Goal: Task Accomplishment & Management: Complete application form

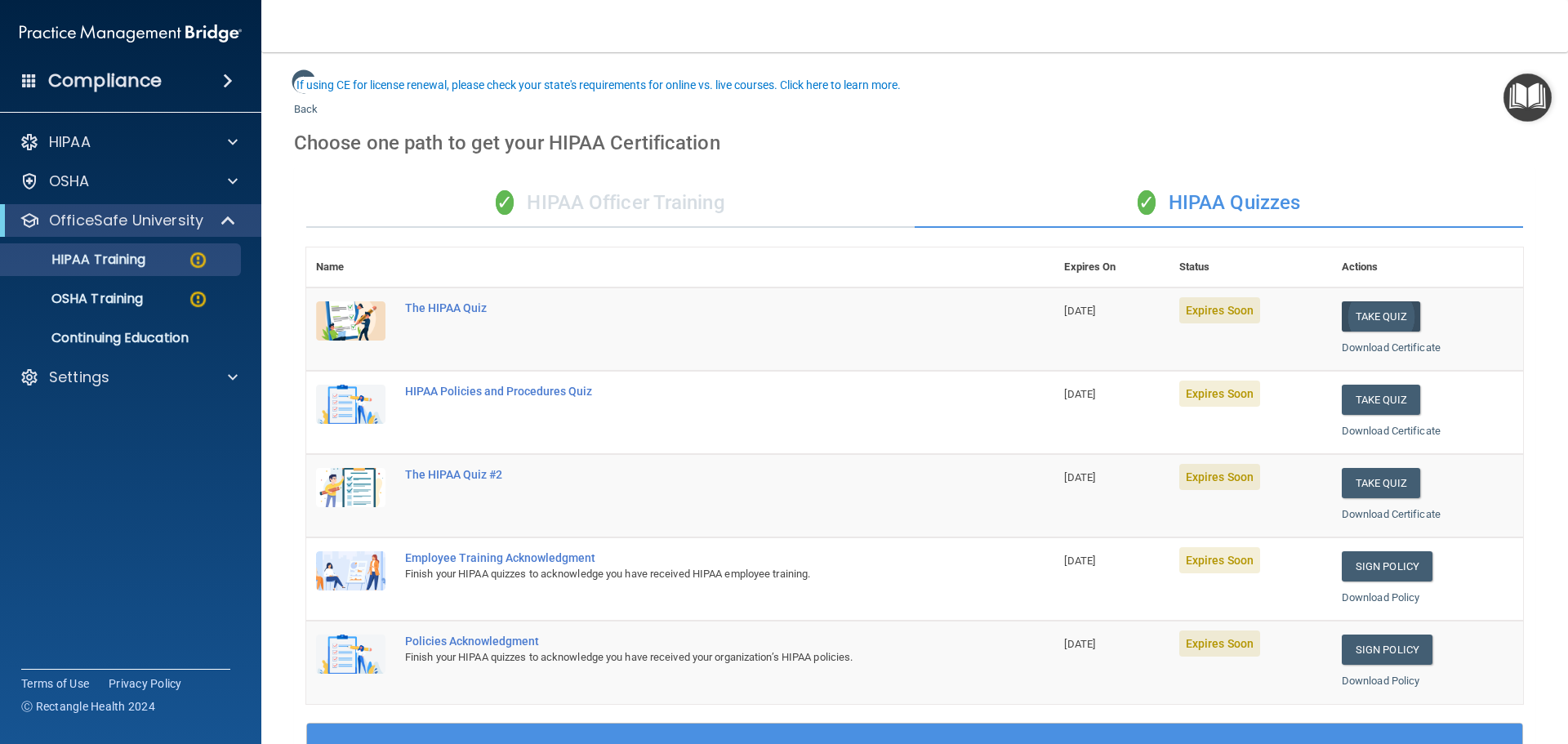
scroll to position [81, 0]
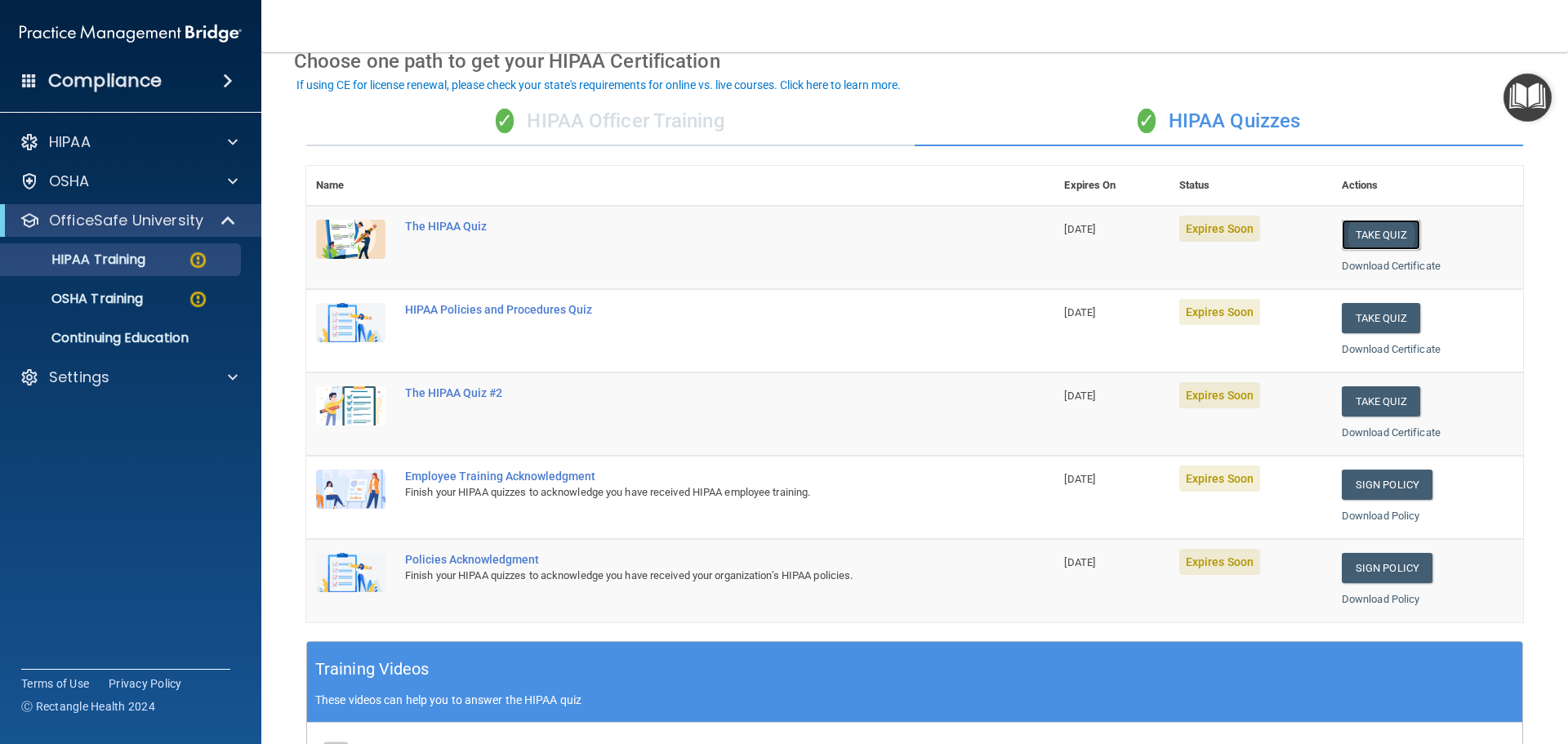
click at [1384, 228] on button "Take Quiz" at bounding box center [1381, 235] width 78 height 30
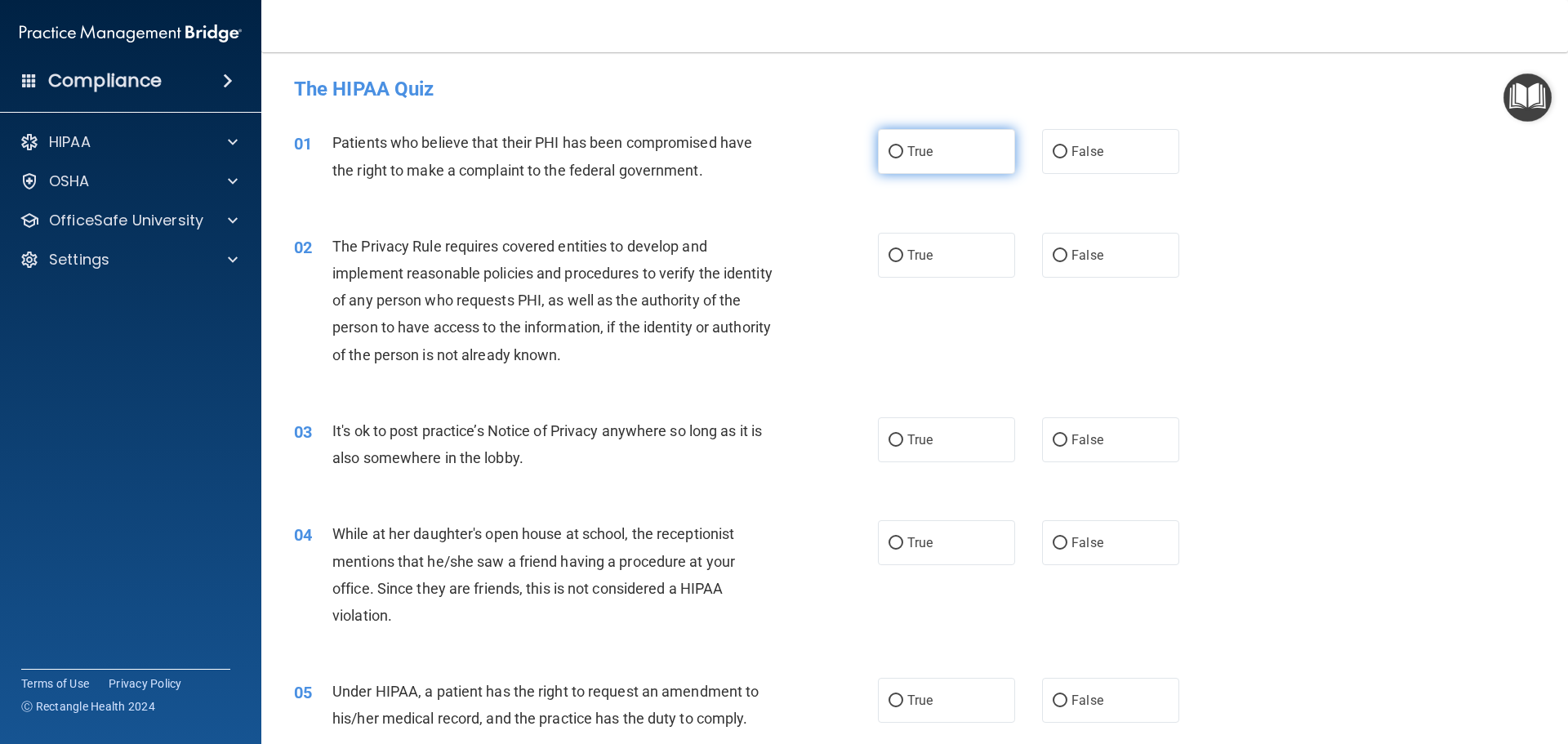
click at [933, 155] on label "True" at bounding box center [946, 151] width 137 height 45
click at [904, 155] on input "True" at bounding box center [896, 152] width 15 height 12
radio input "true"
click at [937, 252] on label "True" at bounding box center [946, 255] width 137 height 45
click at [904, 252] on input "True" at bounding box center [896, 256] width 15 height 12
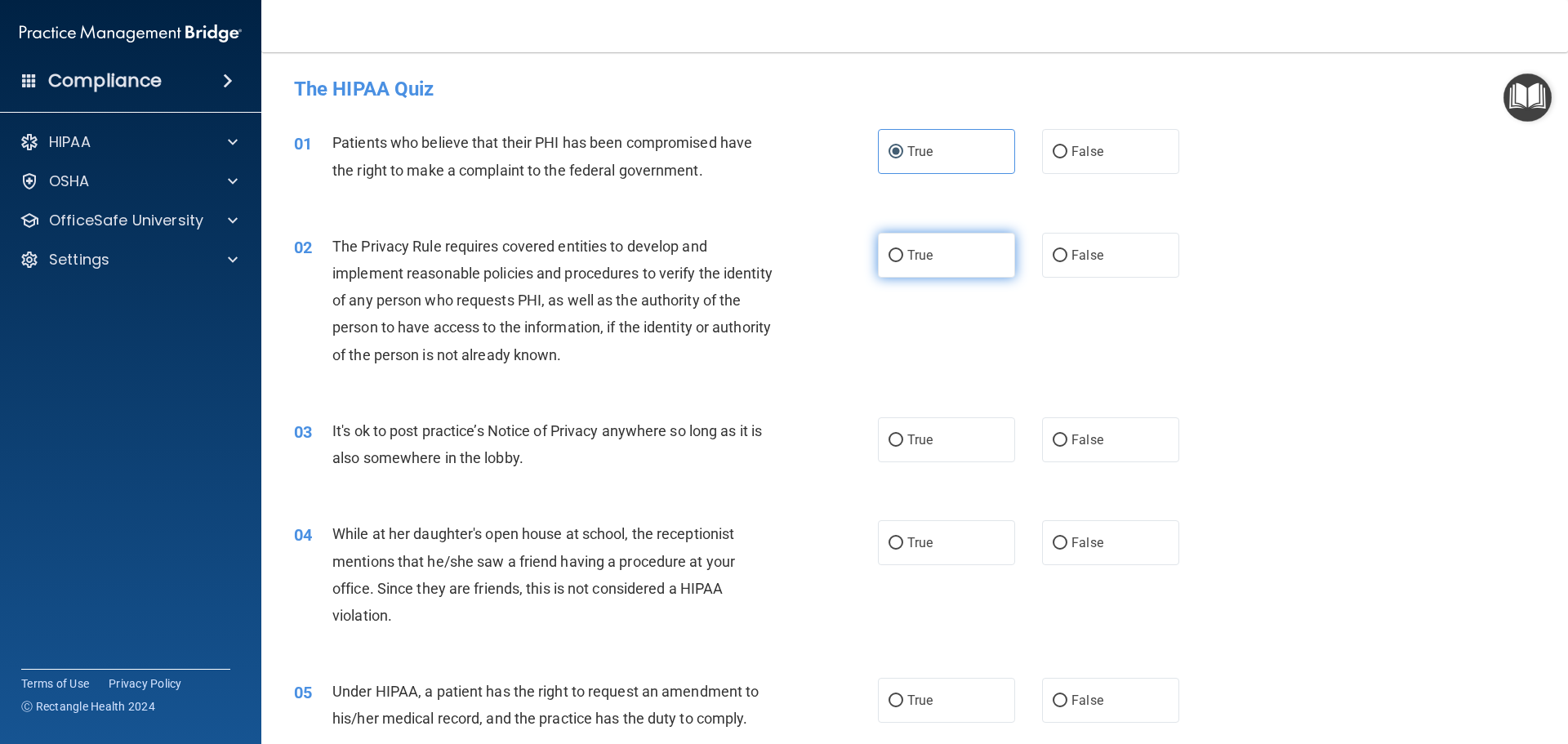
radio input "true"
click at [942, 437] on label "True" at bounding box center [946, 440] width 137 height 45
click at [904, 437] on input "True" at bounding box center [896, 440] width 15 height 12
radio input "true"
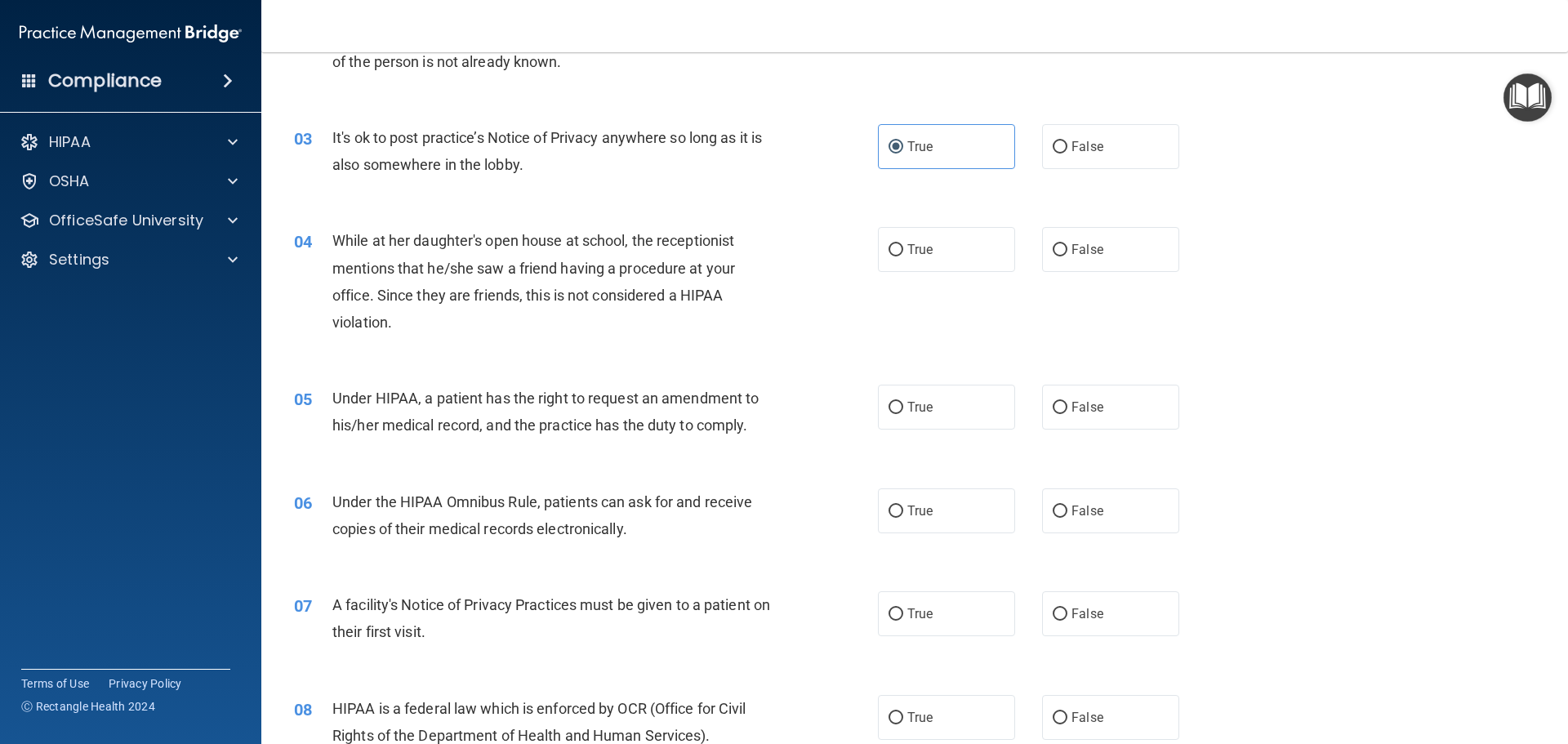
scroll to position [326, 0]
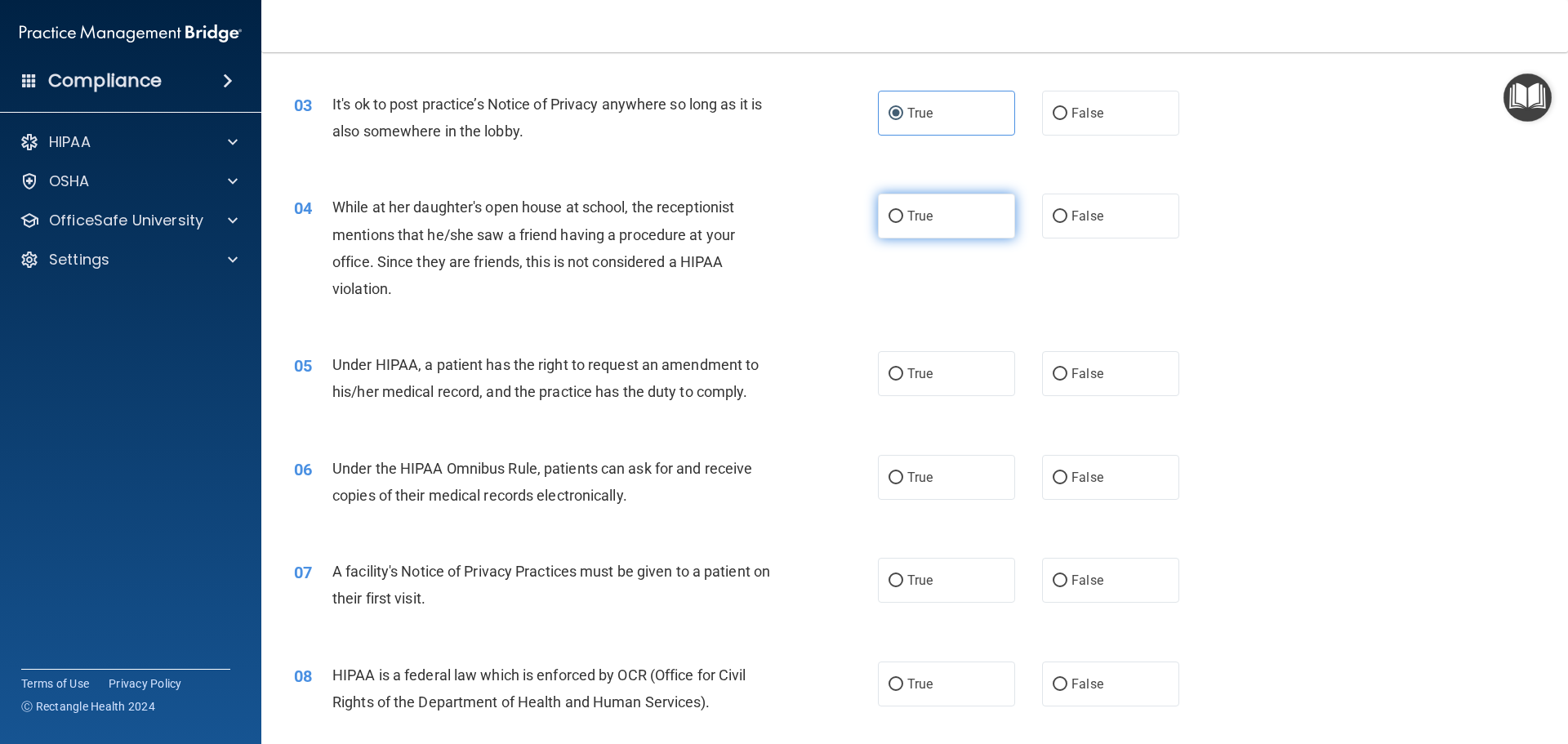
click at [902, 238] on label "True" at bounding box center [946, 216] width 137 height 45
click at [902, 223] on input "True" at bounding box center [896, 217] width 15 height 12
radio input "true"
click at [909, 374] on span "True" at bounding box center [920, 374] width 25 height 16
click at [904, 374] on input "True" at bounding box center [896, 374] width 15 height 12
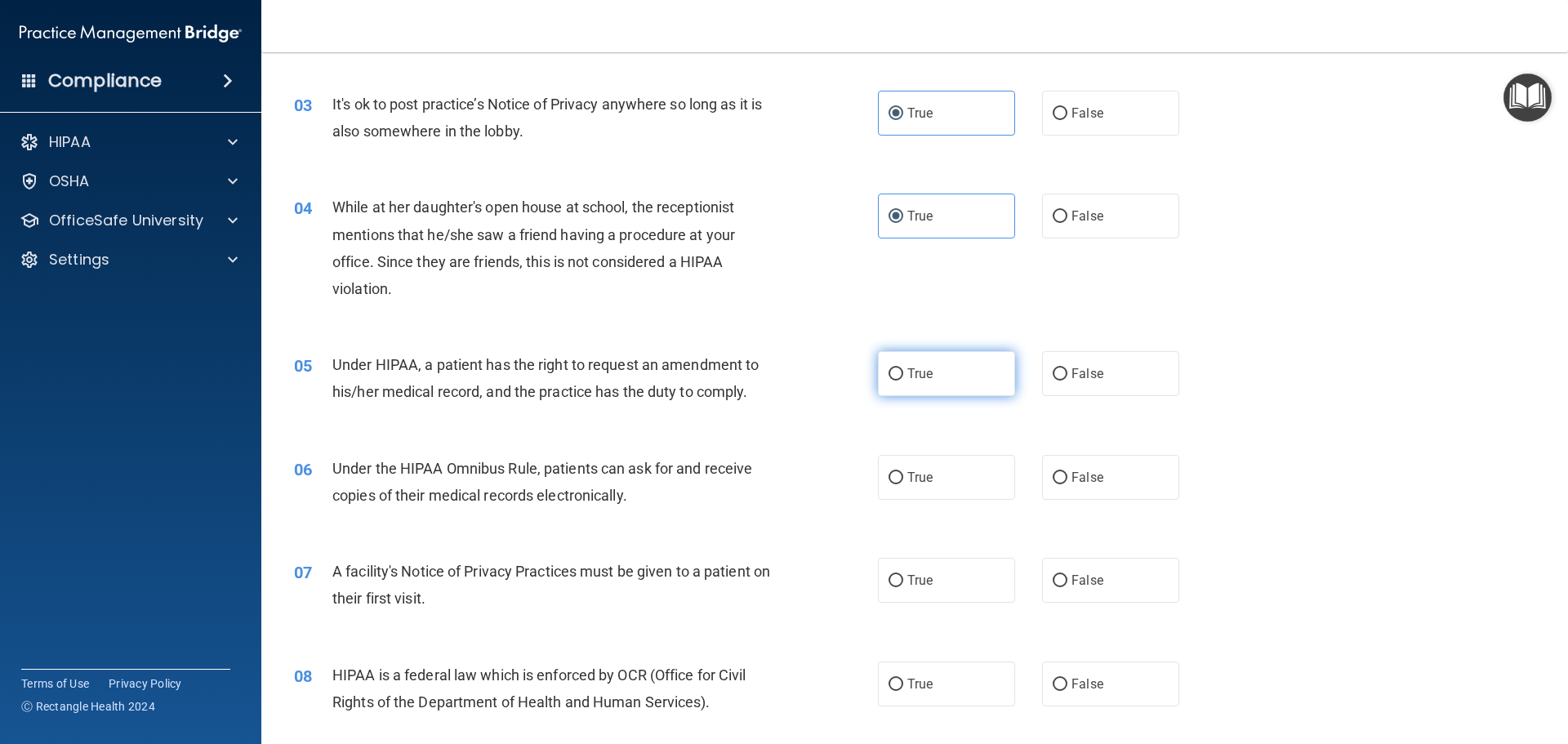
radio input "true"
drag, startPoint x: 923, startPoint y: 474, endPoint x: 849, endPoint y: 457, distance: 75.9
click at [924, 474] on span "True" at bounding box center [920, 477] width 25 height 16
click at [904, 474] on input "True" at bounding box center [896, 477] width 15 height 12
radio input "true"
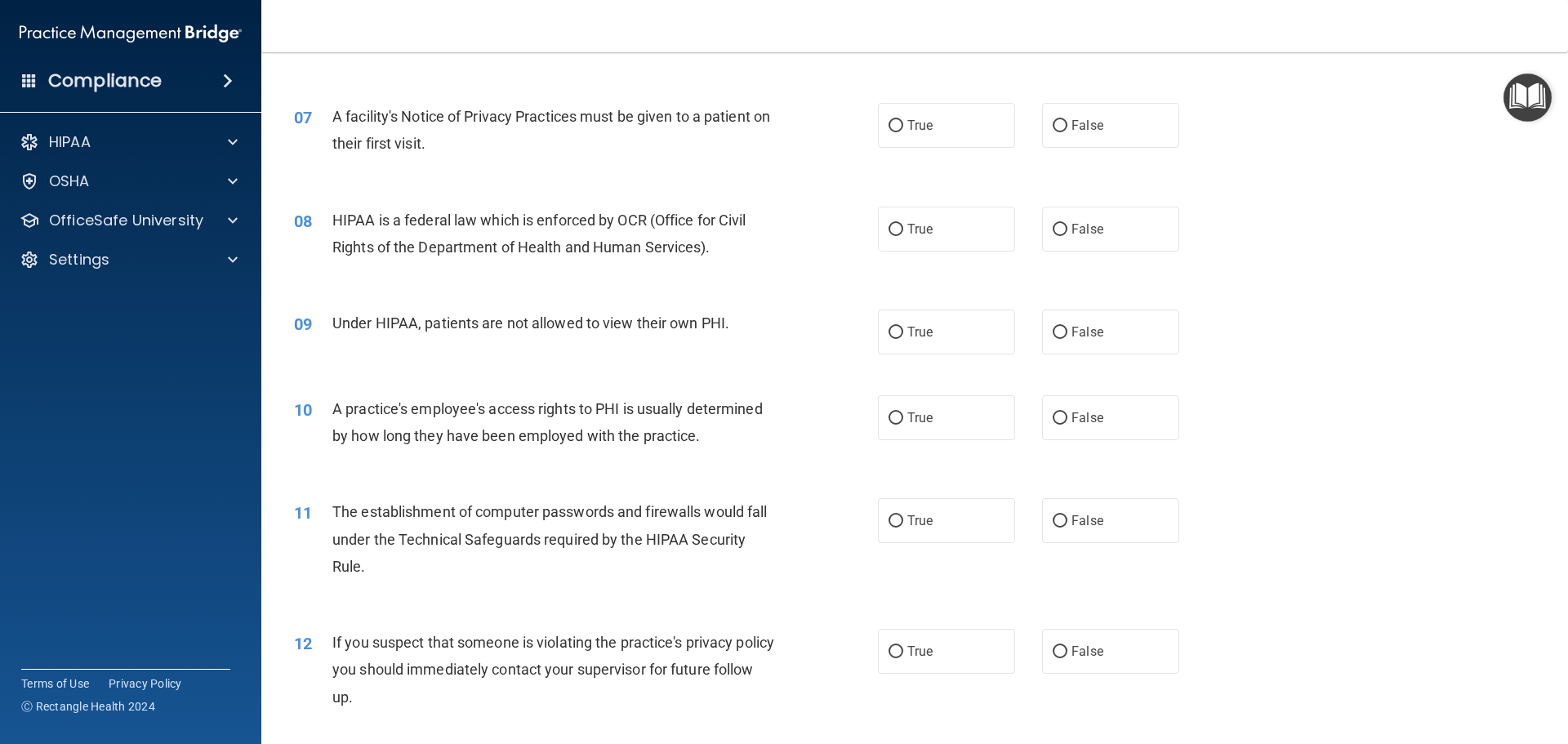
scroll to position [816, 0]
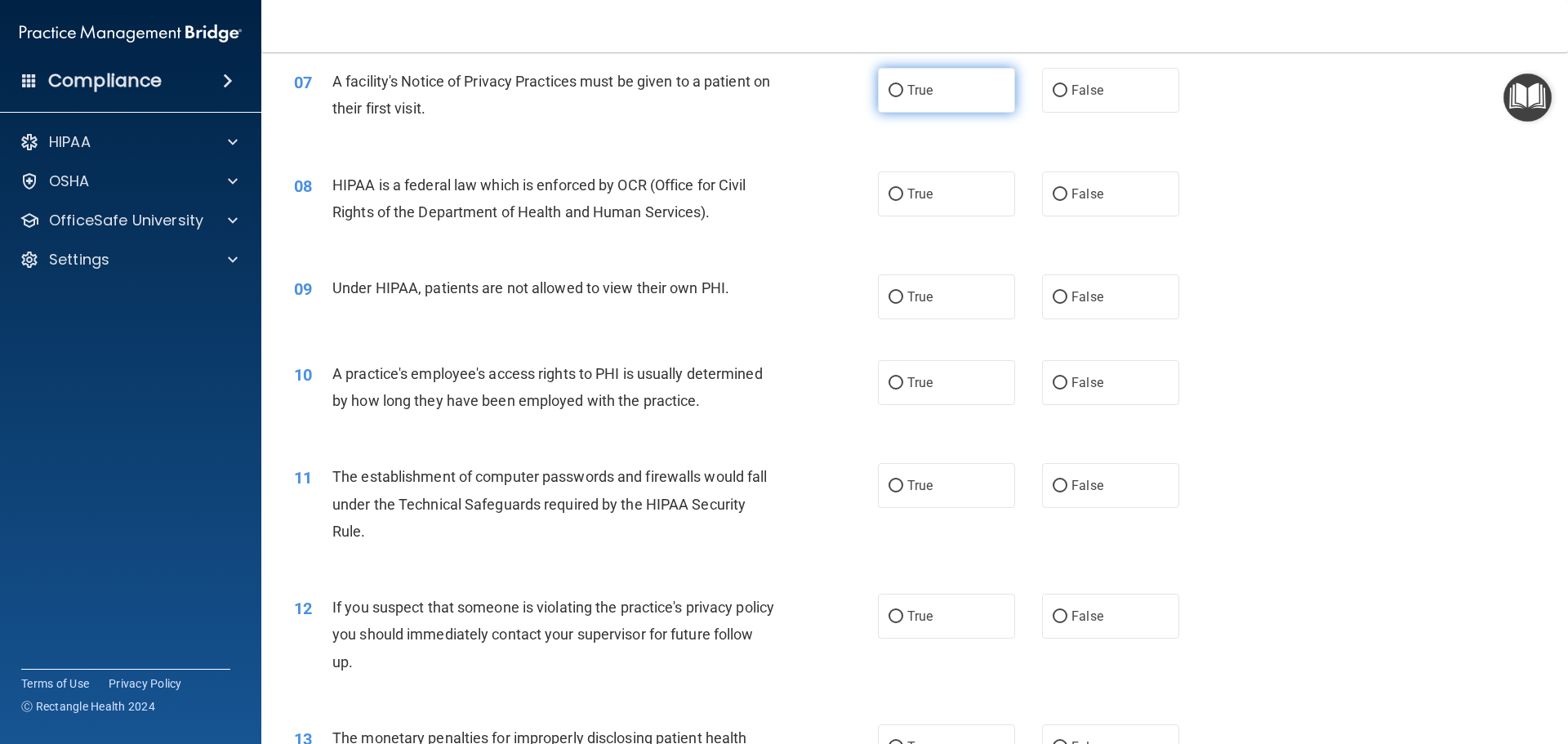
click at [904, 108] on label "True" at bounding box center [946, 91] width 137 height 45
click at [904, 97] on input "True" at bounding box center [896, 91] width 15 height 12
radio input "true"
click at [892, 205] on label "True" at bounding box center [946, 194] width 137 height 45
click at [892, 201] on input "True" at bounding box center [896, 194] width 15 height 12
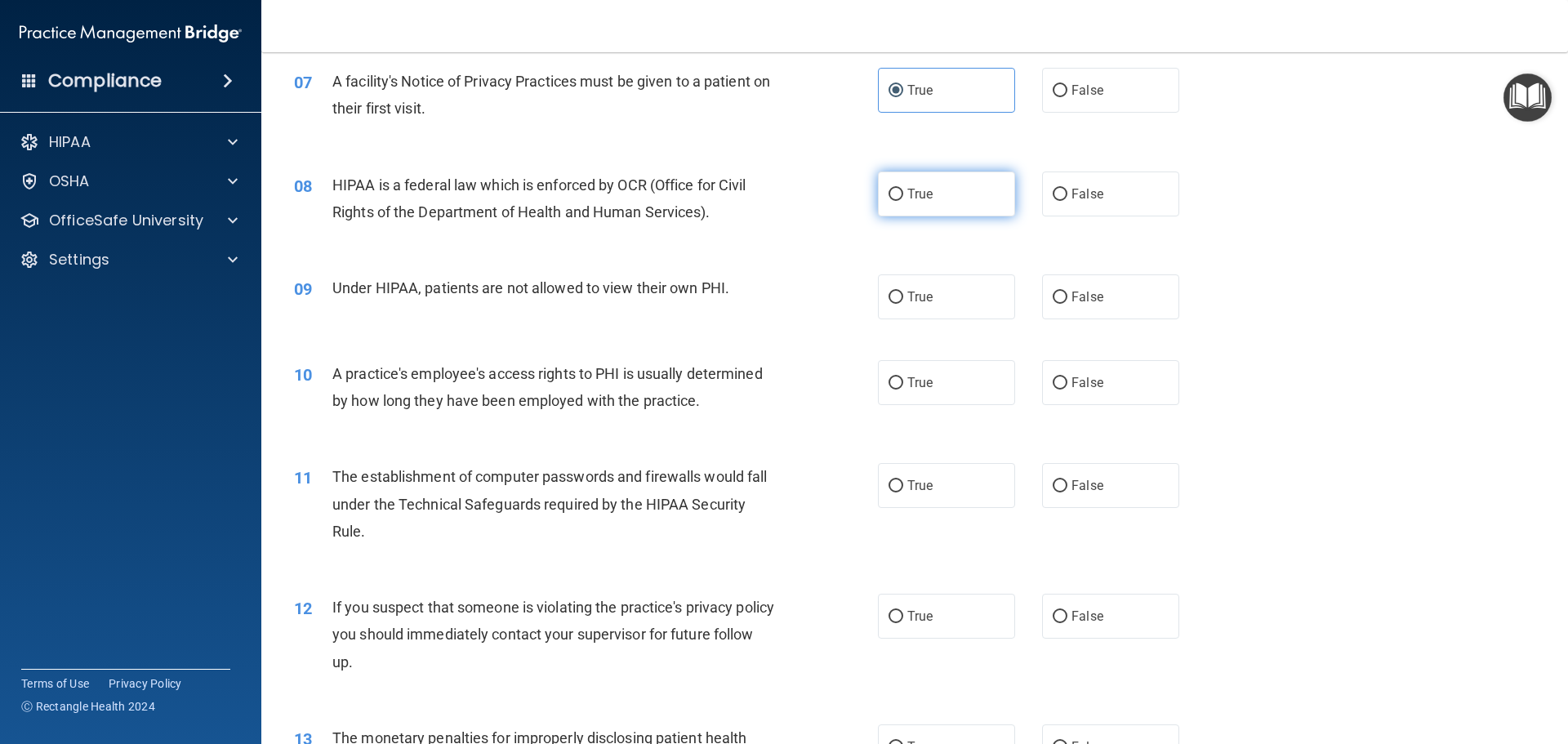
radio input "true"
click at [920, 332] on div "09 Under HIPAA, patients are not allowed to view their own PHI. True False" at bounding box center [914, 296] width 1266 height 86
click at [914, 311] on label "True" at bounding box center [946, 296] width 137 height 45
click at [904, 304] on input "True" at bounding box center [896, 297] width 15 height 12
radio input "true"
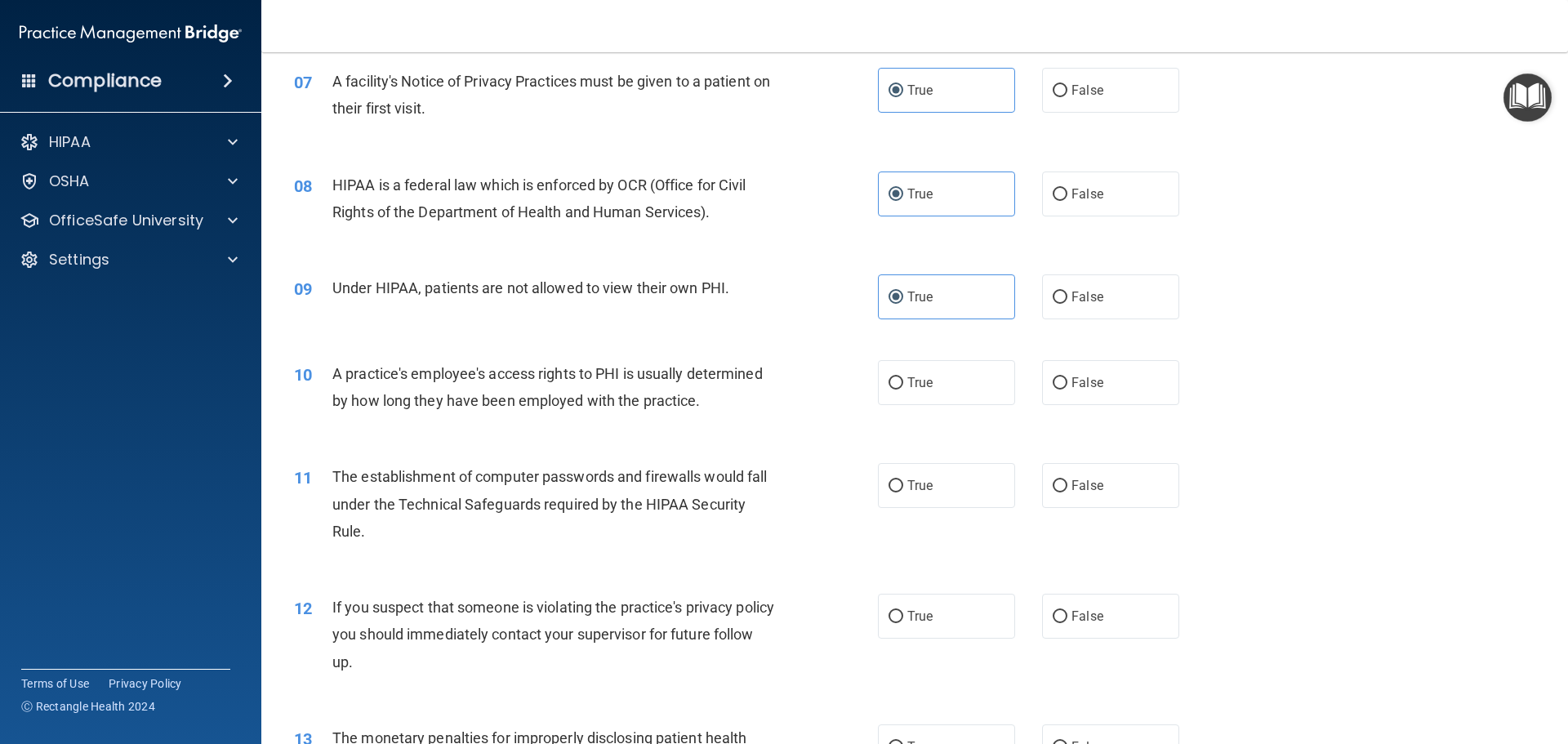
click at [899, 406] on div "10 A practice's employee's access rights to PHI is usually determined by how lo…" at bounding box center [914, 391] width 1266 height 103
drag, startPoint x: 900, startPoint y: 385, endPoint x: 910, endPoint y: 450, distance: 65.8
click at [900, 384] on label "True" at bounding box center [946, 383] width 137 height 45
click at [900, 384] on input "True" at bounding box center [896, 383] width 15 height 12
radio input "true"
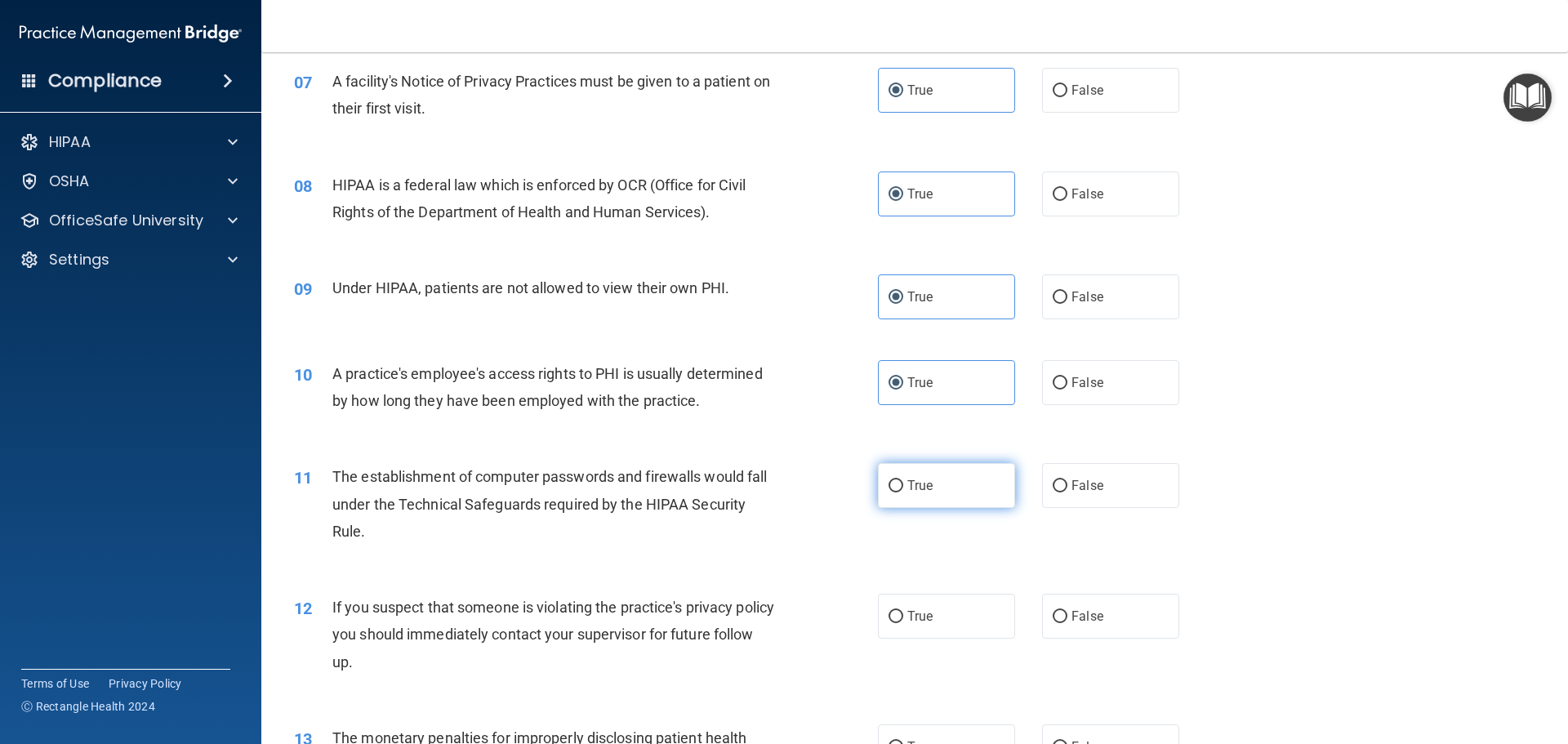
click at [912, 497] on label "True" at bounding box center [946, 486] width 137 height 45
click at [904, 492] on input "True" at bounding box center [896, 486] width 15 height 12
radio input "true"
drag, startPoint x: 904, startPoint y: 620, endPoint x: 892, endPoint y: 590, distance: 32.3
click at [908, 620] on span "True" at bounding box center [920, 616] width 25 height 16
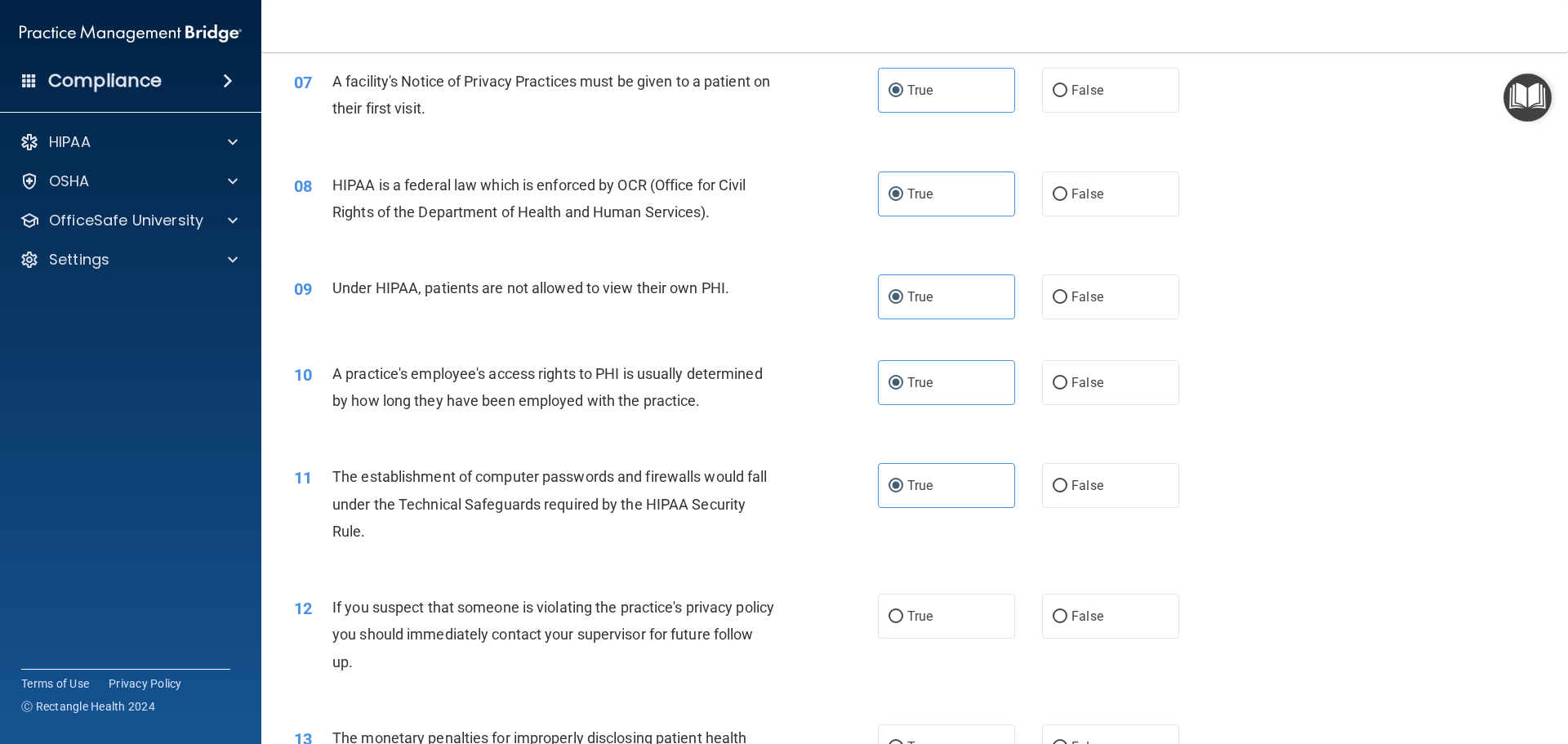
click at [904, 620] on input "True" at bounding box center [896, 617] width 15 height 12
radio input "true"
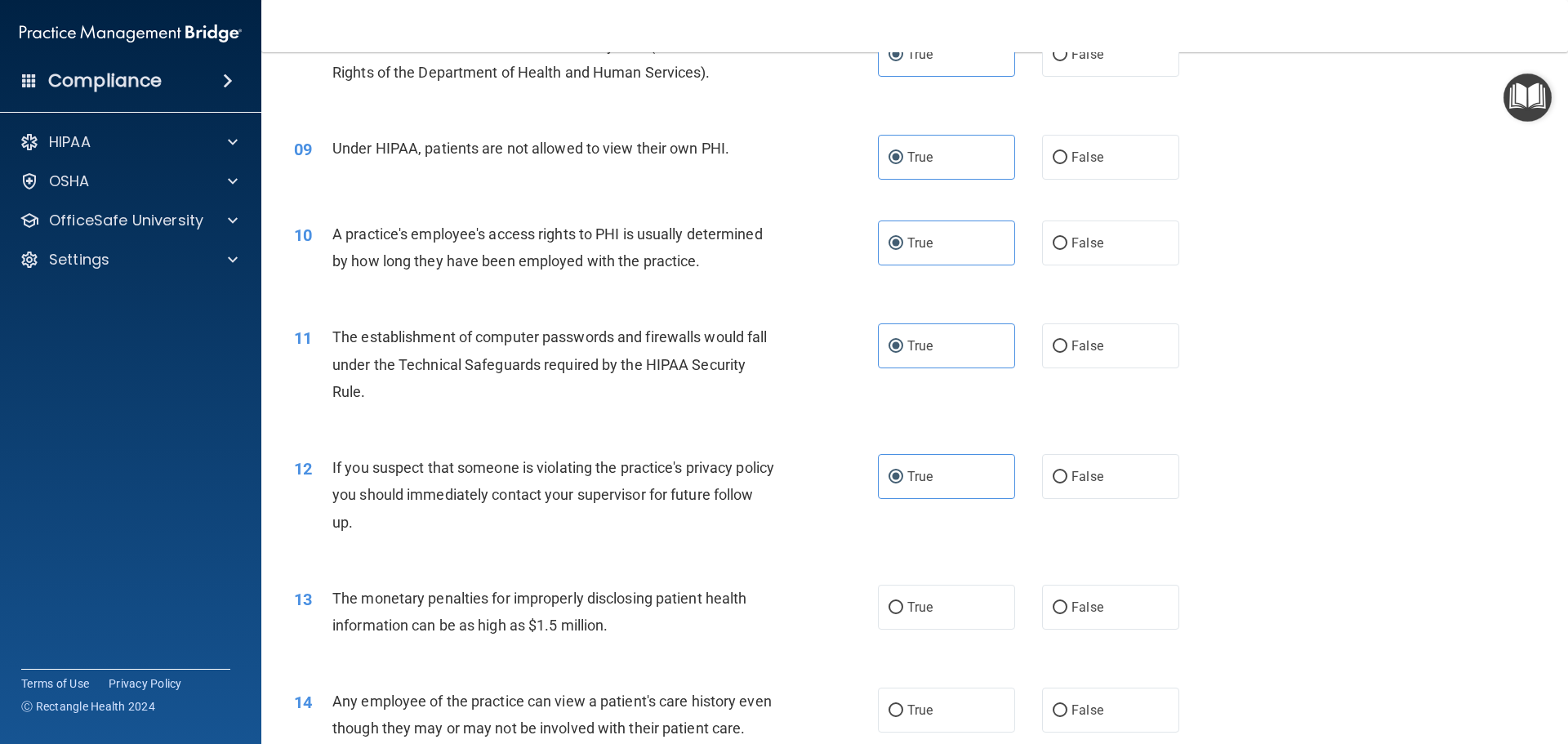
scroll to position [980, 0]
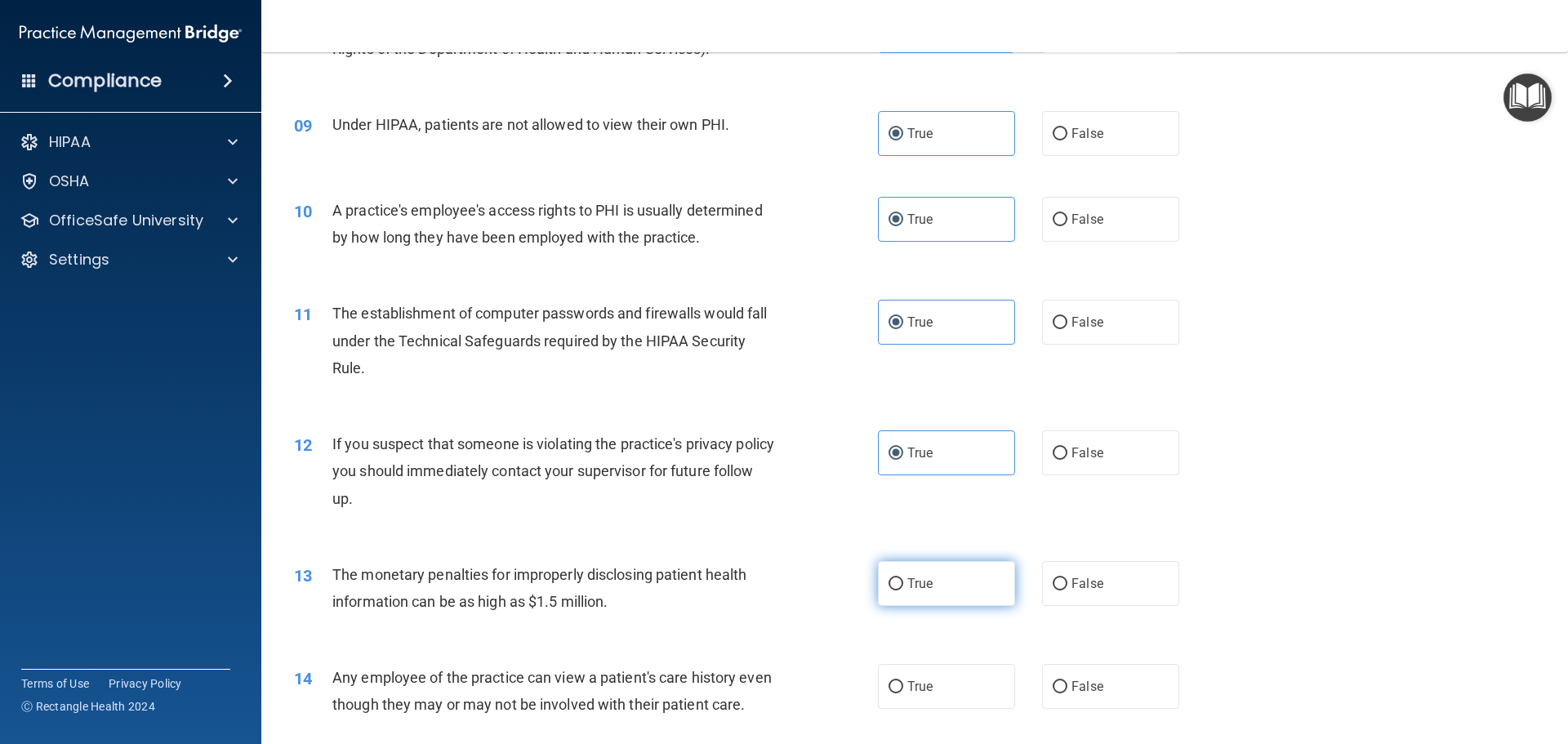
click at [908, 584] on span "True" at bounding box center [920, 583] width 25 height 16
click at [904, 584] on input "True" at bounding box center [896, 584] width 15 height 12
radio input "true"
click at [909, 690] on span "True" at bounding box center [920, 686] width 25 height 16
click at [904, 690] on input "True" at bounding box center [896, 687] width 15 height 12
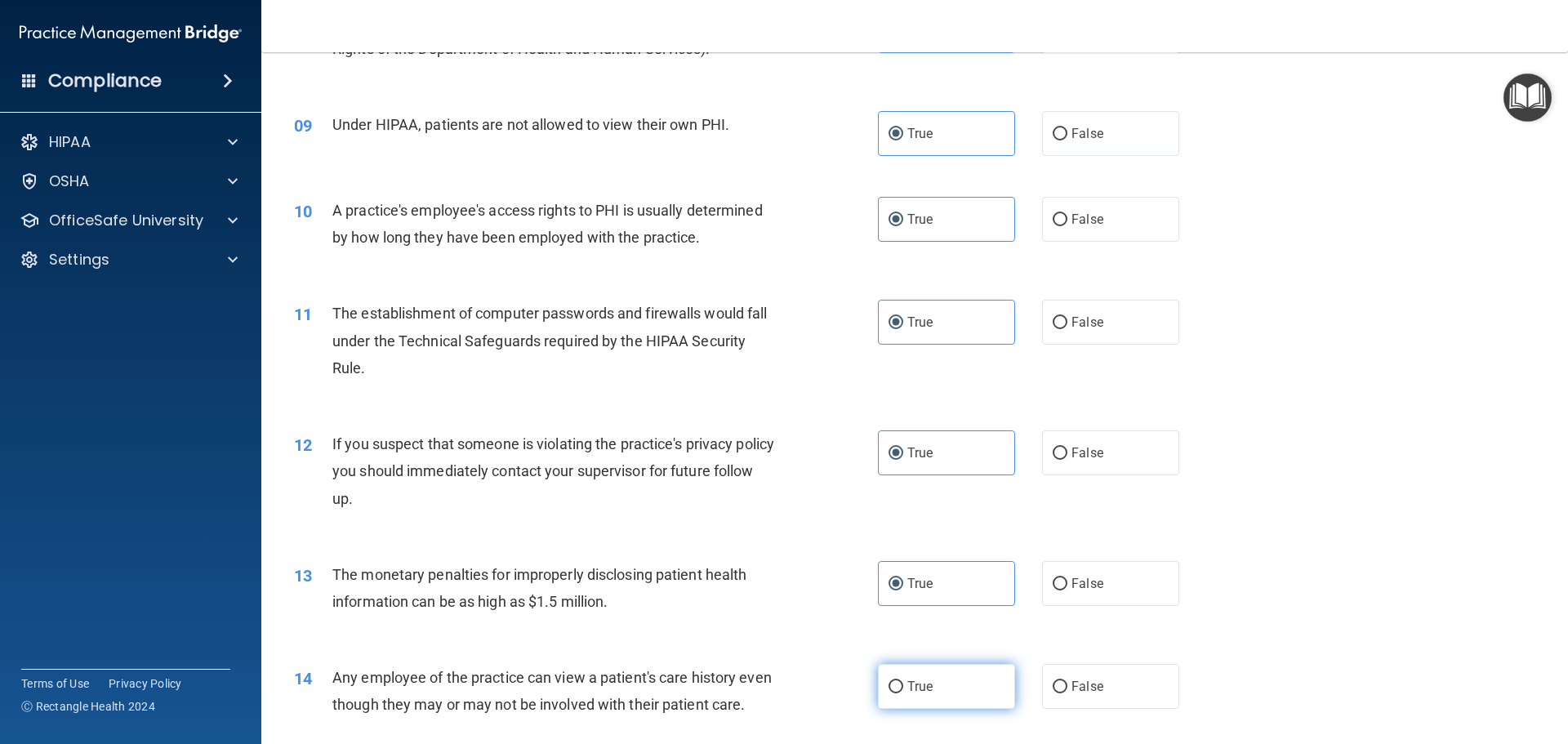
radio input "true"
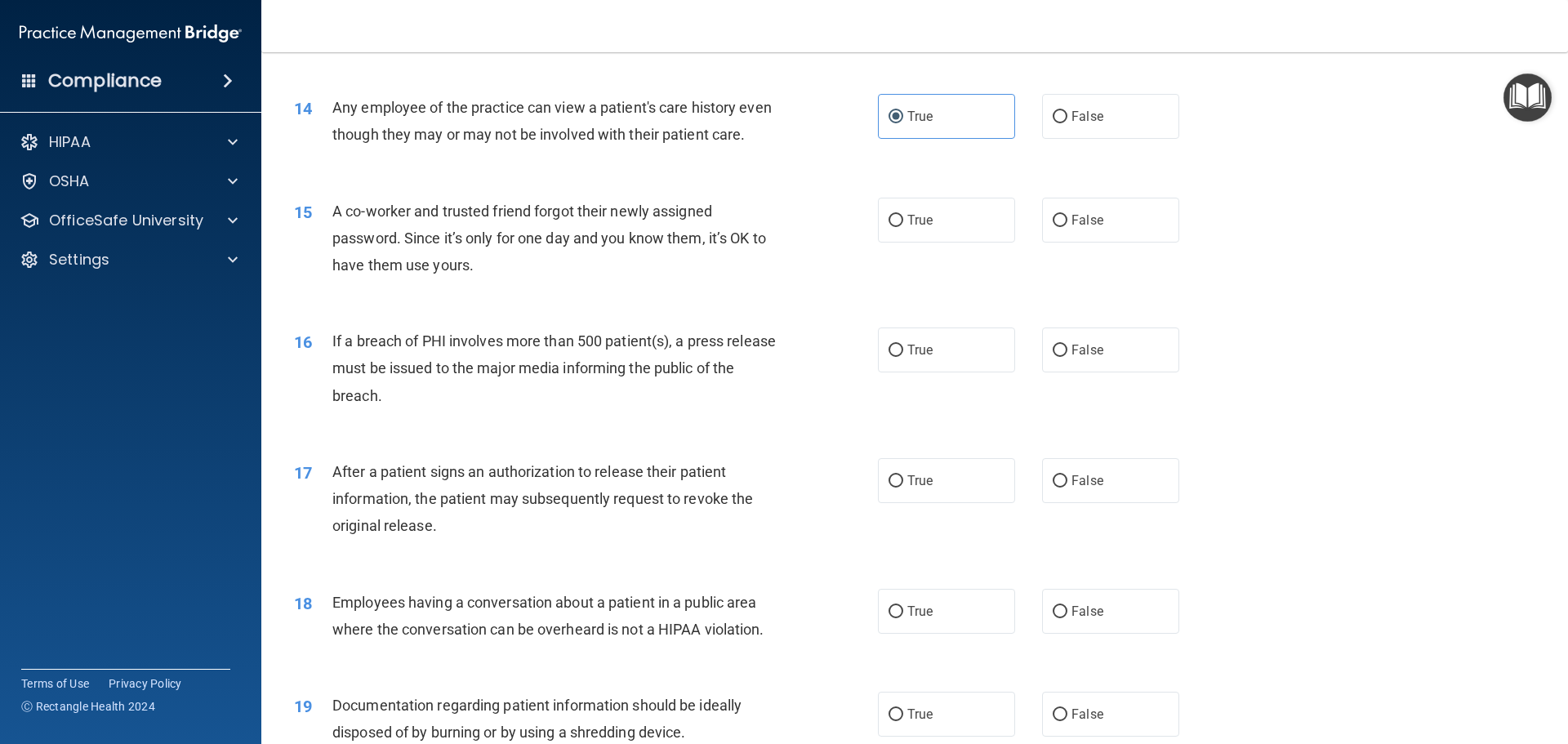
scroll to position [1551, 0]
click at [913, 234] on label "True" at bounding box center [946, 218] width 137 height 45
click at [904, 225] on input "True" at bounding box center [896, 219] width 15 height 12
radio input "true"
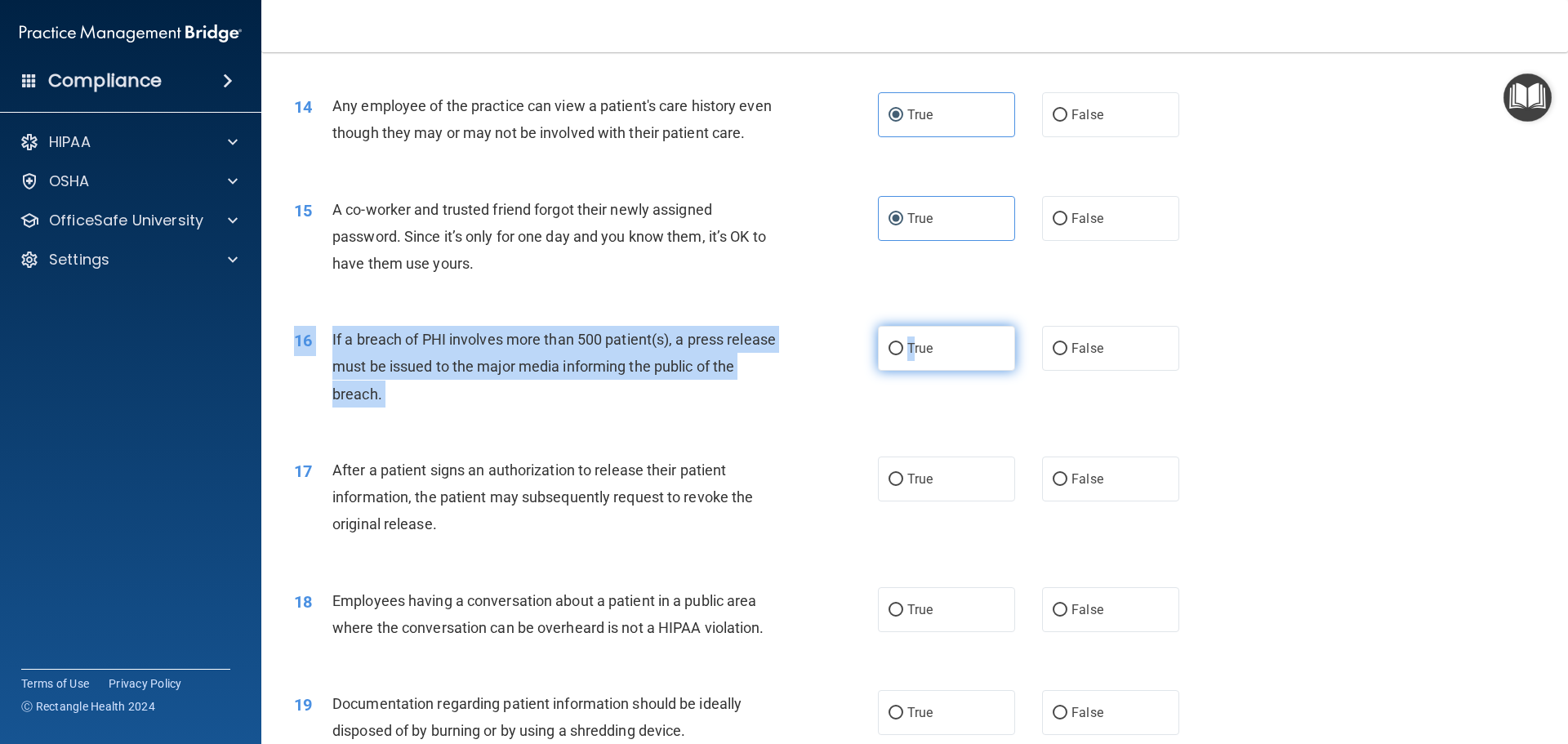
drag, startPoint x: 909, startPoint y: 350, endPoint x: 904, endPoint y: 386, distance: 36.3
click at [906, 382] on div "16 If a breach of PHI involves more than 500 patient(s), a press release must b…" at bounding box center [914, 370] width 1266 height 130
click at [904, 370] on label "True" at bounding box center [946, 348] width 137 height 45
click at [904, 355] on input "True" at bounding box center [896, 349] width 15 height 12
radio input "true"
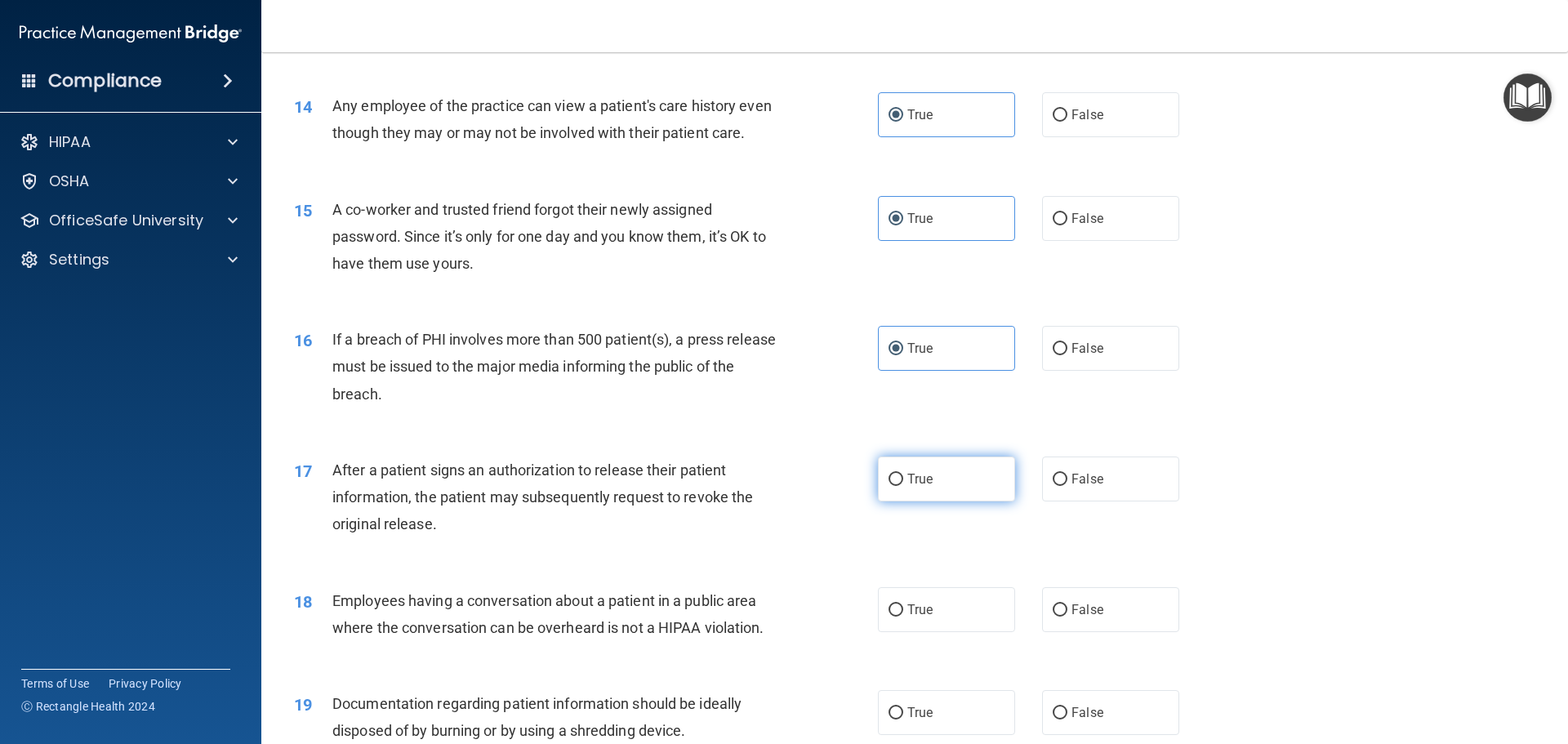
click at [913, 487] on span "True" at bounding box center [920, 478] width 25 height 16
click at [904, 486] on input "True" at bounding box center [896, 479] width 15 height 12
radio input "true"
drag, startPoint x: 902, startPoint y: 641, endPoint x: 811, endPoint y: 438, distance: 222.5
click at [908, 617] on span "True" at bounding box center [920, 609] width 25 height 16
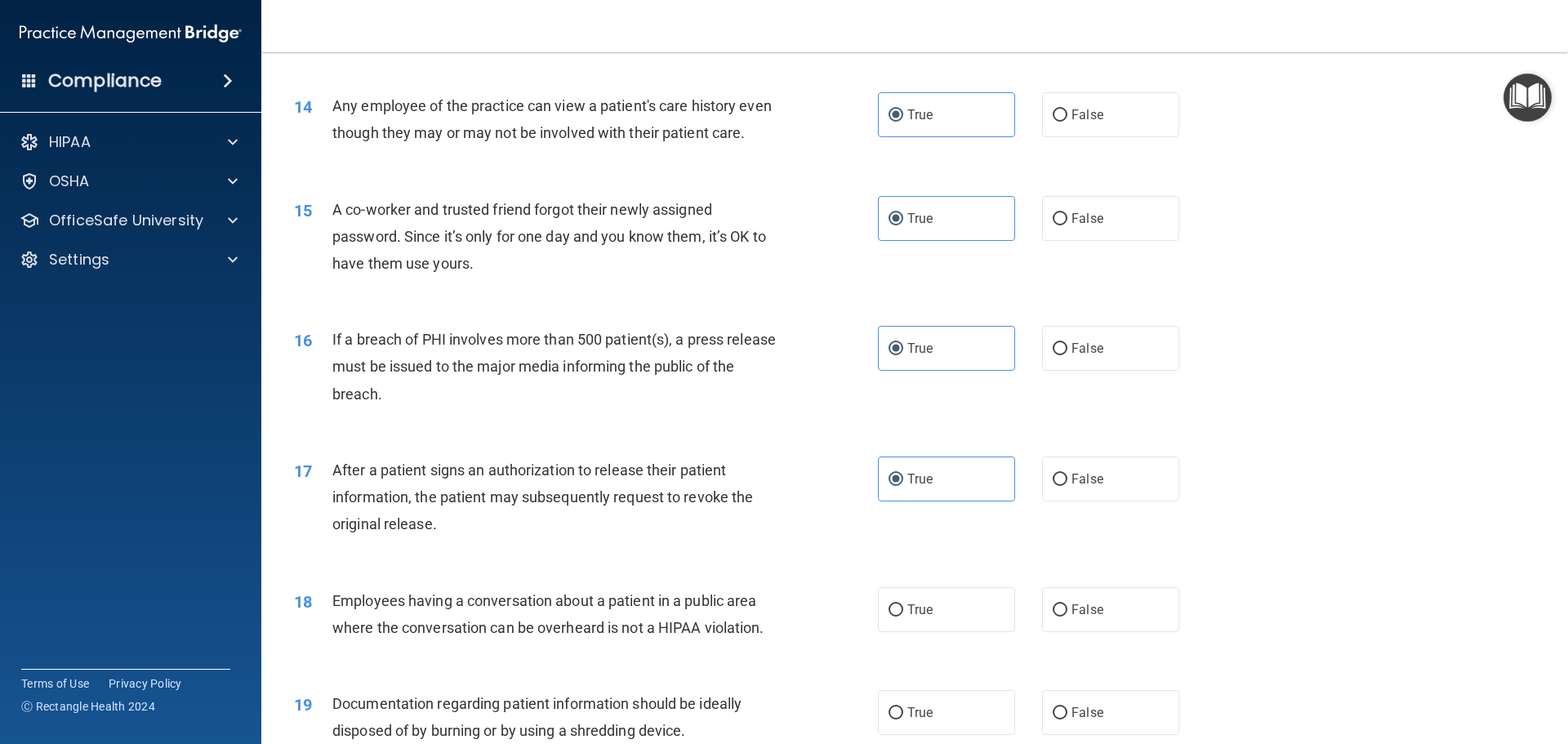
click at [902, 616] on input "True" at bounding box center [896, 610] width 15 height 12
radio input "true"
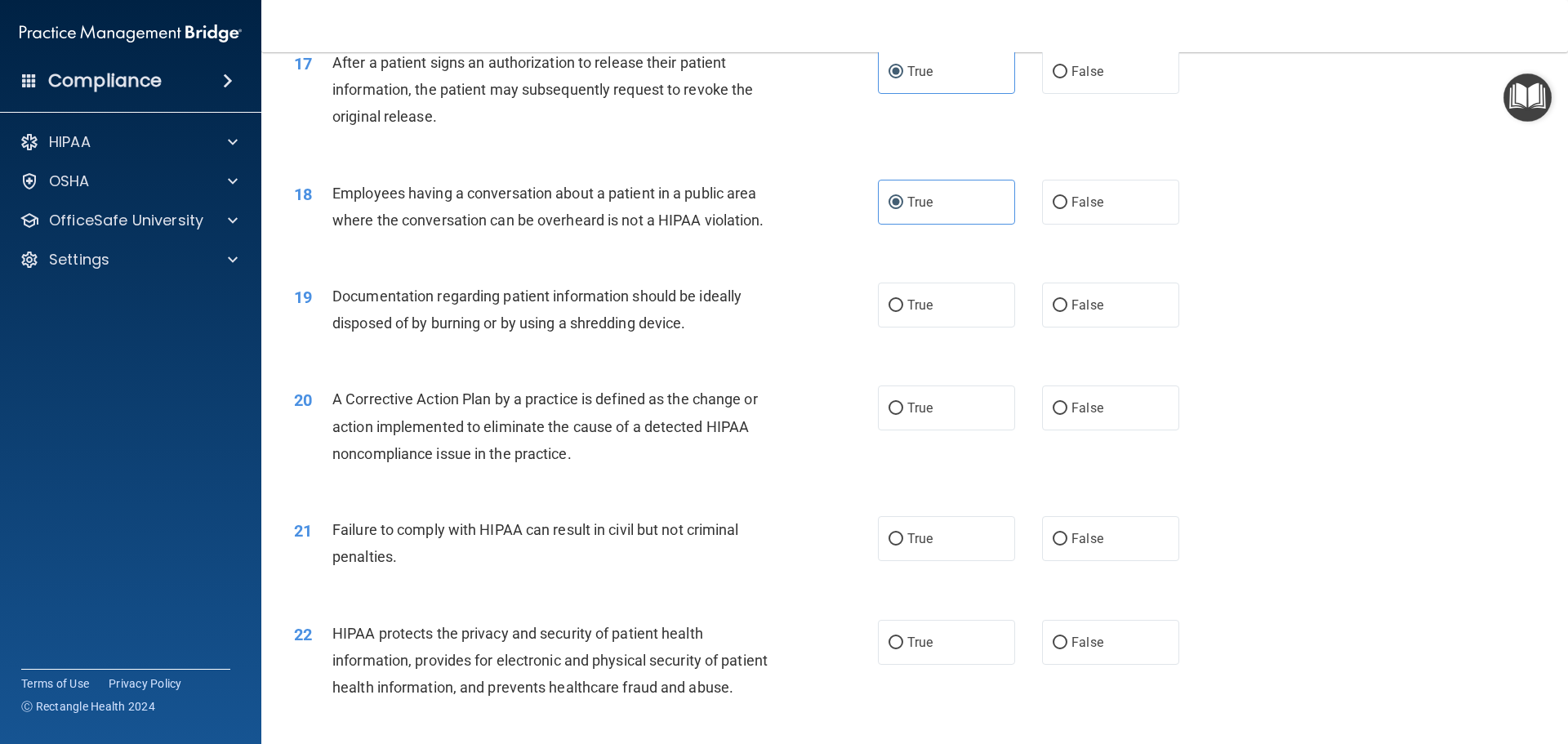
scroll to position [1960, 0]
click at [883, 326] on label "True" at bounding box center [946, 304] width 137 height 45
click at [889, 311] on input "True" at bounding box center [896, 305] width 15 height 12
radio input "true"
click at [912, 429] on label "True" at bounding box center [946, 407] width 137 height 45
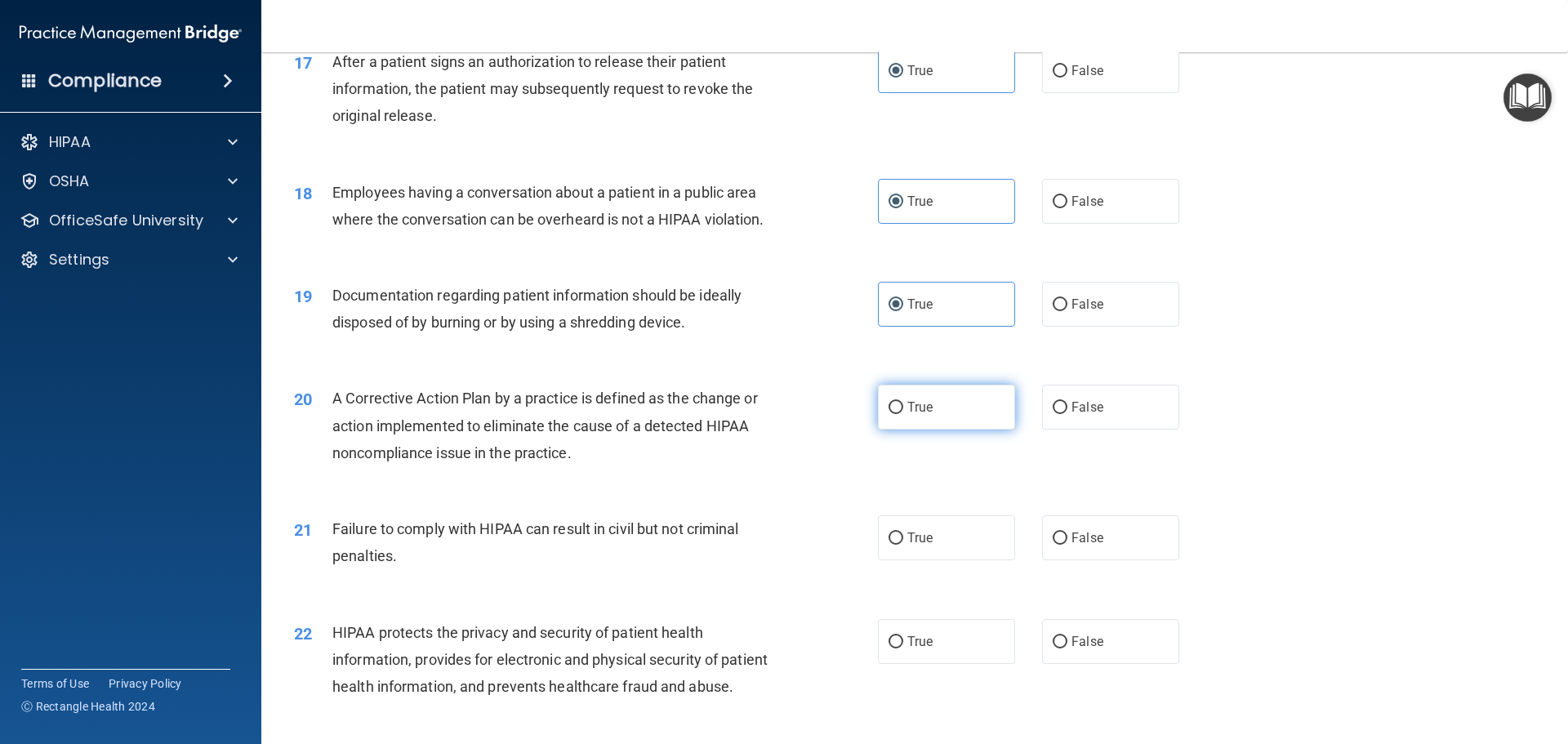
click at [904, 414] on input "True" at bounding box center [896, 408] width 15 height 12
radio input "true"
drag, startPoint x: 898, startPoint y: 568, endPoint x: 896, endPoint y: 637, distance: 69.0
click at [898, 560] on label "True" at bounding box center [946, 538] width 137 height 45
click at [898, 545] on input "True" at bounding box center [896, 538] width 15 height 12
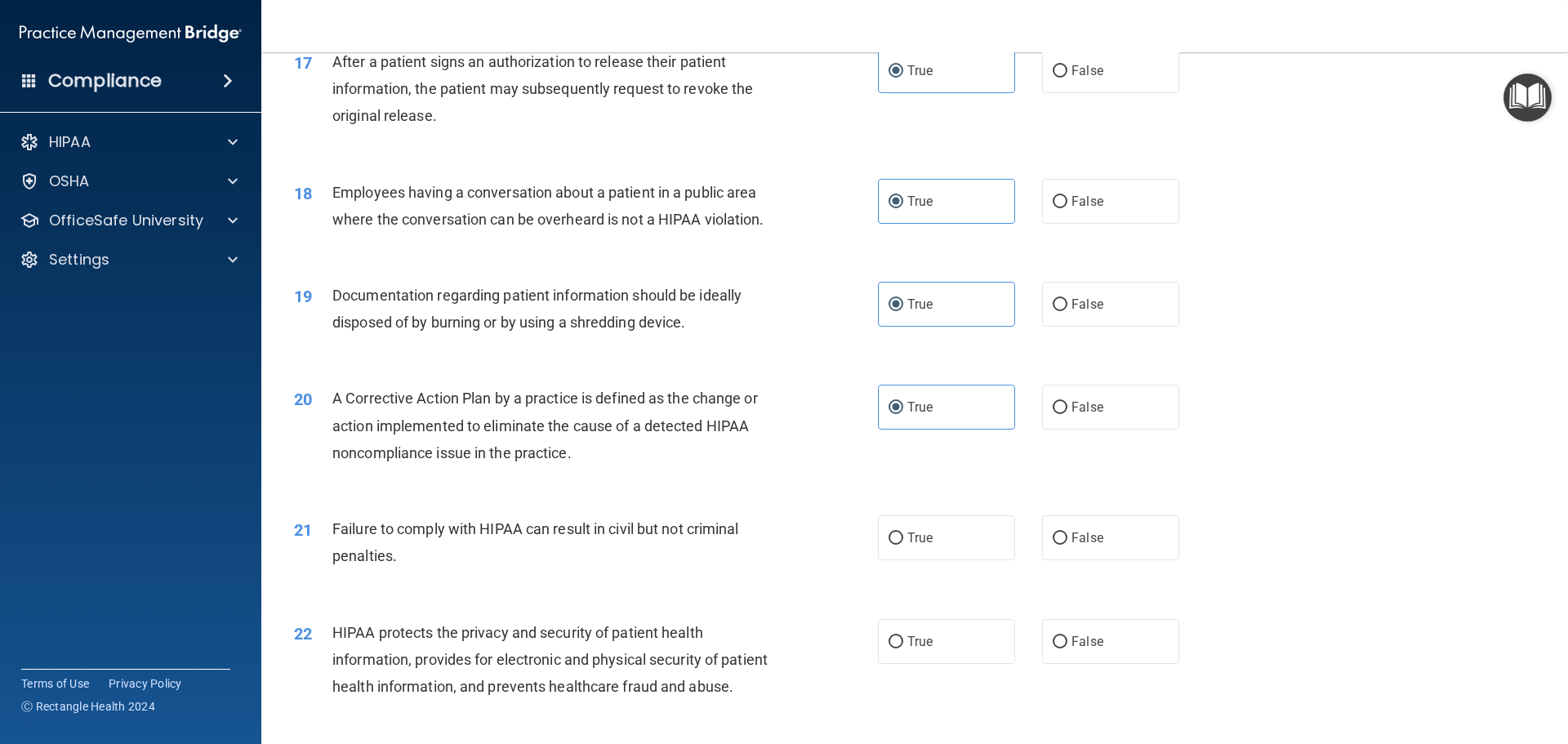
radio input "true"
click at [898, 663] on label "True" at bounding box center [946, 641] width 137 height 45
click at [898, 649] on input "True" at bounding box center [896, 642] width 15 height 12
radio input "true"
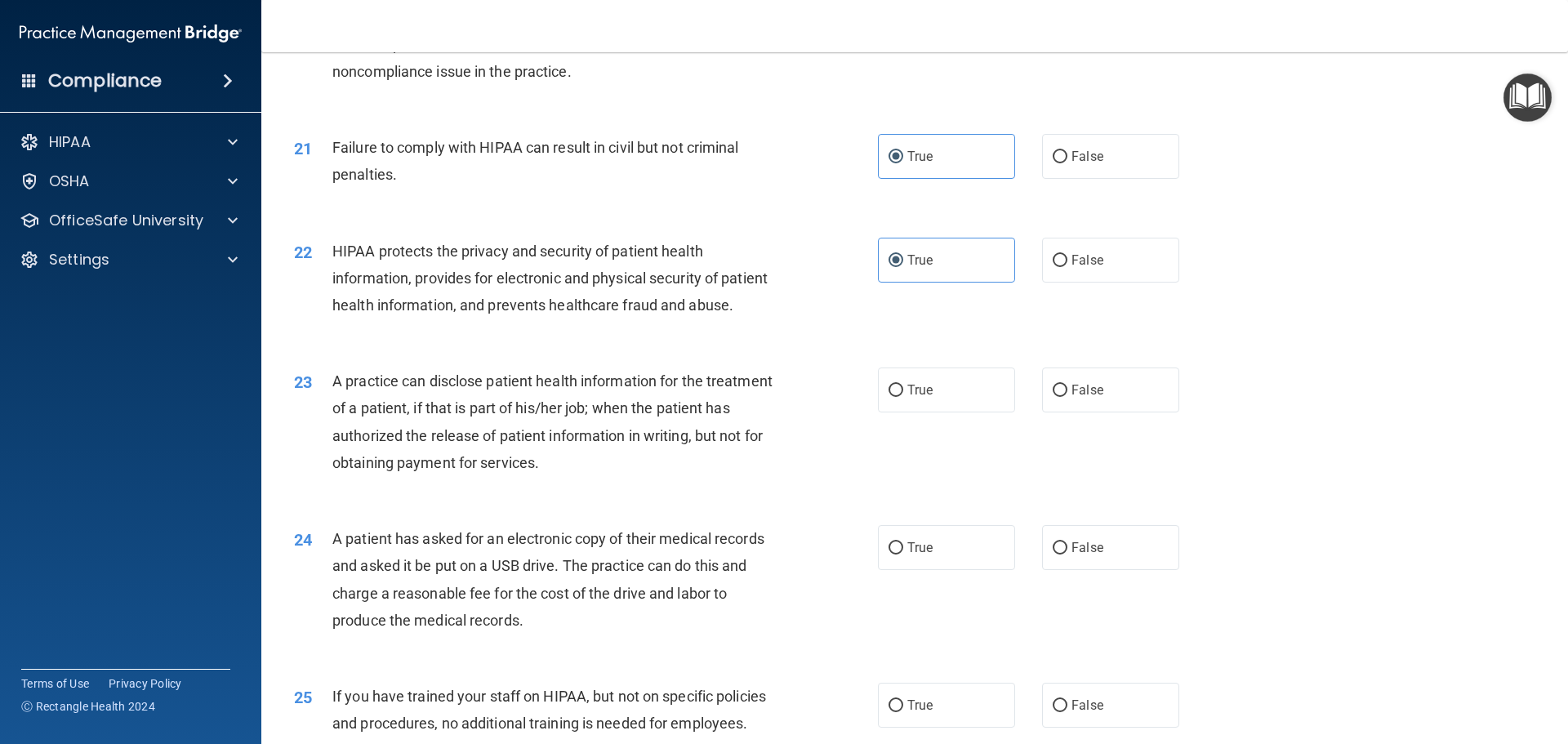
scroll to position [2450, 0]
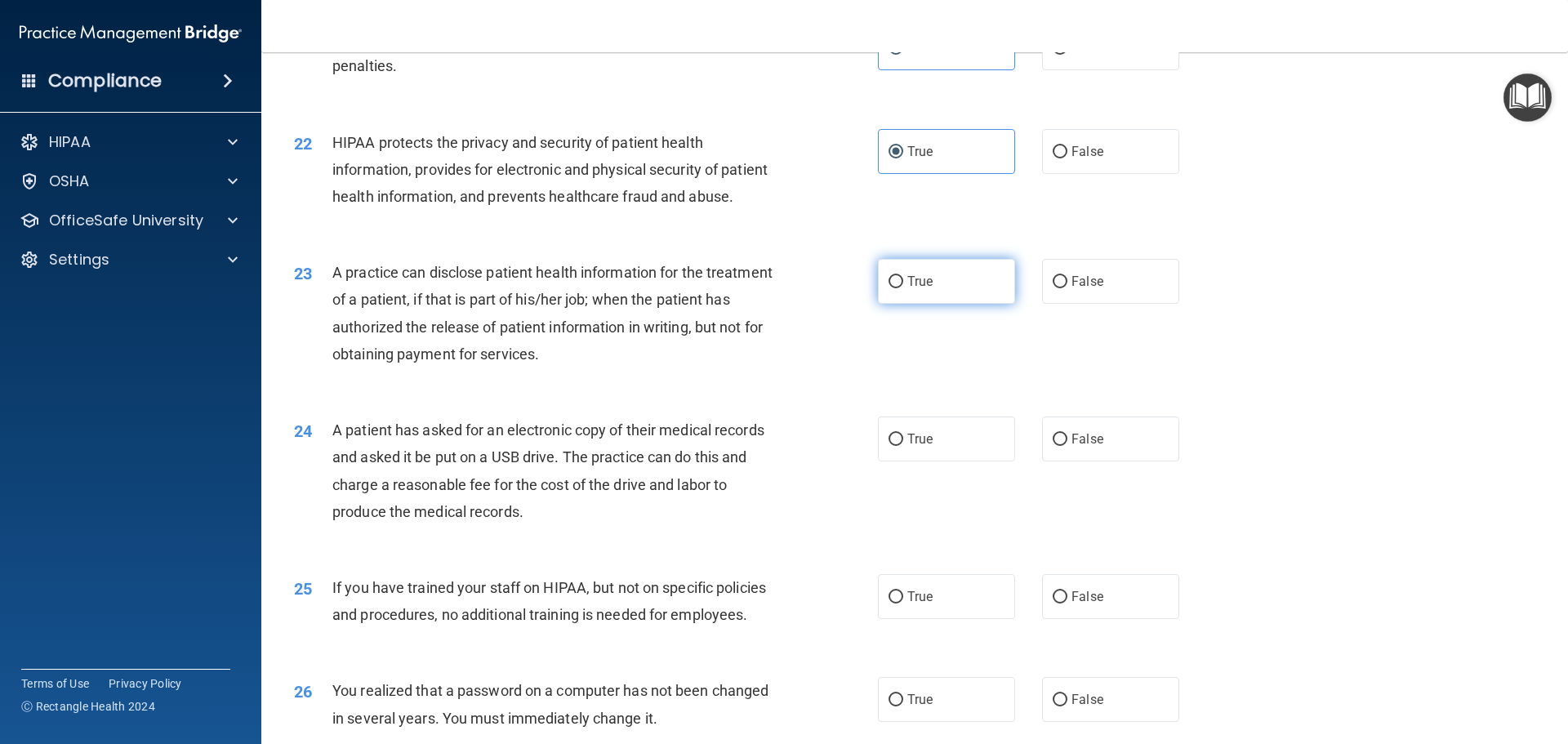
click at [919, 289] on span "True" at bounding box center [920, 281] width 25 height 16
click at [904, 288] on input "True" at bounding box center [896, 281] width 15 height 12
radio input "true"
click at [915, 462] on label "True" at bounding box center [946, 439] width 137 height 45
click at [904, 446] on input "True" at bounding box center [896, 439] width 15 height 12
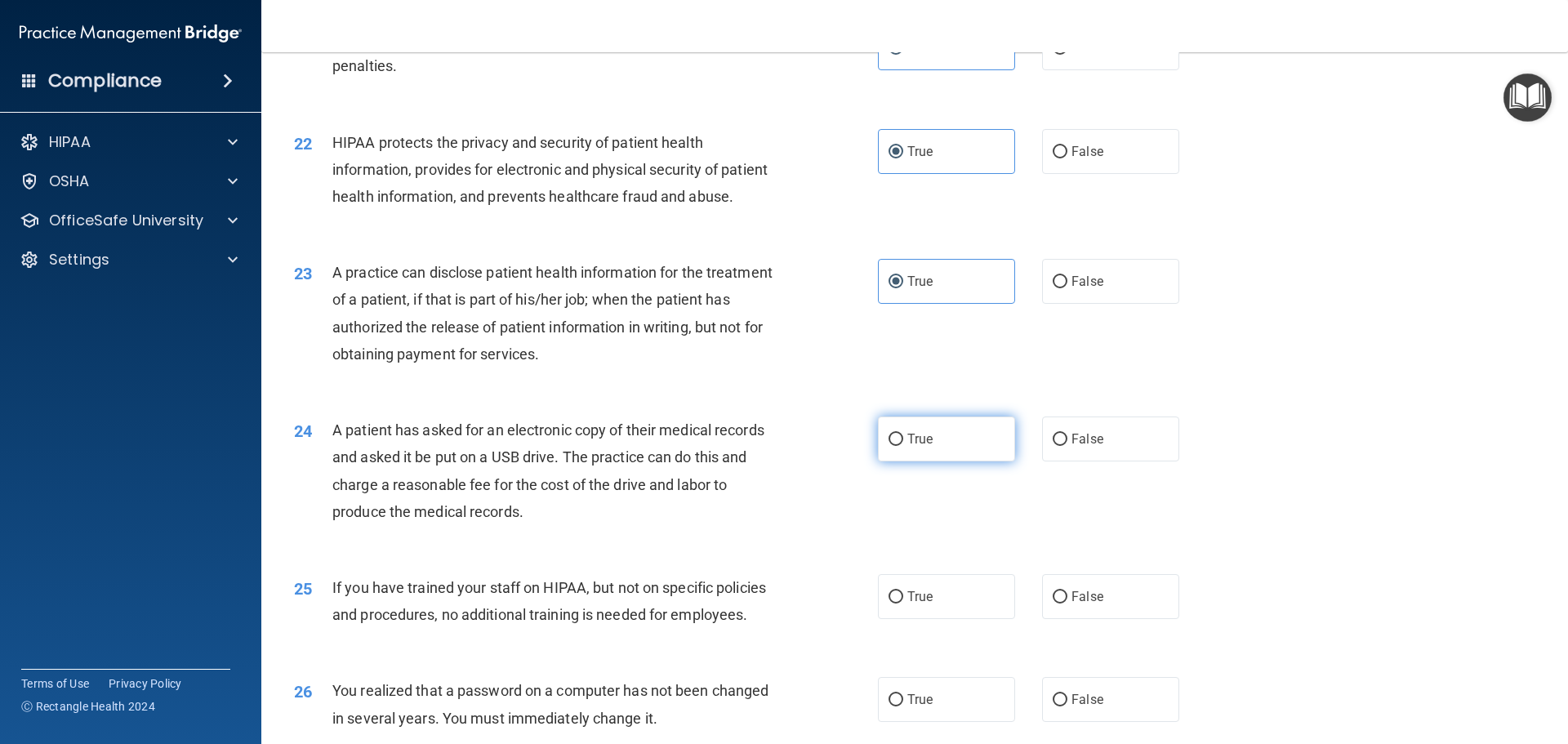
radio input "true"
drag, startPoint x: 910, startPoint y: 646, endPoint x: 843, endPoint y: 562, distance: 107.4
click at [910, 604] on span "True" at bounding box center [920, 596] width 25 height 16
click at [904, 604] on input "True" at bounding box center [896, 597] width 15 height 12
radio input "true"
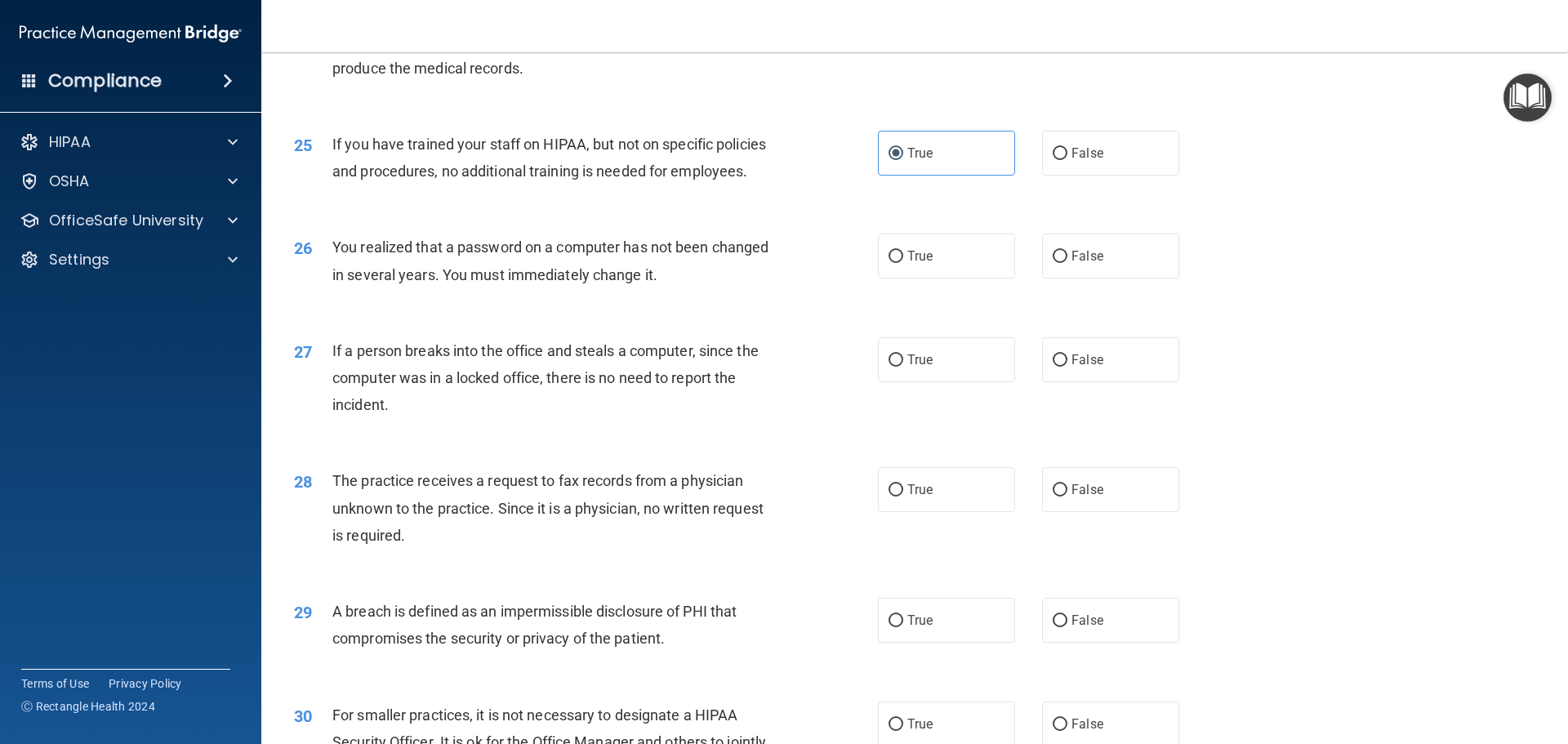
scroll to position [2939, 0]
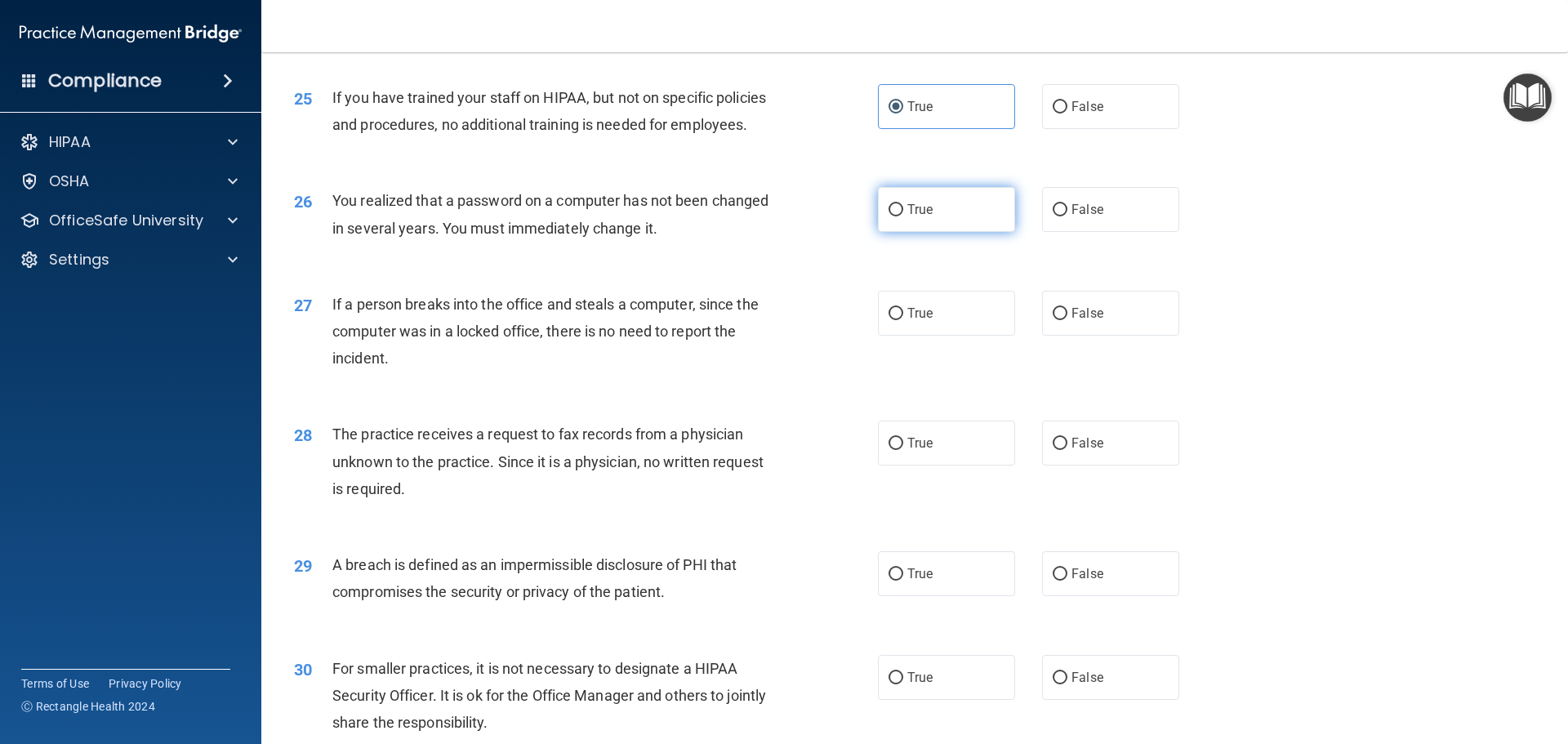
click at [947, 232] on label "True" at bounding box center [946, 209] width 137 height 45
click at [904, 217] on input "True" at bounding box center [896, 210] width 15 height 12
radio input "true"
click at [926, 335] on label "True" at bounding box center [946, 313] width 137 height 45
click at [904, 320] on input "True" at bounding box center [896, 314] width 15 height 12
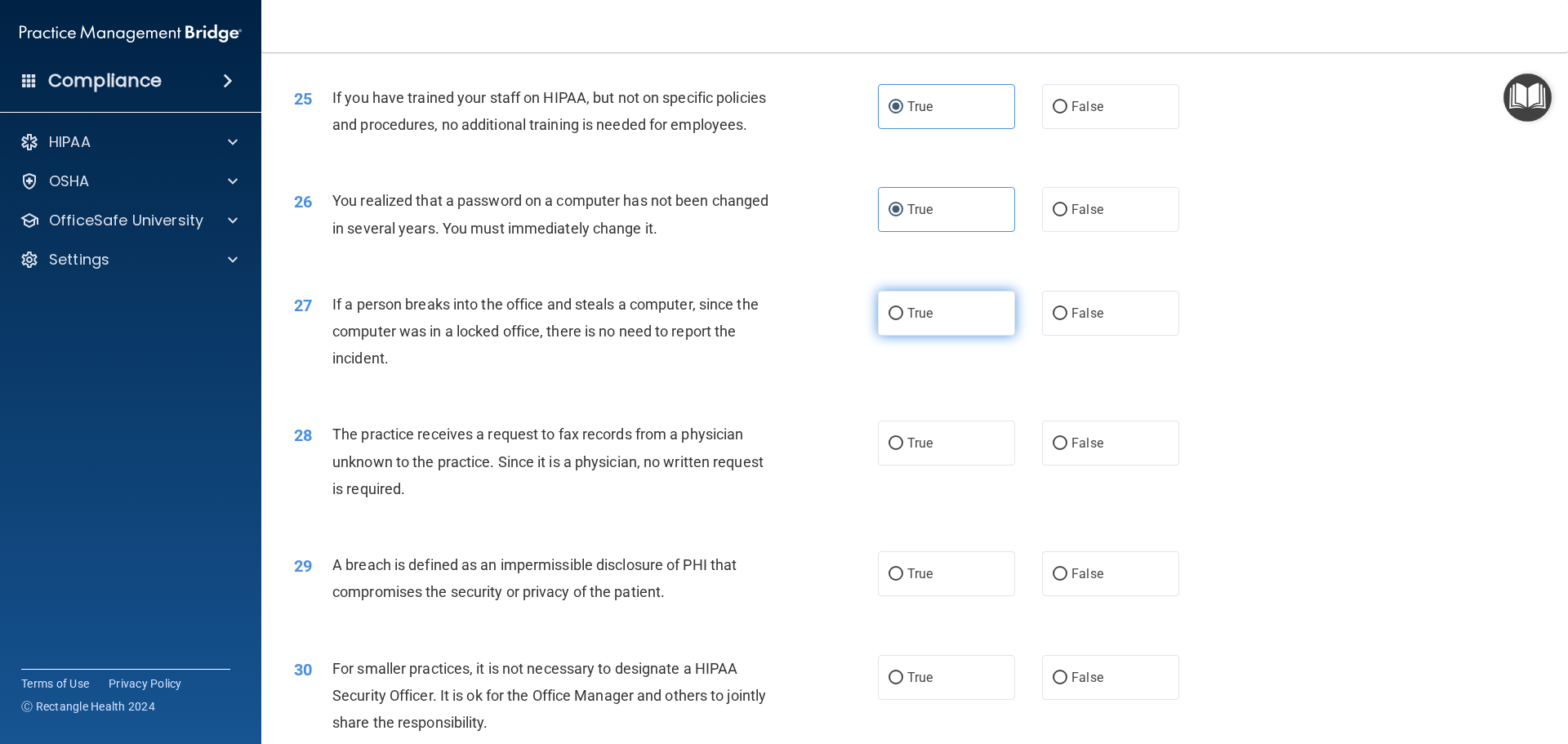
radio input "true"
click at [899, 466] on label "True" at bounding box center [946, 443] width 137 height 45
click at [899, 450] on input "True" at bounding box center [896, 443] width 15 height 12
radio input "true"
click at [893, 580] on input "True" at bounding box center [896, 574] width 15 height 12
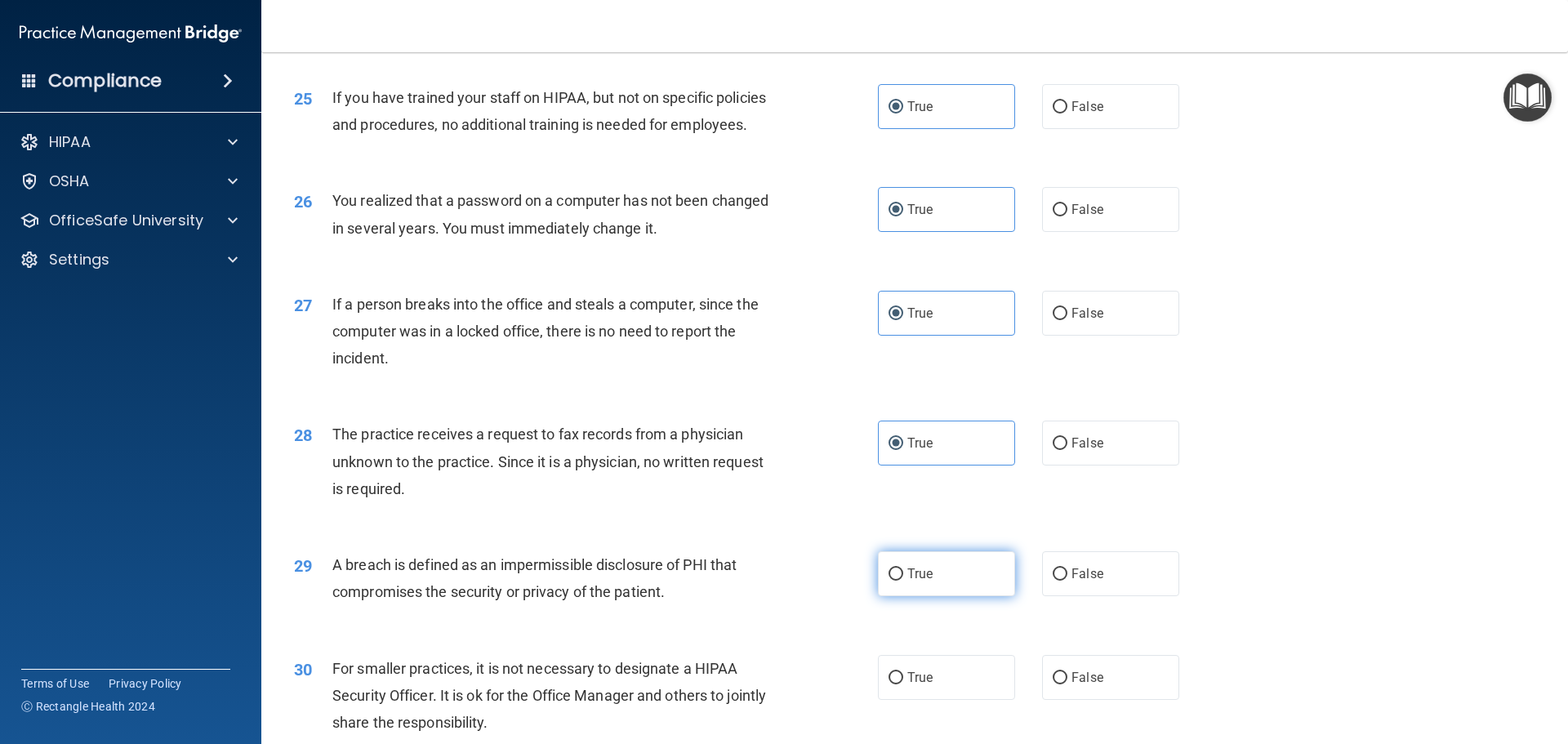
radio input "true"
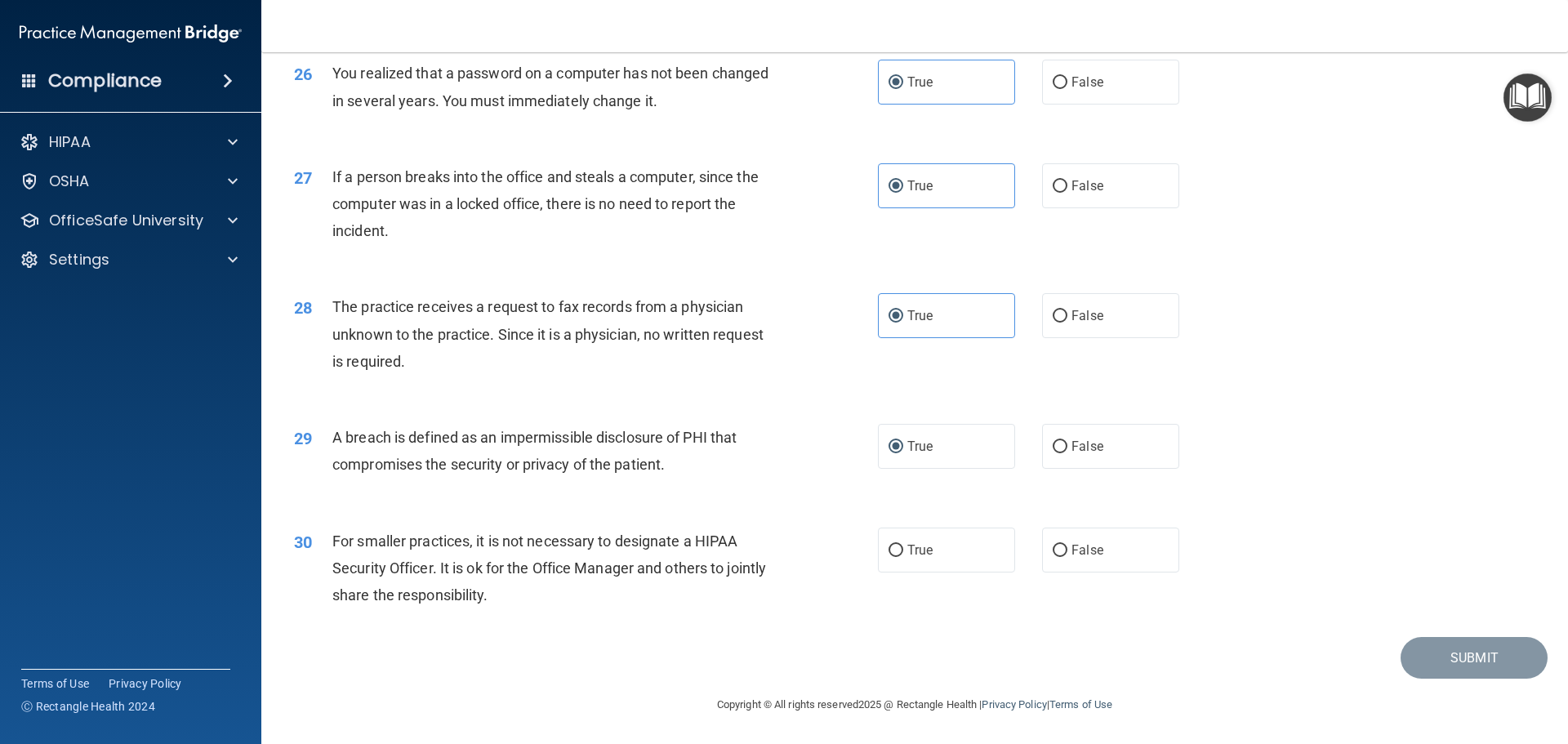
scroll to position [3120, 0]
drag, startPoint x: 917, startPoint y: 550, endPoint x: 947, endPoint y: 532, distance: 35.0
click at [919, 548] on span "True" at bounding box center [920, 550] width 25 height 16
click at [904, 548] on input "True" at bounding box center [896, 551] width 15 height 12
radio input "true"
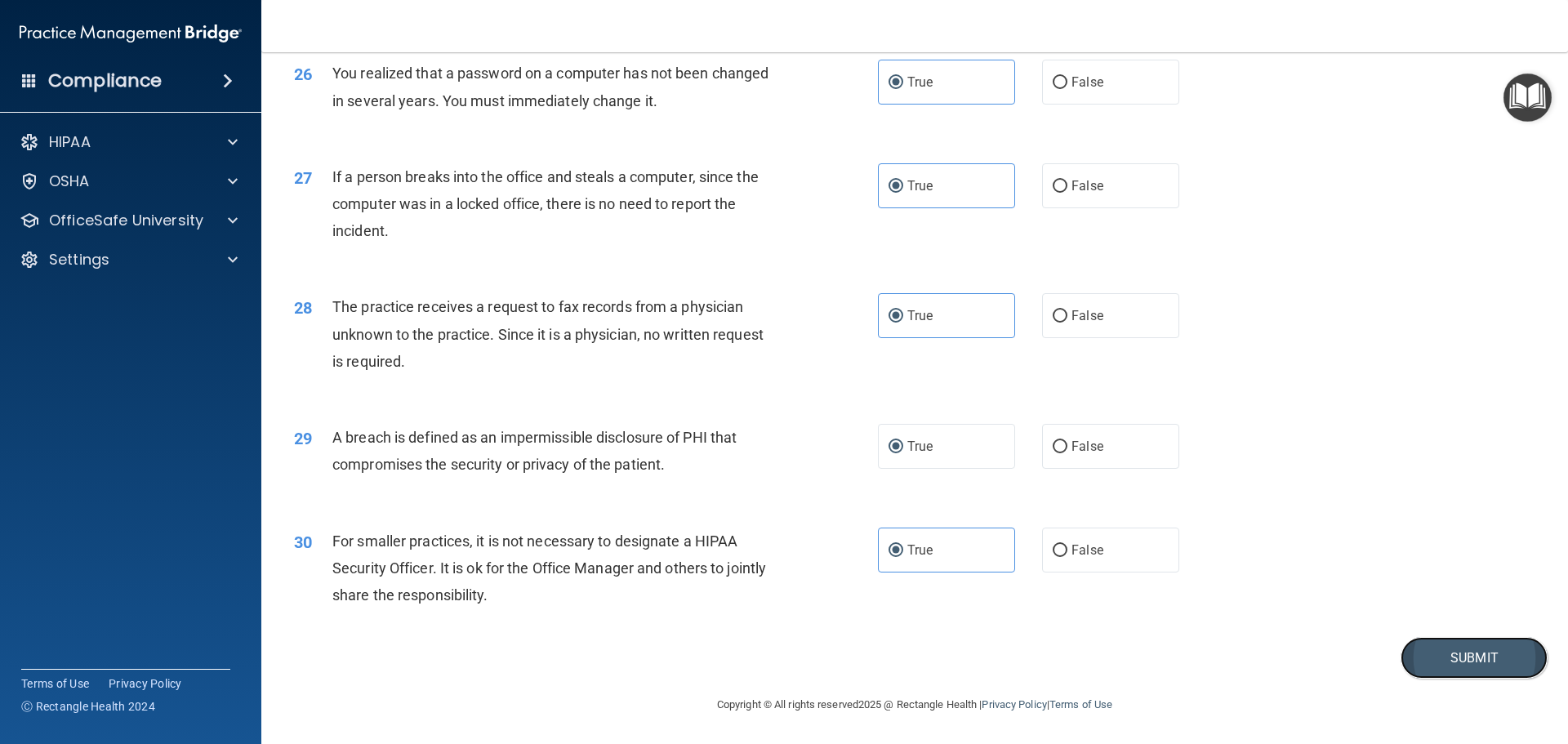
click at [1434, 666] on button "Submit" at bounding box center [1473, 658] width 147 height 42
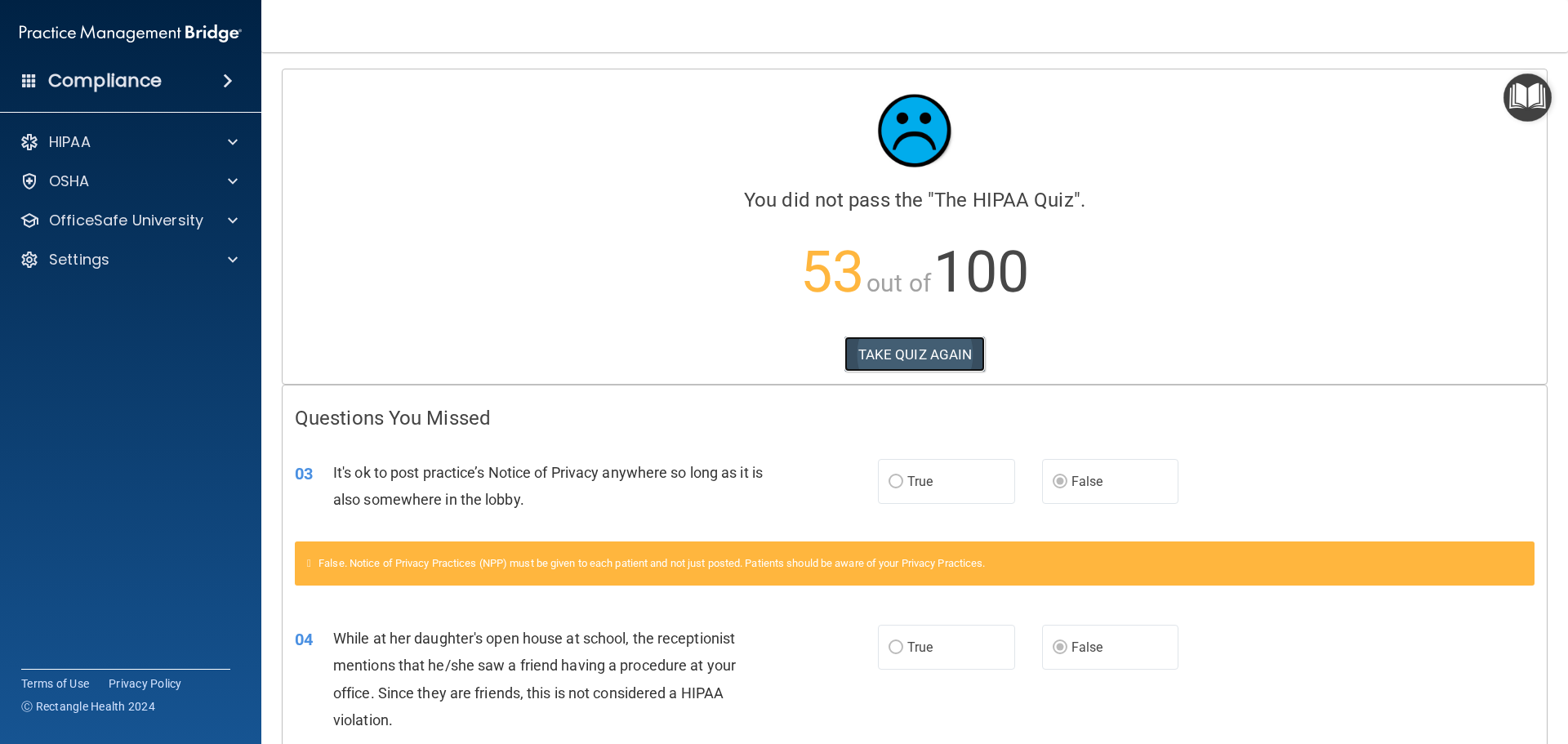
click at [924, 336] on button "TAKE QUIZ AGAIN" at bounding box center [915, 354] width 141 height 36
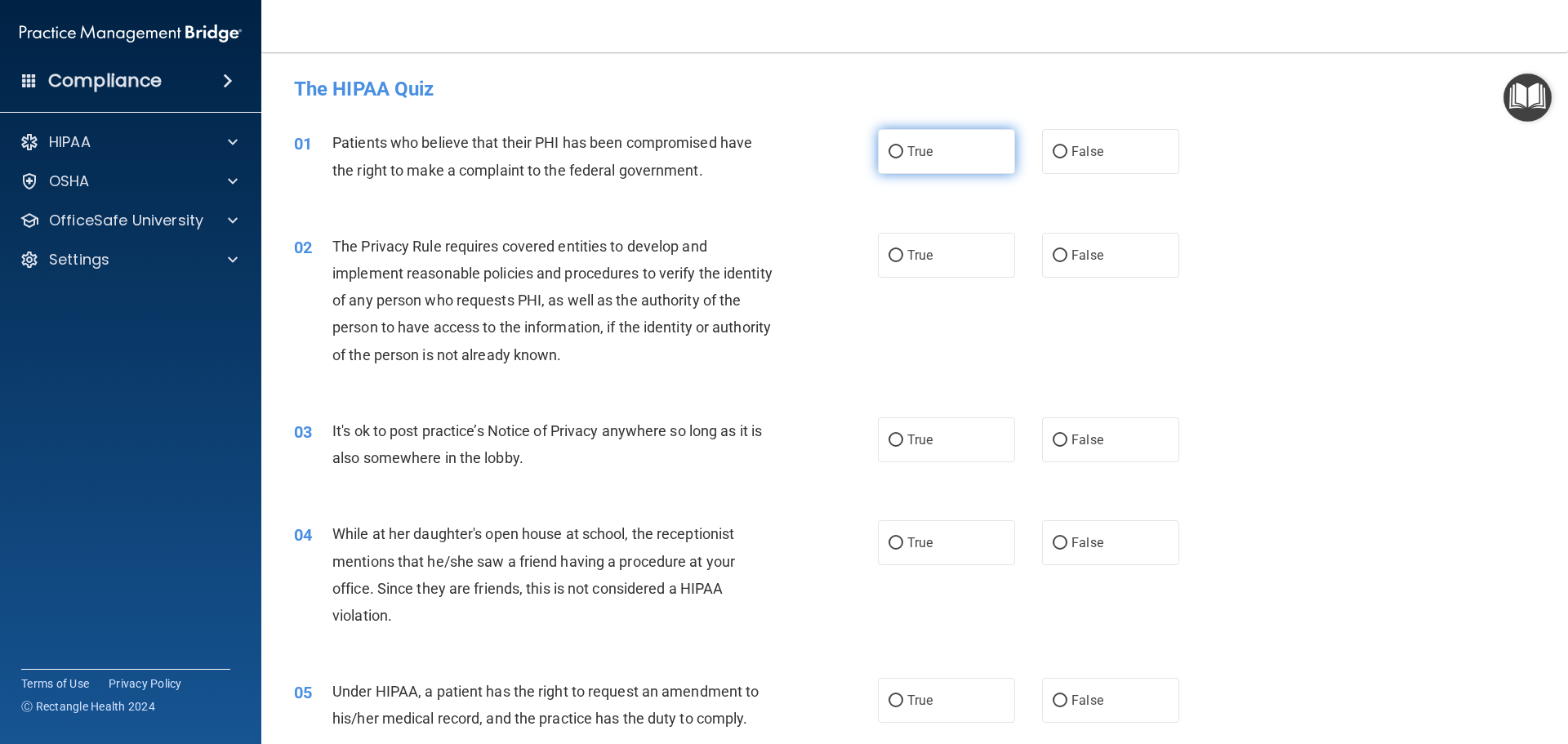
click at [903, 137] on label "True" at bounding box center [946, 151] width 137 height 45
click at [903, 146] on input "True" at bounding box center [896, 152] width 15 height 12
radio input "true"
click at [929, 262] on label "True" at bounding box center [946, 255] width 137 height 45
click at [904, 262] on input "True" at bounding box center [896, 256] width 15 height 12
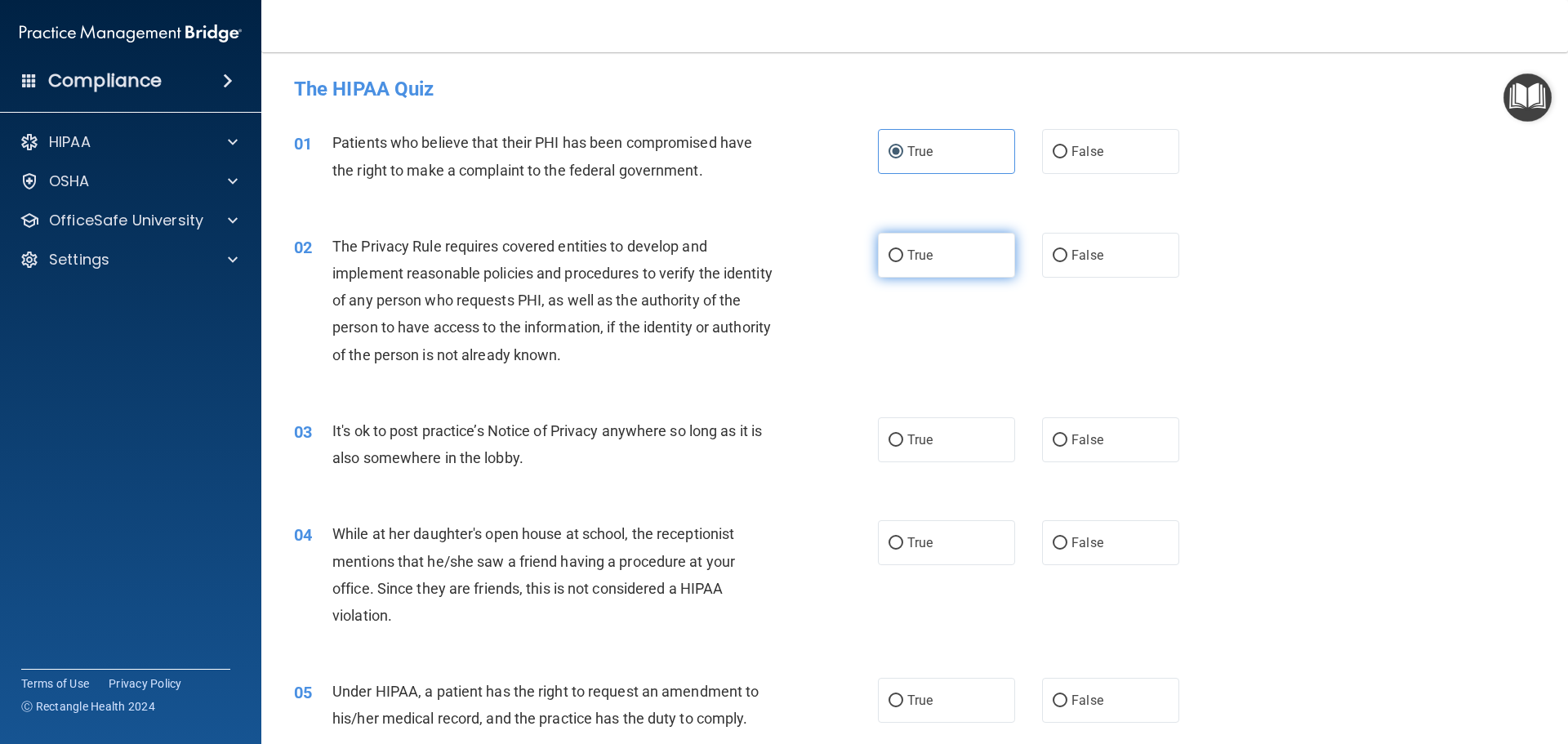
radio input "true"
click at [1084, 446] on span "False" at bounding box center [1087, 439] width 32 height 16
click at [1067, 446] on input "False" at bounding box center [1061, 440] width 15 height 12
radio input "true"
click at [1084, 546] on span "False" at bounding box center [1087, 542] width 32 height 16
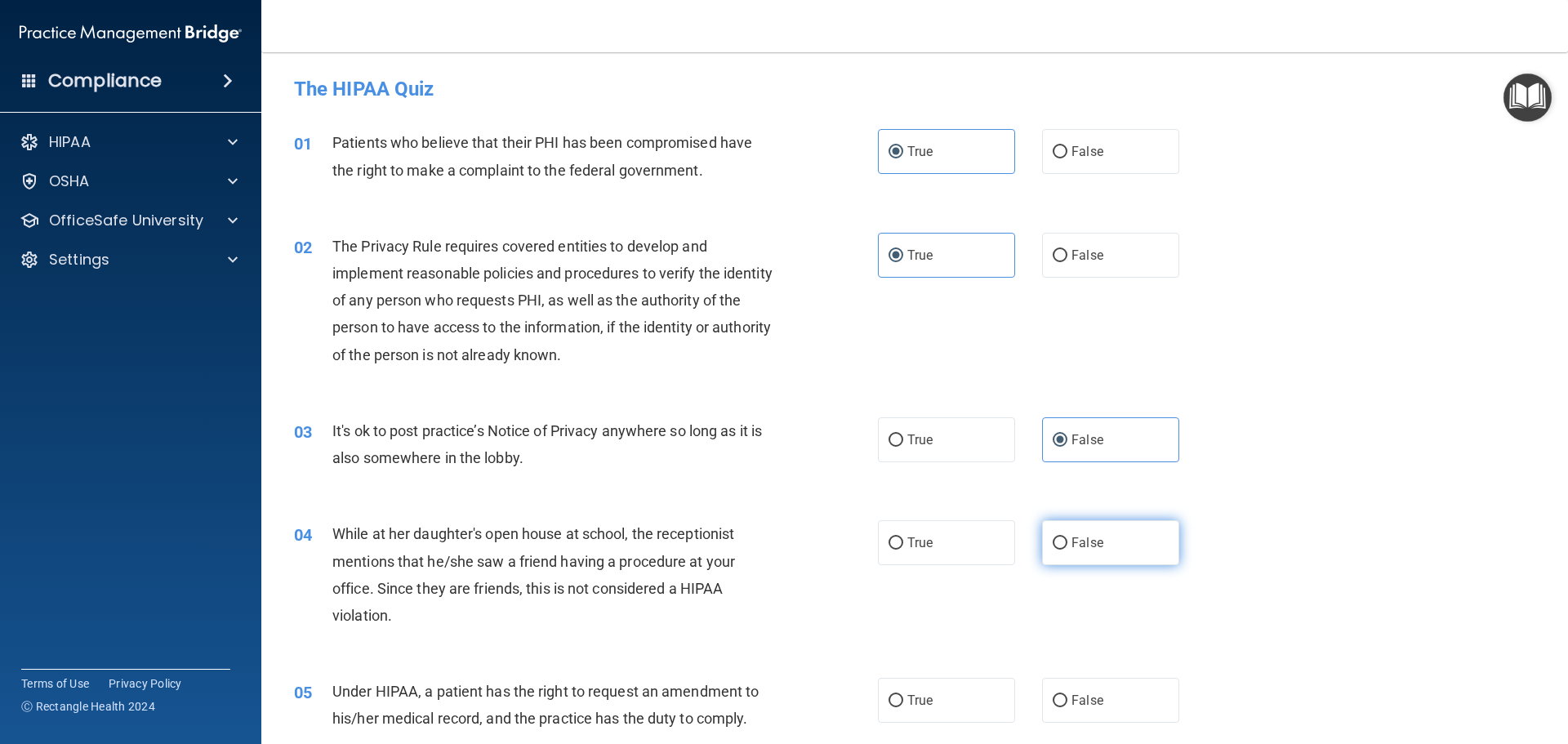
click at [1067, 546] on input "False" at bounding box center [1061, 543] width 15 height 12
radio input "true"
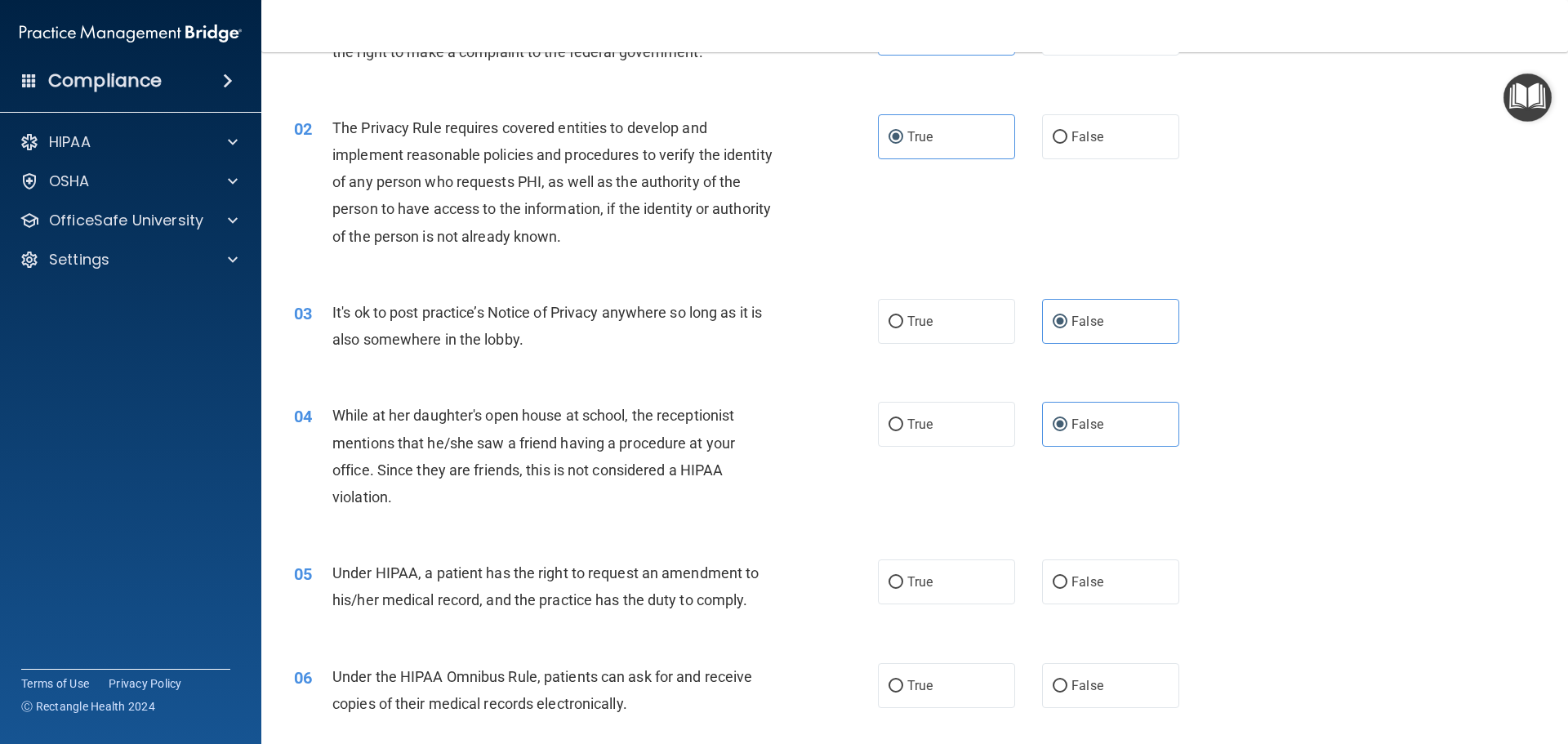
scroll to position [164, 0]
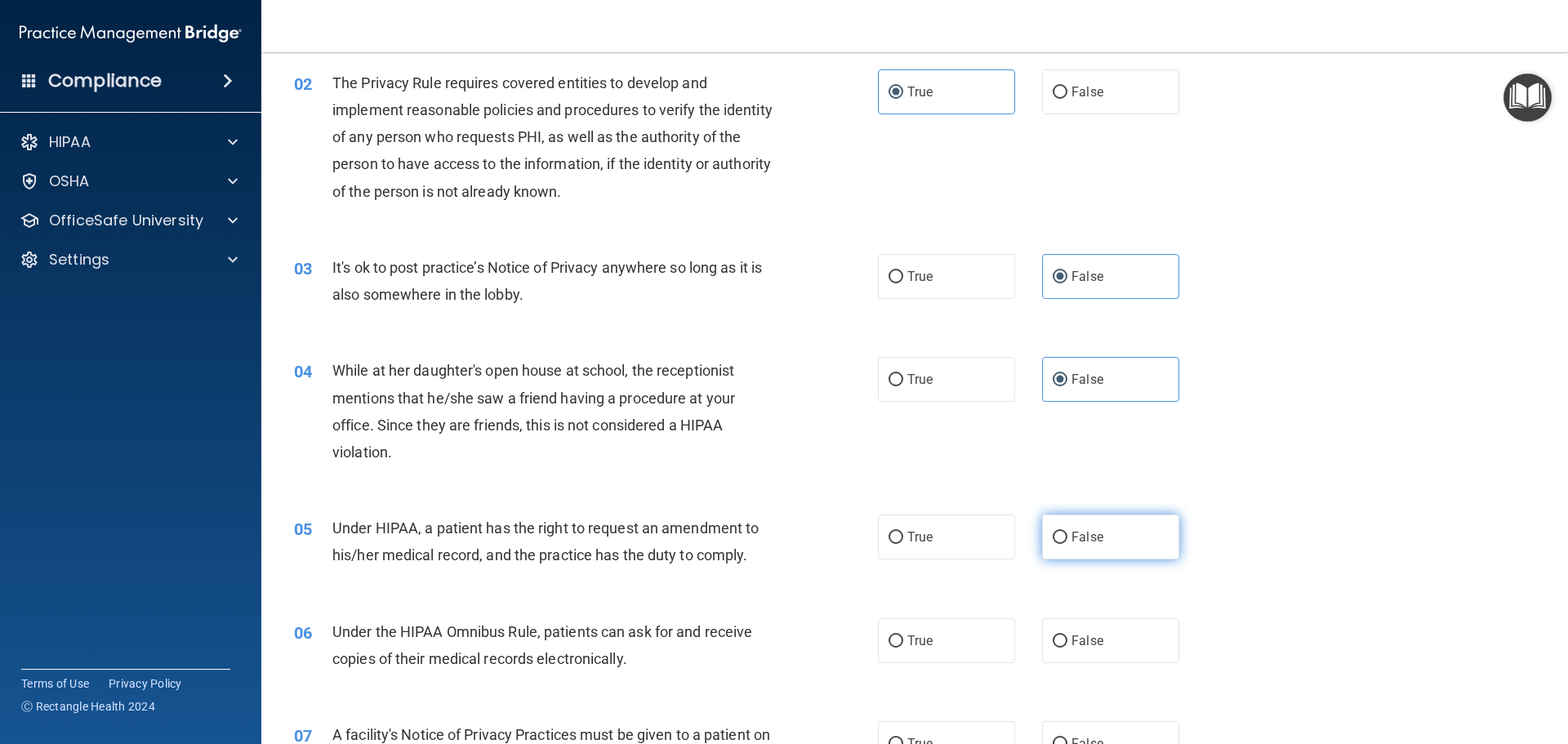
click at [1088, 538] on span "False" at bounding box center [1087, 536] width 32 height 16
click at [1067, 538] on input "False" at bounding box center [1061, 537] width 15 height 12
radio input "true"
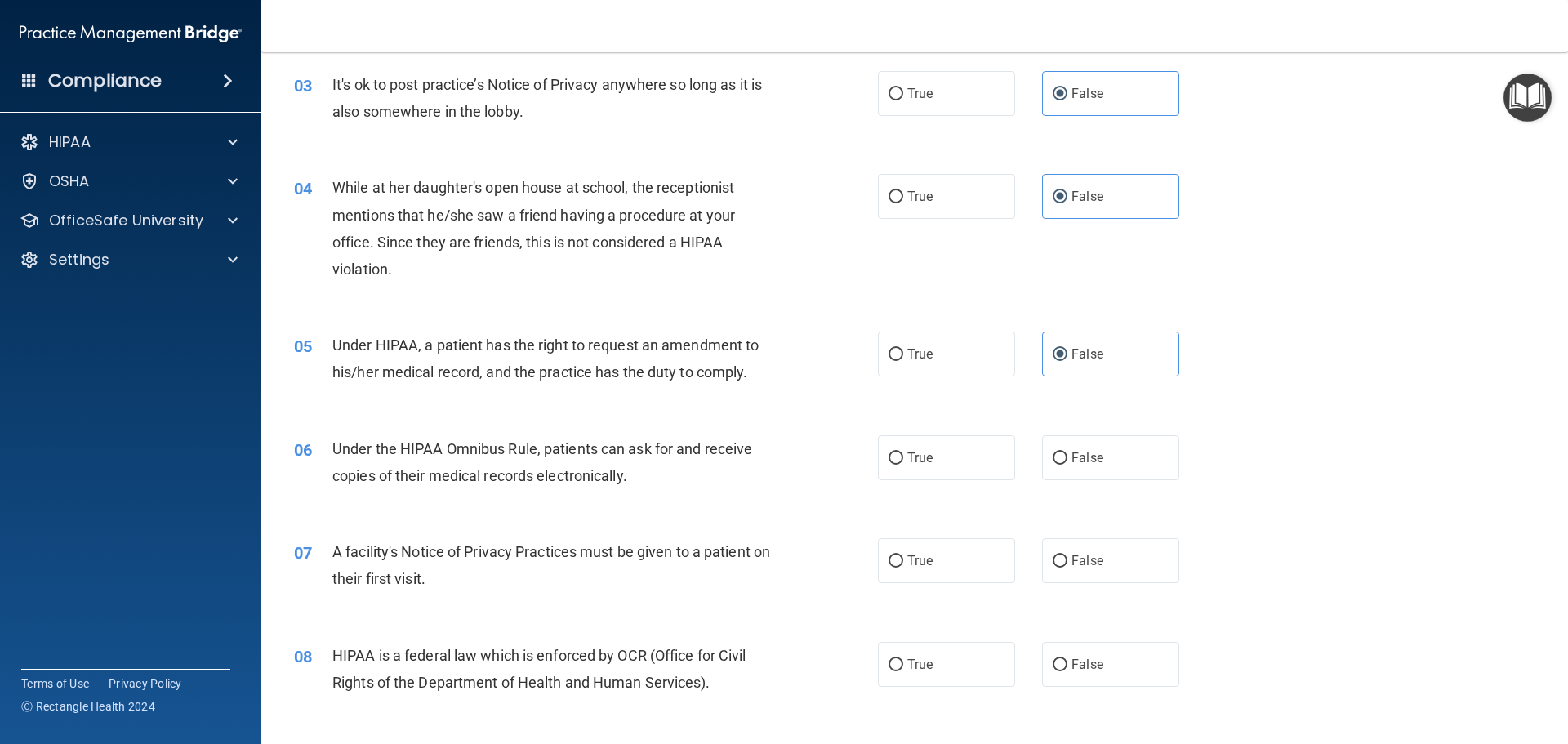
scroll to position [409, 0]
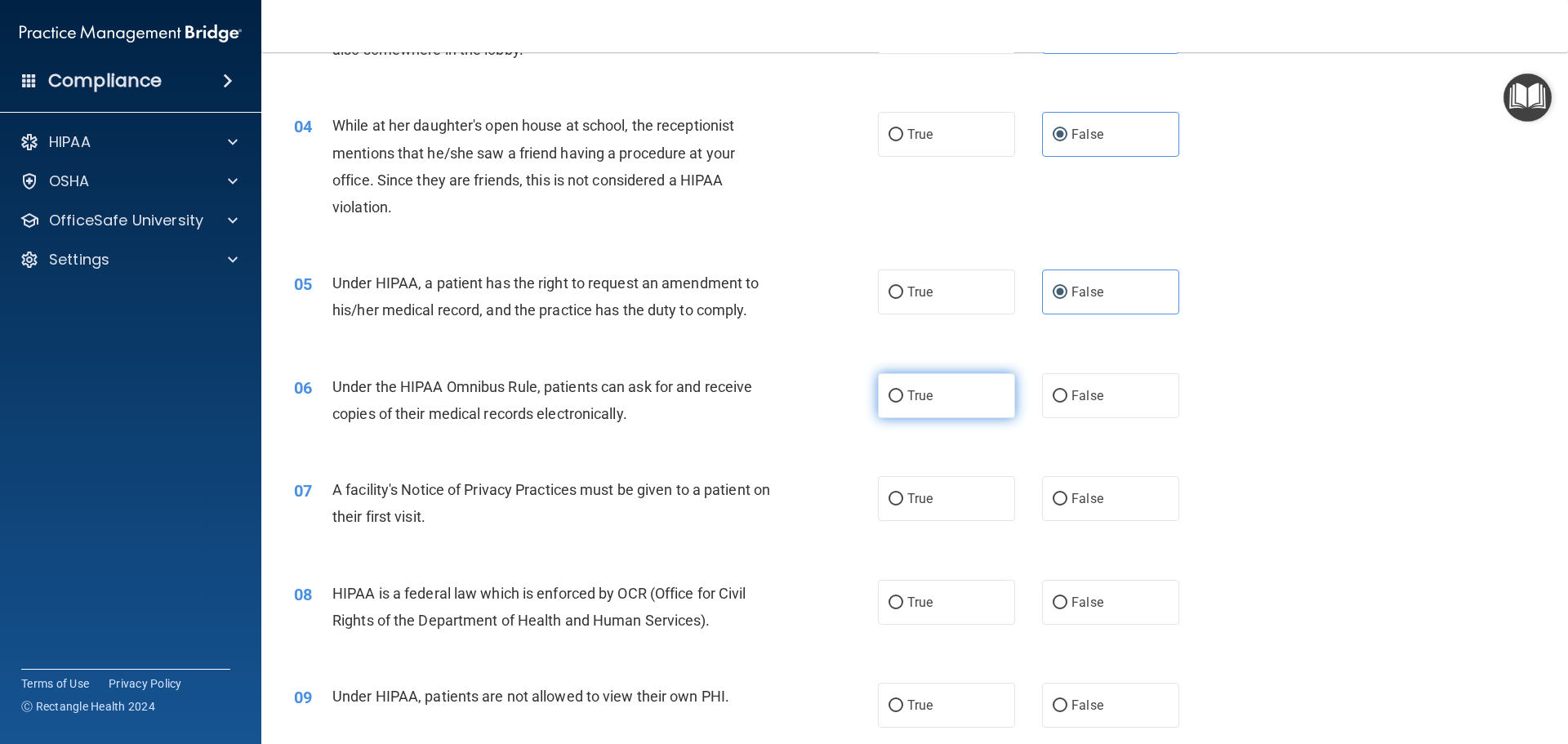
click at [946, 393] on label "True" at bounding box center [946, 395] width 137 height 45
click at [904, 393] on input "True" at bounding box center [896, 396] width 15 height 12
radio input "true"
click at [922, 496] on span "True" at bounding box center [920, 498] width 25 height 16
click at [904, 496] on input "True" at bounding box center [896, 499] width 15 height 12
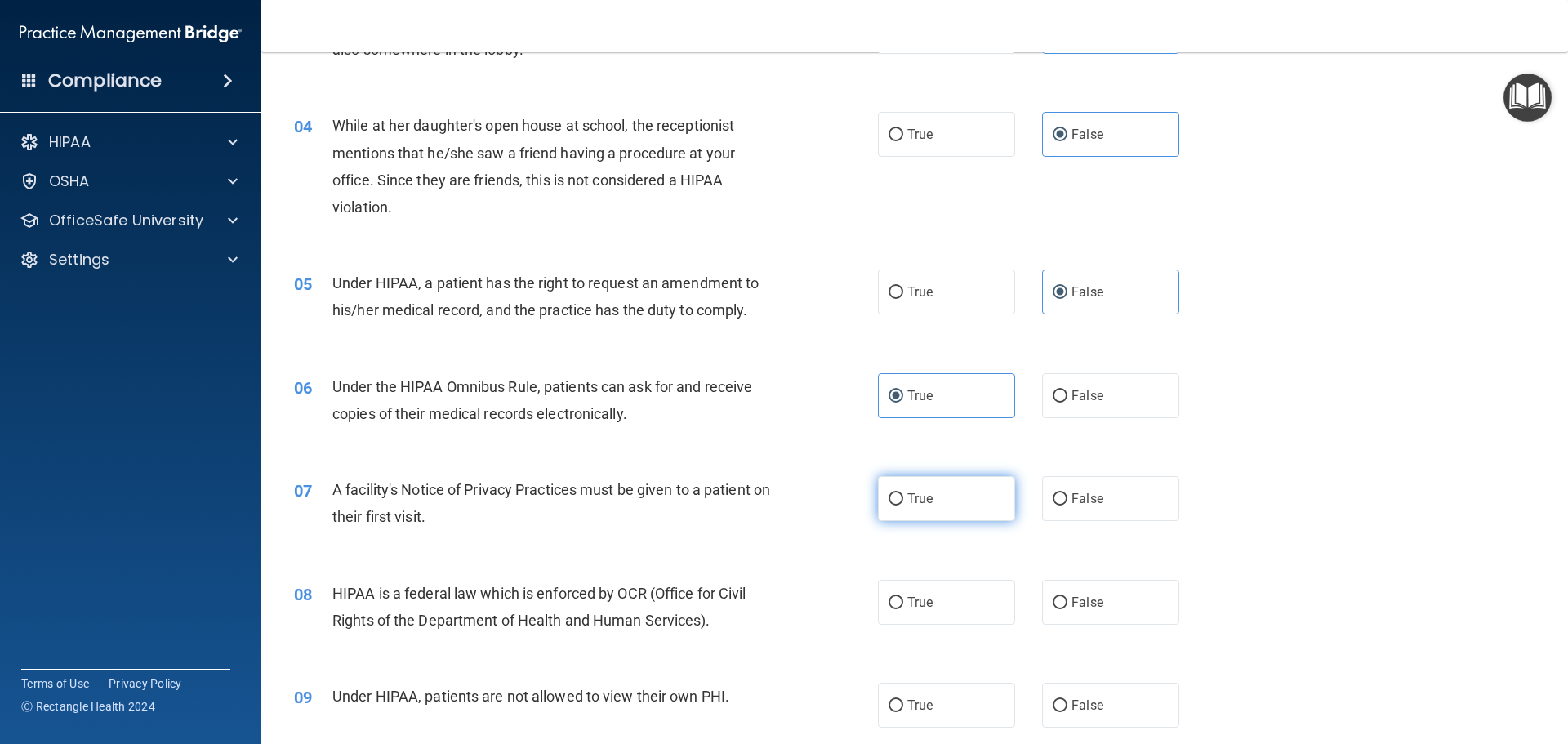
radio input "true"
click at [925, 600] on span "True" at bounding box center [920, 602] width 25 height 16
click at [904, 600] on input "True" at bounding box center [896, 603] width 15 height 12
radio input "true"
drag, startPoint x: 1053, startPoint y: 692, endPoint x: 1189, endPoint y: 601, distance: 163.6
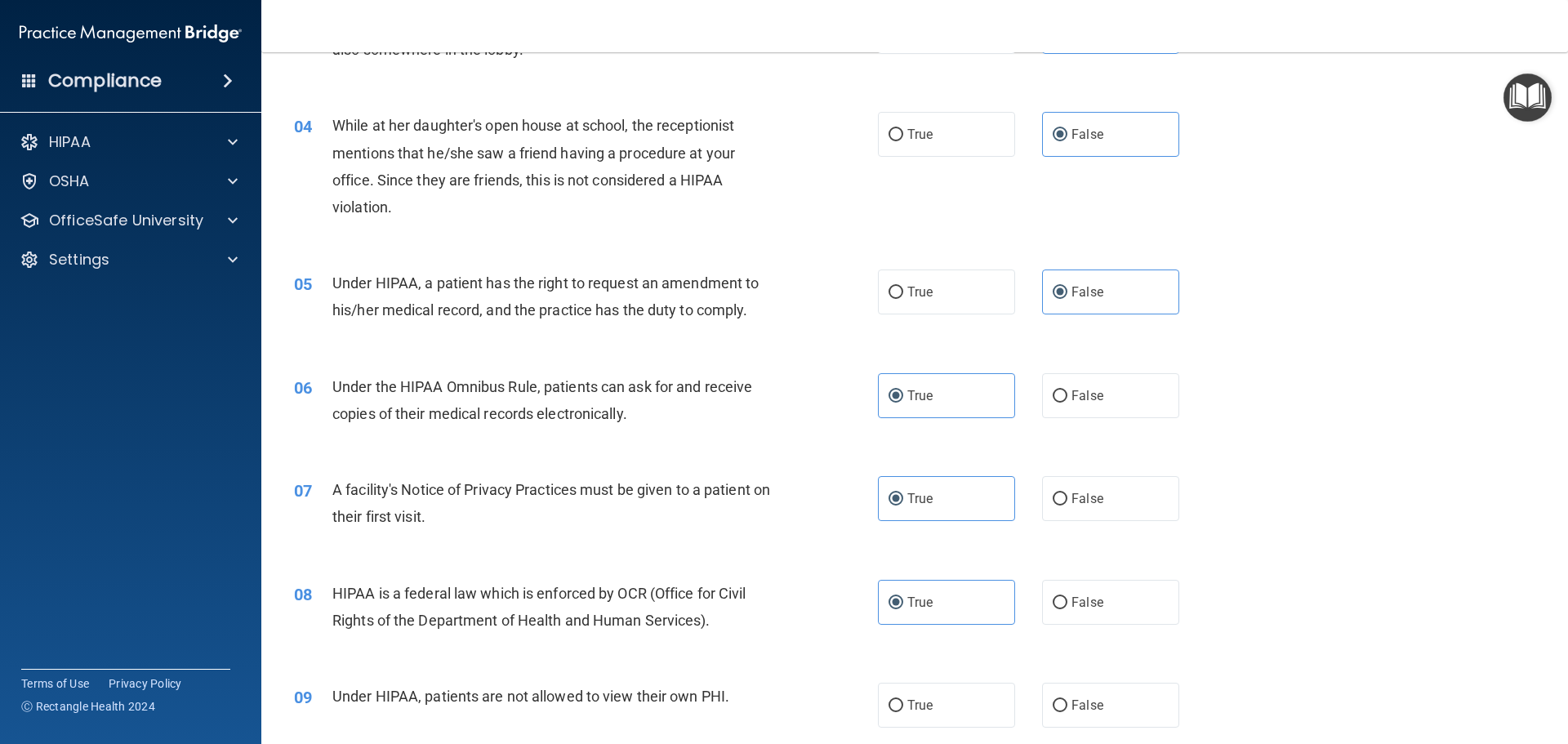
click at [1056, 689] on label "False" at bounding box center [1110, 705] width 137 height 45
click at [1056, 700] on input "False" at bounding box center [1061, 706] width 15 height 12
radio input "true"
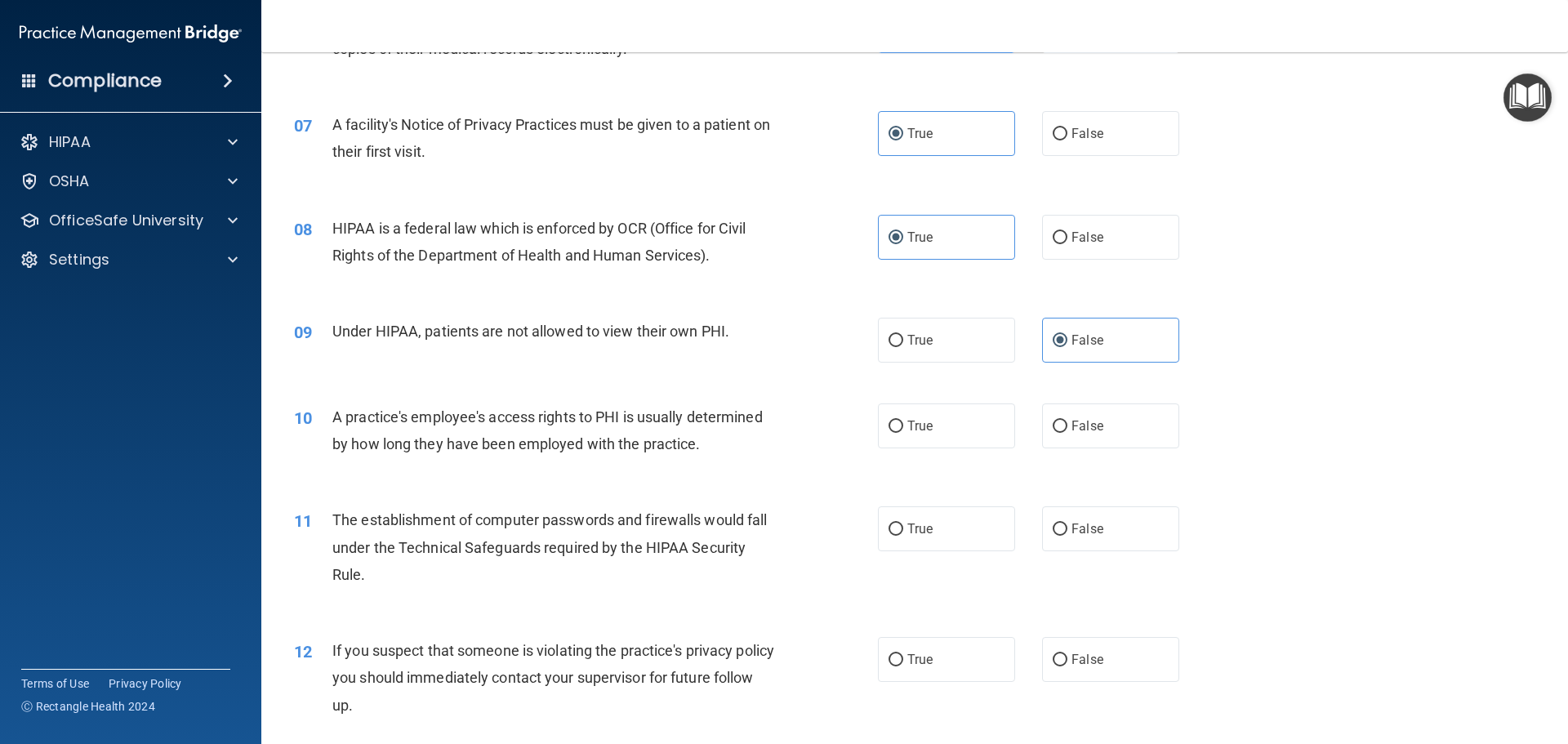
scroll to position [816, 0]
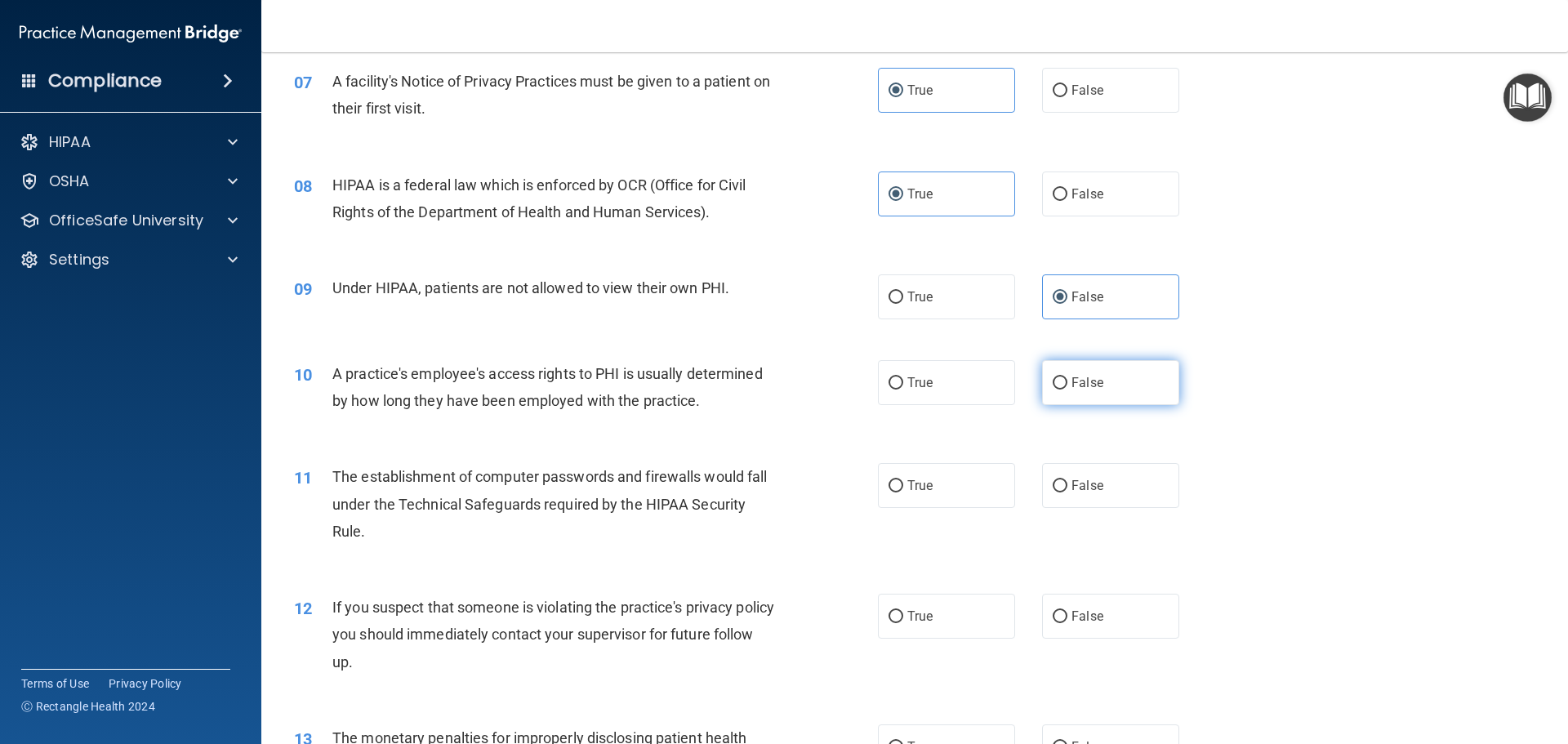
click at [1078, 392] on label "False" at bounding box center [1110, 383] width 137 height 45
click at [1067, 389] on input "False" at bounding box center [1061, 383] width 15 height 12
radio input "true"
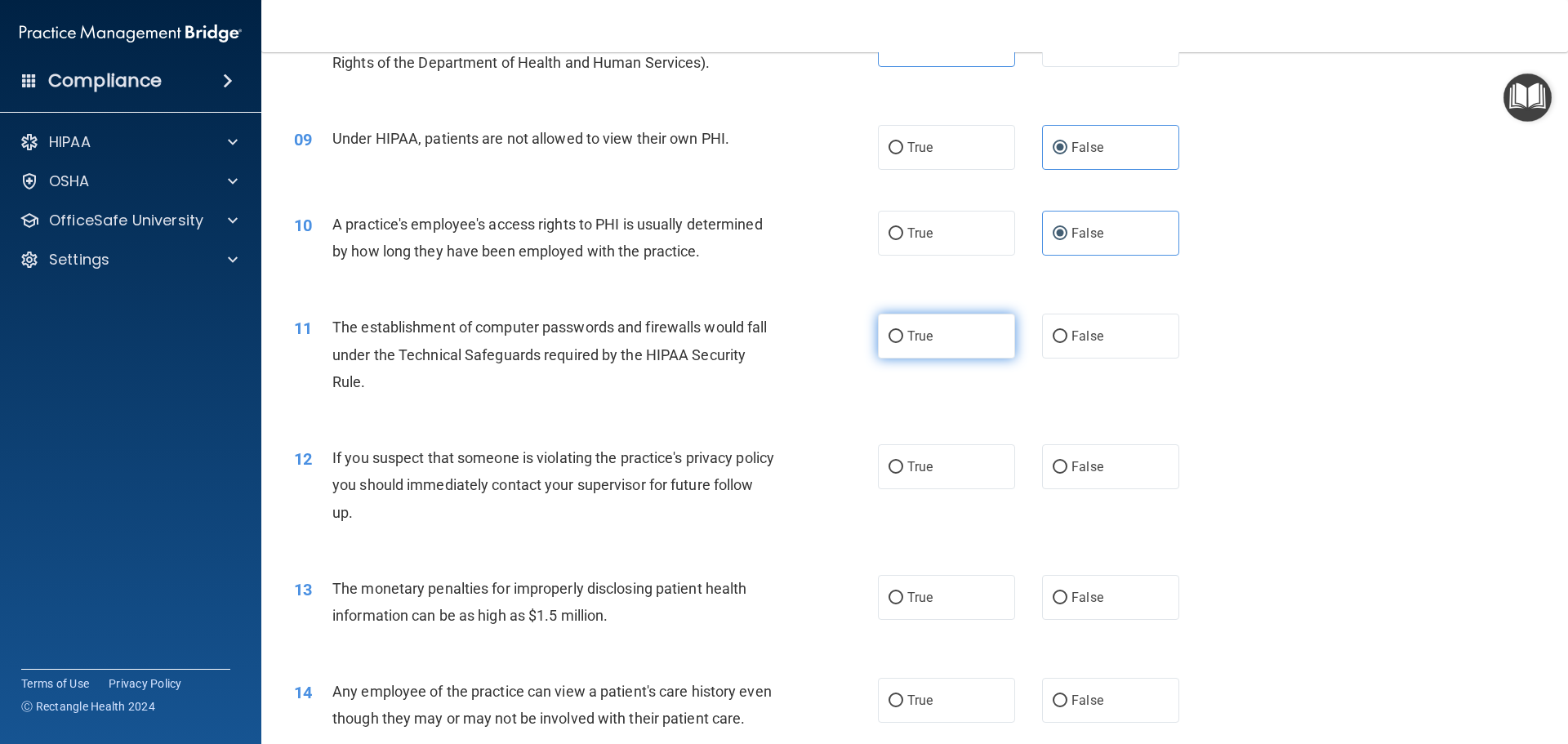
scroll to position [980, 0]
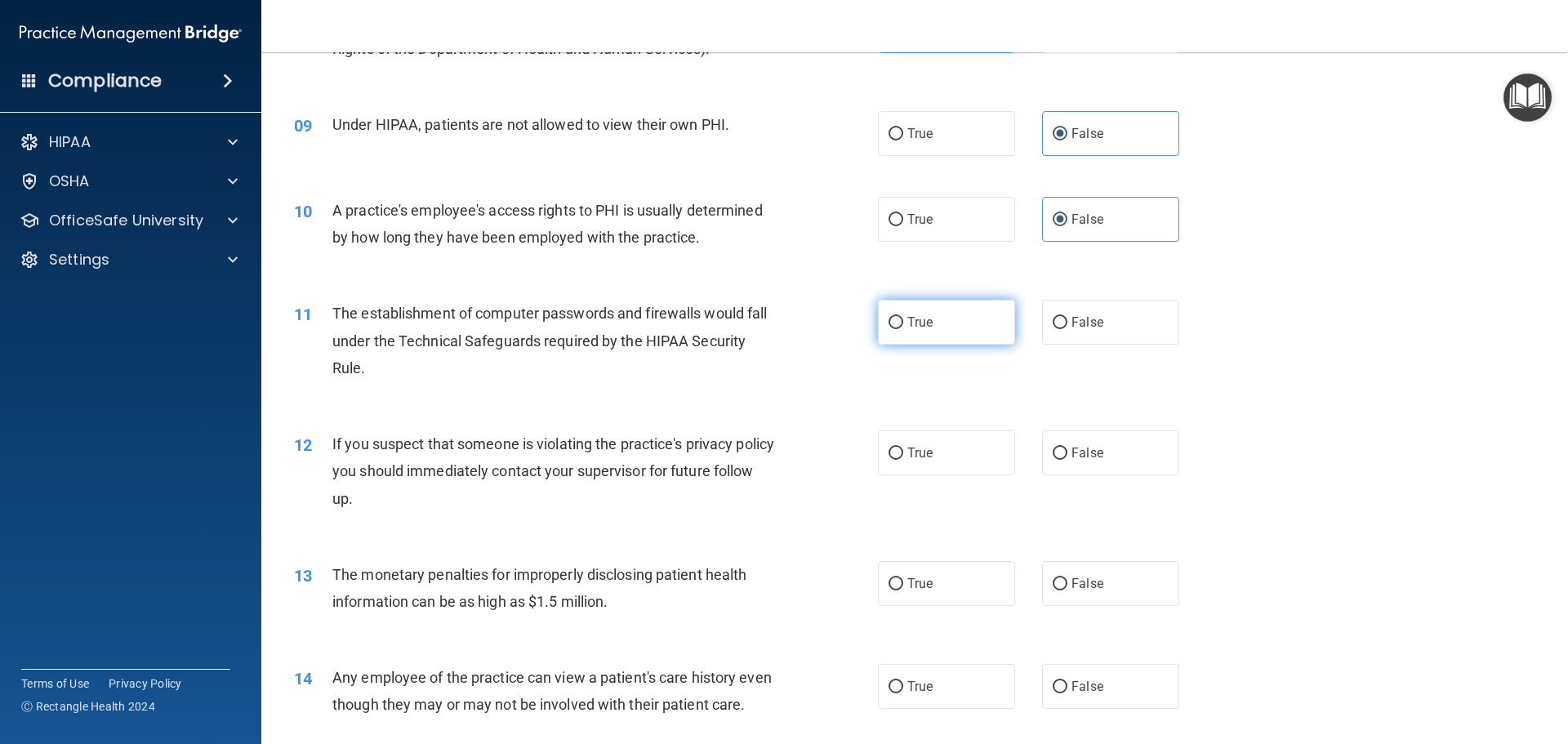
click at [924, 316] on span "True" at bounding box center [920, 322] width 25 height 16
click at [904, 317] on input "True" at bounding box center [896, 323] width 15 height 12
radio input "true"
click at [915, 459] on span "True" at bounding box center [920, 453] width 25 height 16
click at [904, 459] on input "True" at bounding box center [896, 453] width 15 height 12
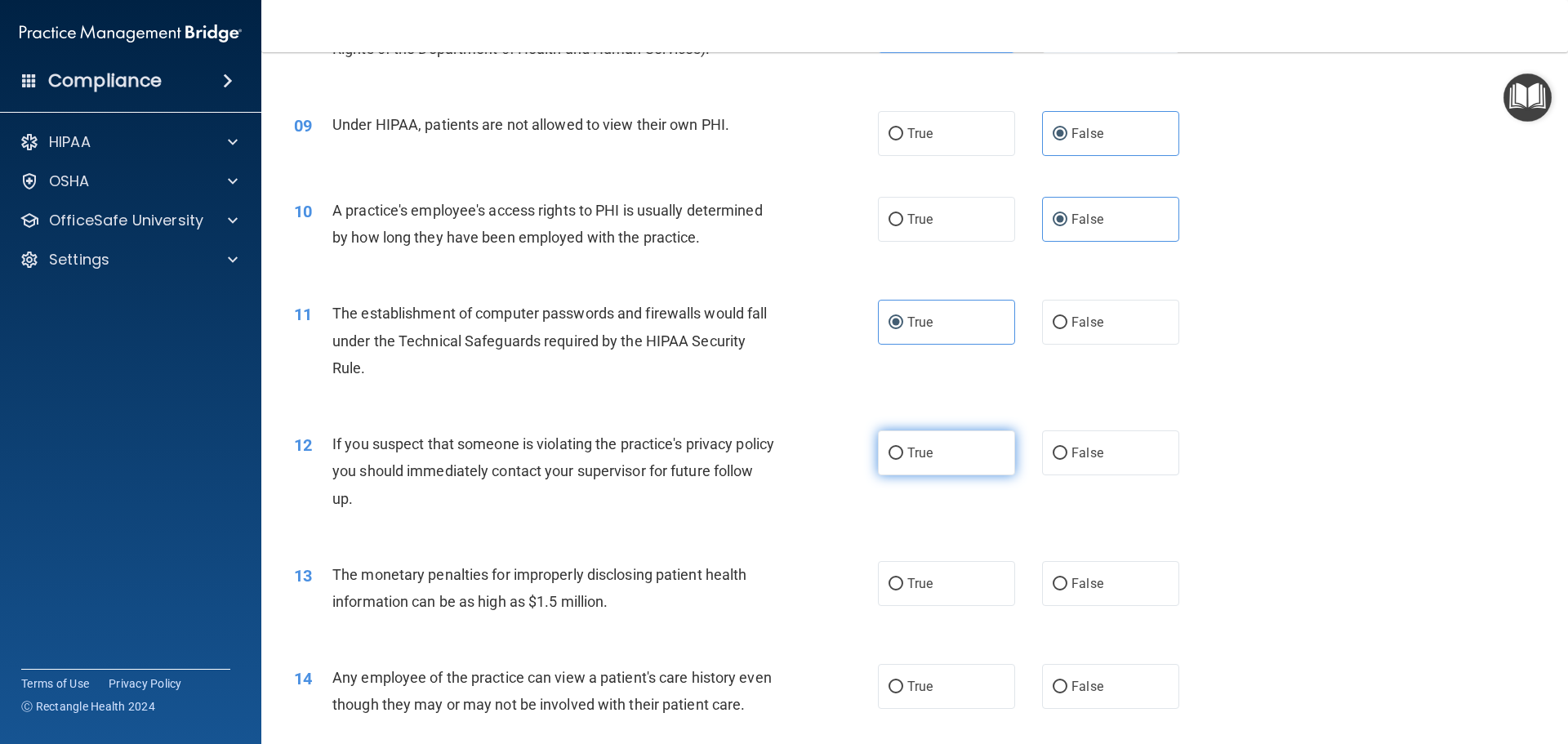
radio input "true"
click at [920, 590] on span "True" at bounding box center [920, 583] width 25 height 16
click at [904, 590] on input "True" at bounding box center [896, 584] width 15 height 12
radio input "true"
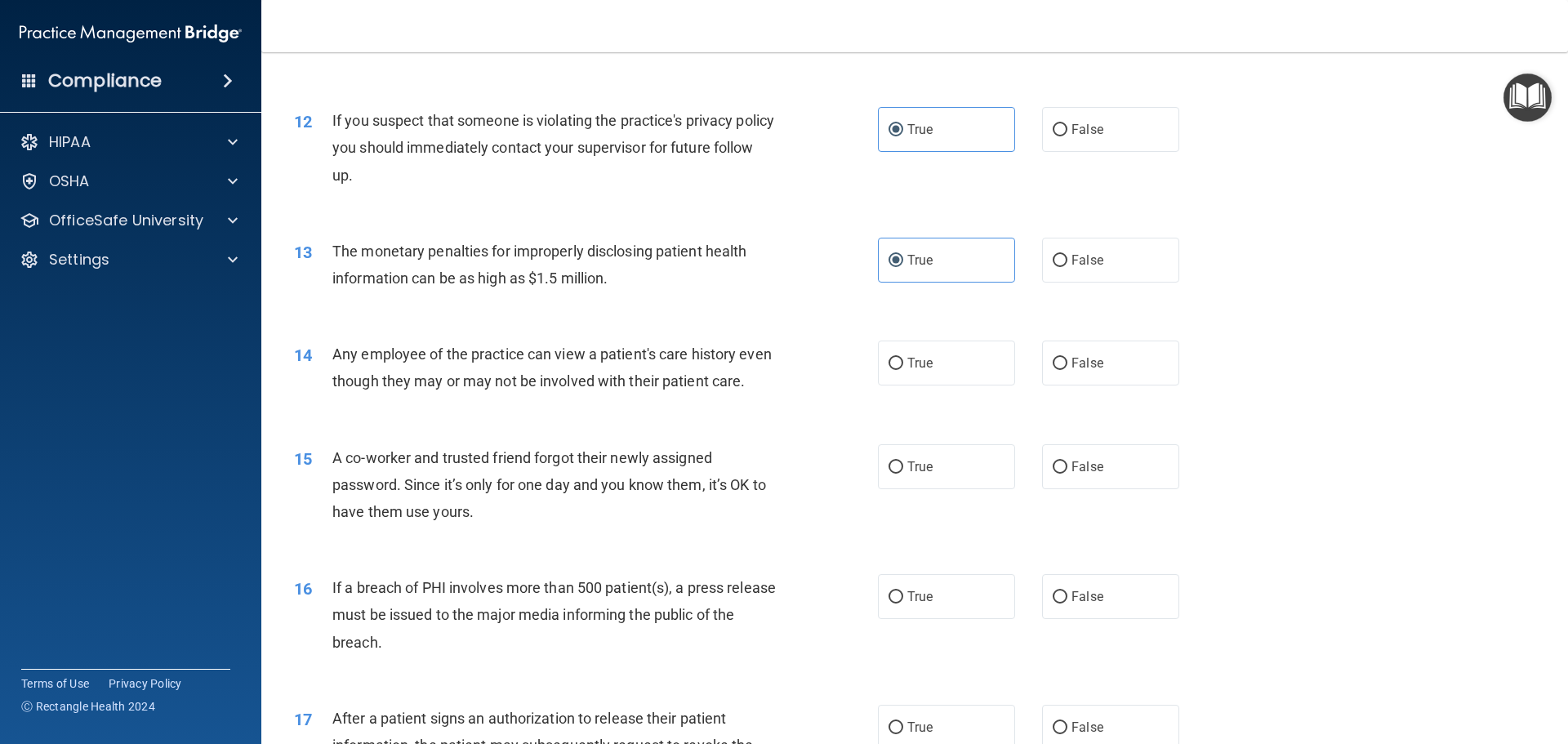
scroll to position [1306, 0]
click at [1071, 365] on span "False" at bounding box center [1087, 360] width 32 height 16
click at [1067, 365] on input "False" at bounding box center [1061, 360] width 15 height 12
radio input "true"
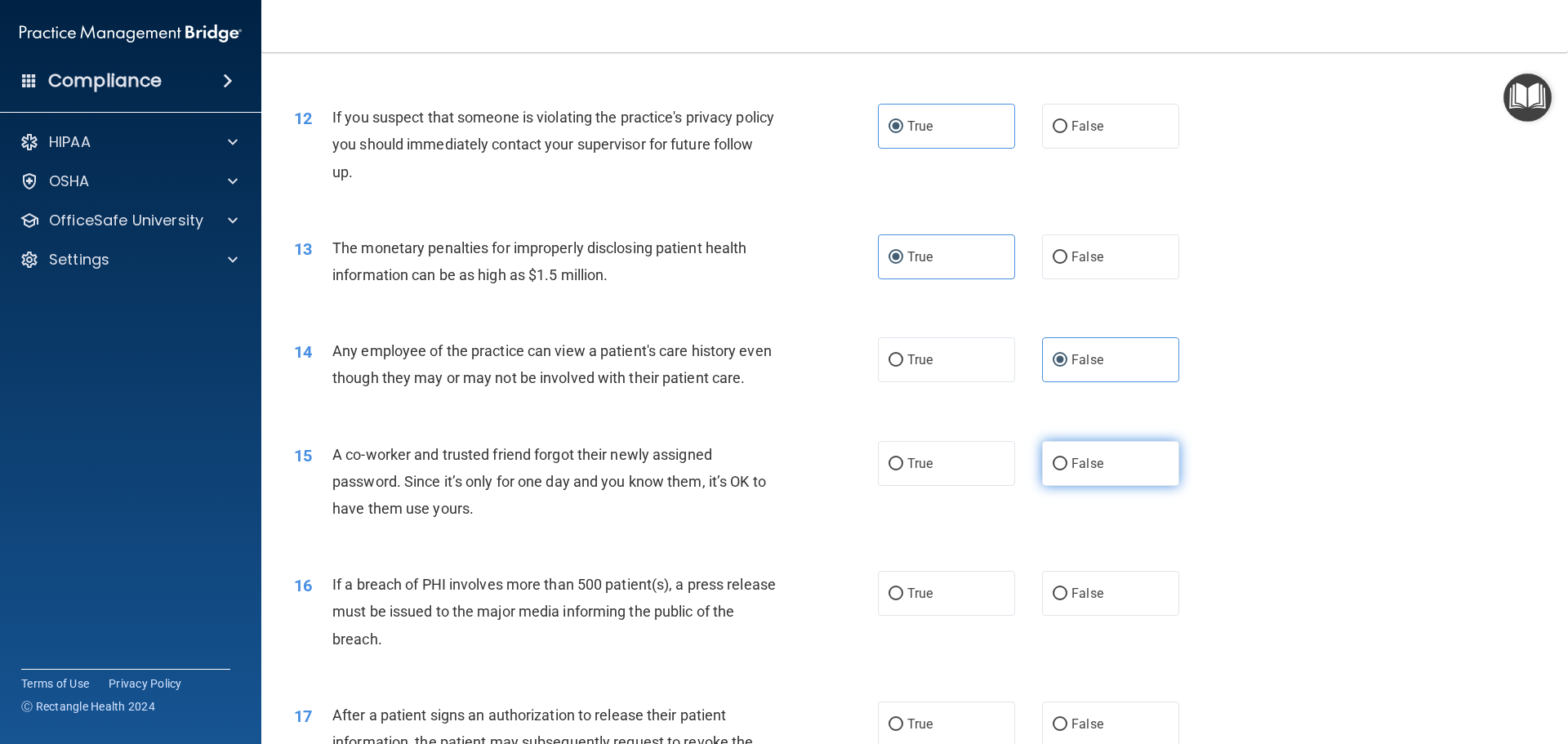
drag, startPoint x: 1096, startPoint y: 501, endPoint x: 1118, endPoint y: 490, distance: 24.6
click at [1096, 486] on label "False" at bounding box center [1110, 463] width 137 height 45
click at [1067, 470] on input "False" at bounding box center [1061, 464] width 15 height 12
radio input "true"
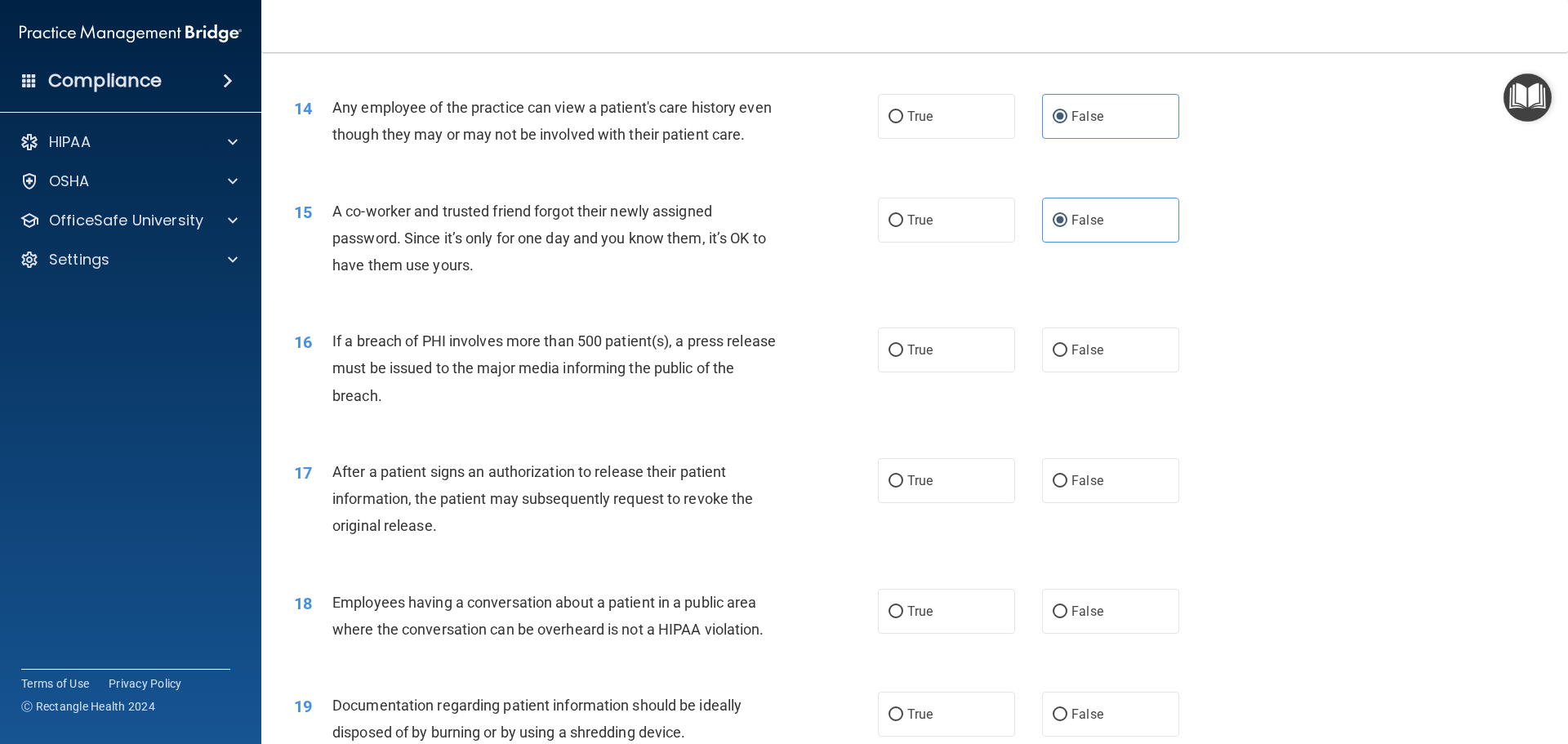
scroll to position [1551, 0]
click at [953, 370] on label "True" at bounding box center [946, 348] width 137 height 45
click at [904, 355] on input "True" at bounding box center [896, 349] width 15 height 12
radio input "true"
click at [943, 495] on label "True" at bounding box center [946, 479] width 137 height 45
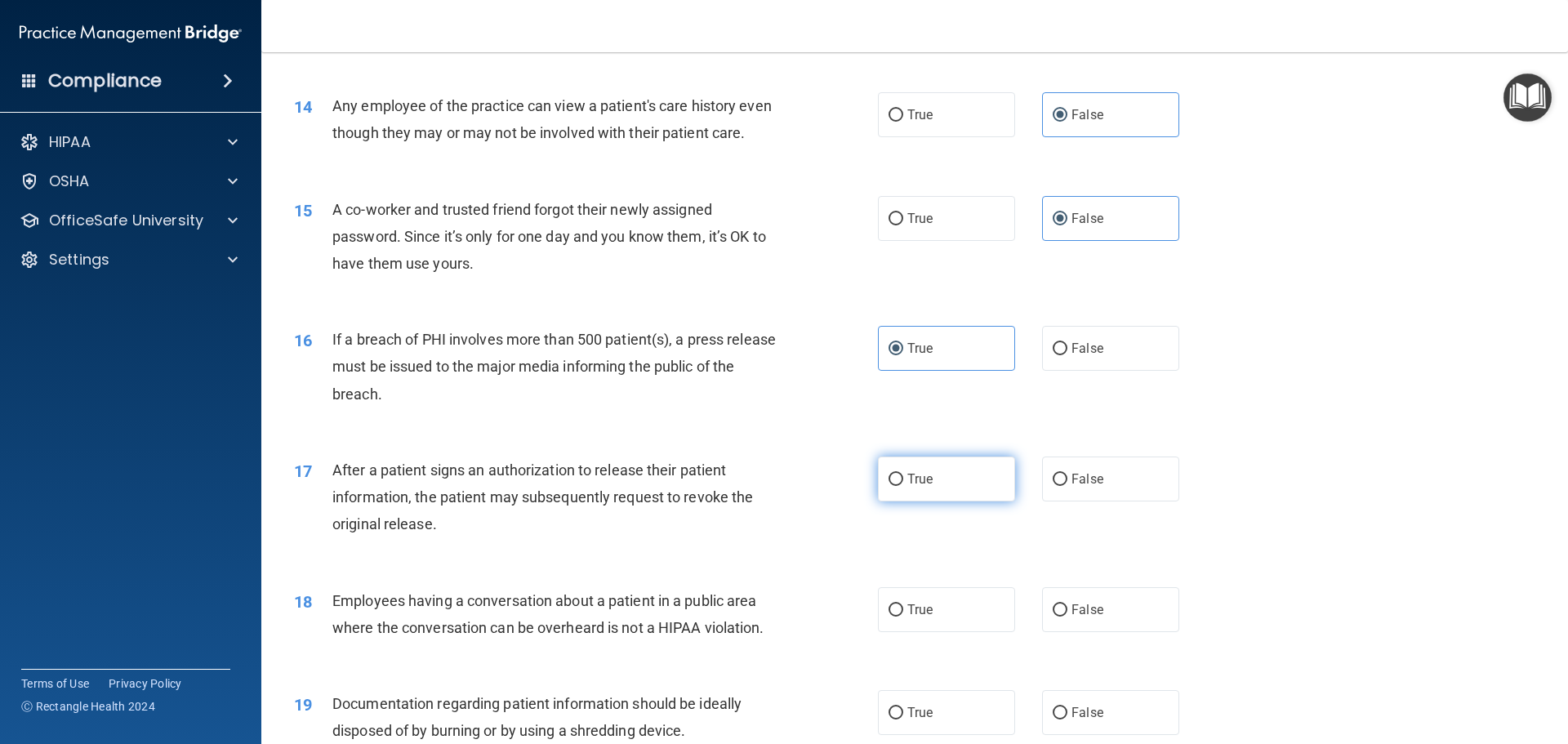
click at [904, 486] on input "True" at bounding box center [896, 479] width 15 height 12
radio input "true"
drag, startPoint x: 1094, startPoint y: 629, endPoint x: 1201, endPoint y: 558, distance: 128.4
click at [1099, 627] on label "False" at bounding box center [1110, 609] width 137 height 45
click at [1067, 616] on input "False" at bounding box center [1061, 610] width 15 height 12
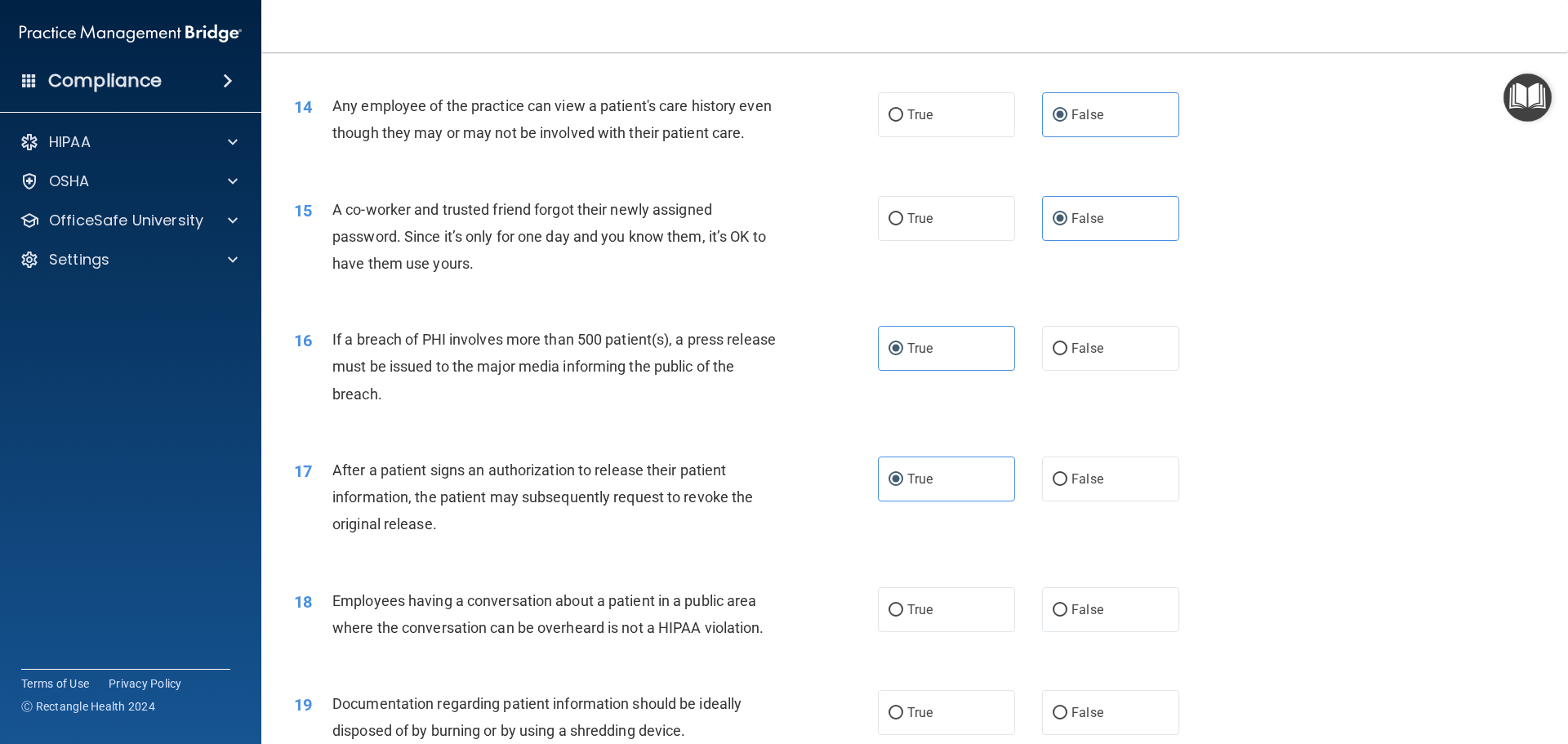
radio input "true"
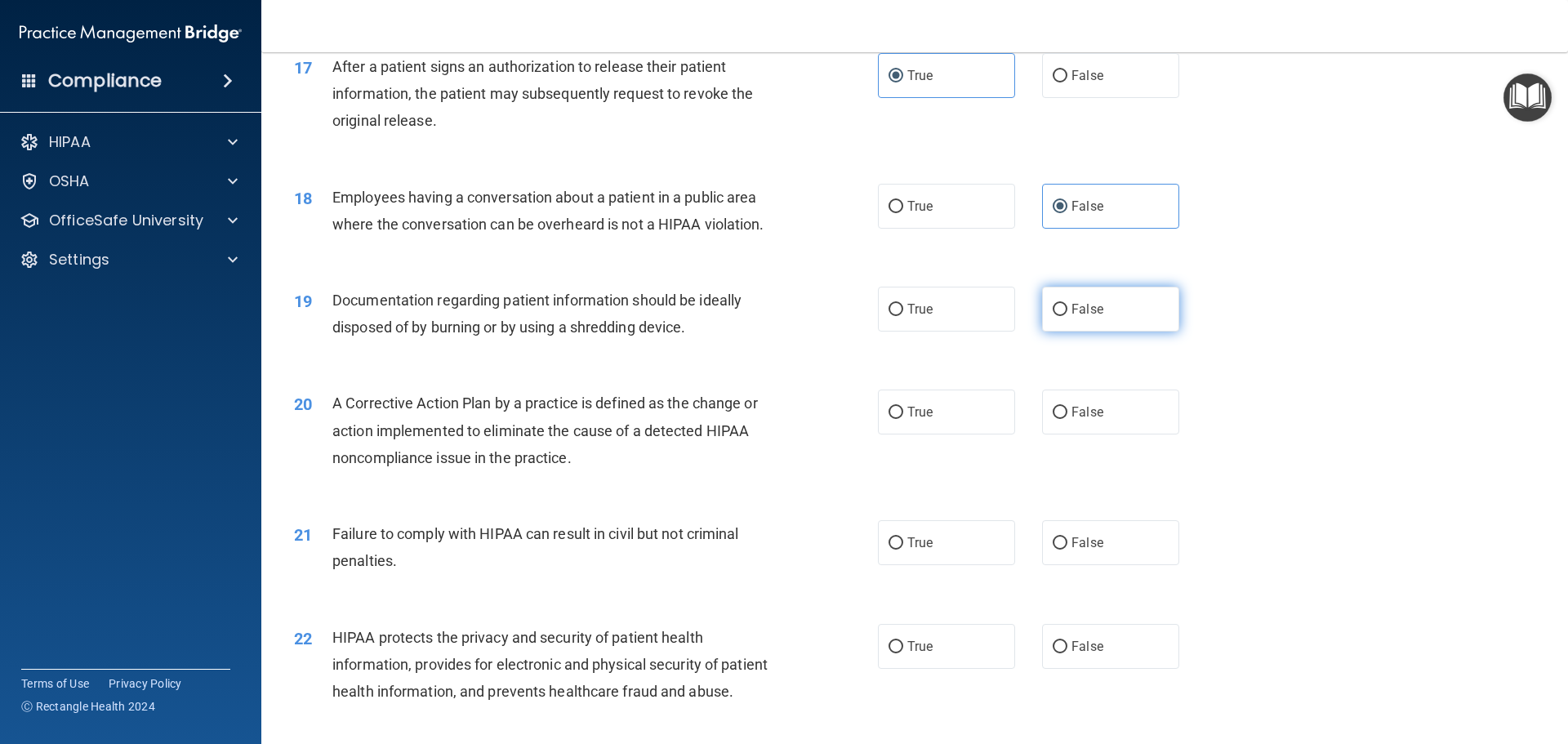
scroll to position [1960, 0]
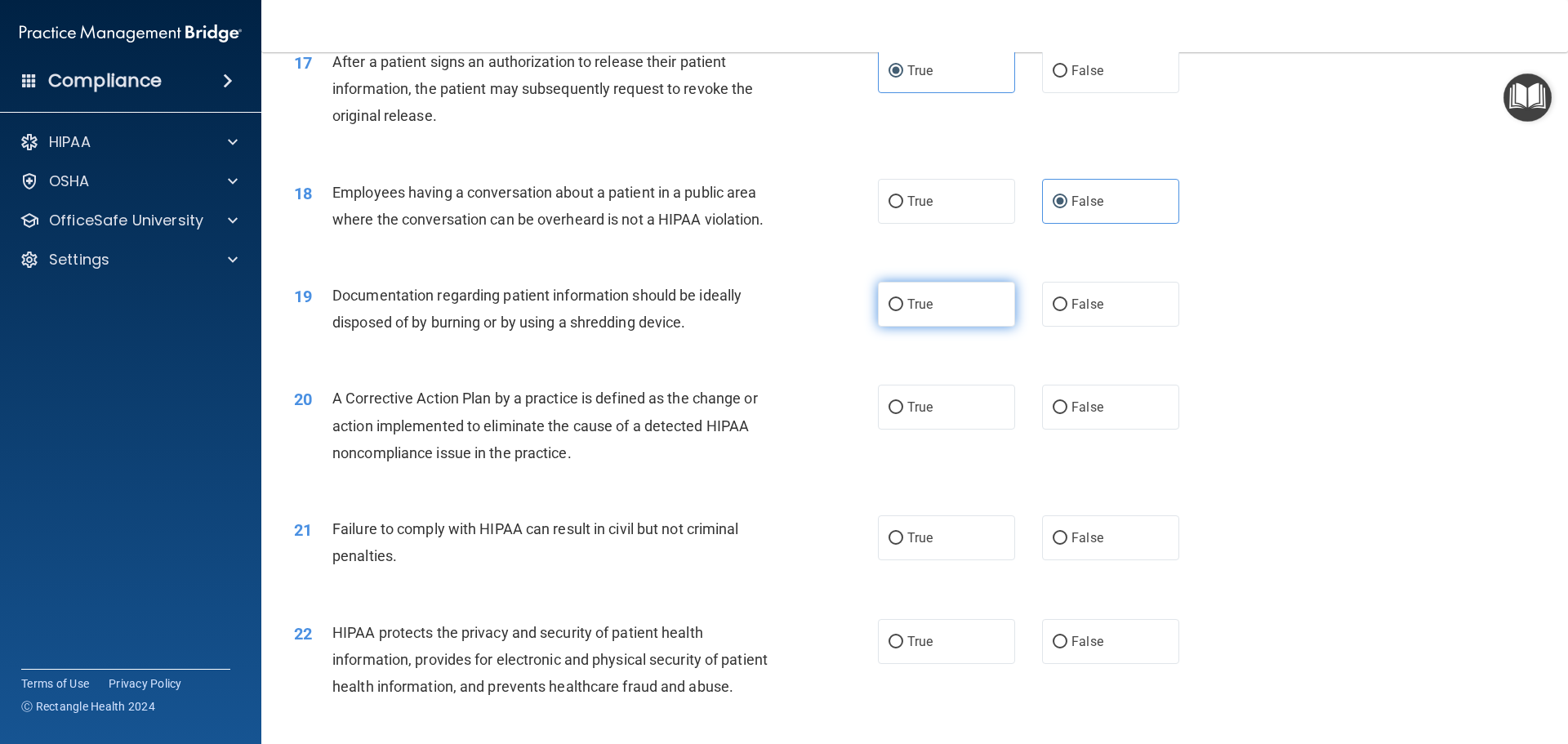
click at [929, 326] on label "True" at bounding box center [946, 304] width 137 height 45
click at [904, 311] on input "True" at bounding box center [896, 305] width 15 height 12
radio input "true"
click at [936, 427] on label "True" at bounding box center [946, 407] width 137 height 45
click at [904, 414] on input "True" at bounding box center [896, 408] width 15 height 12
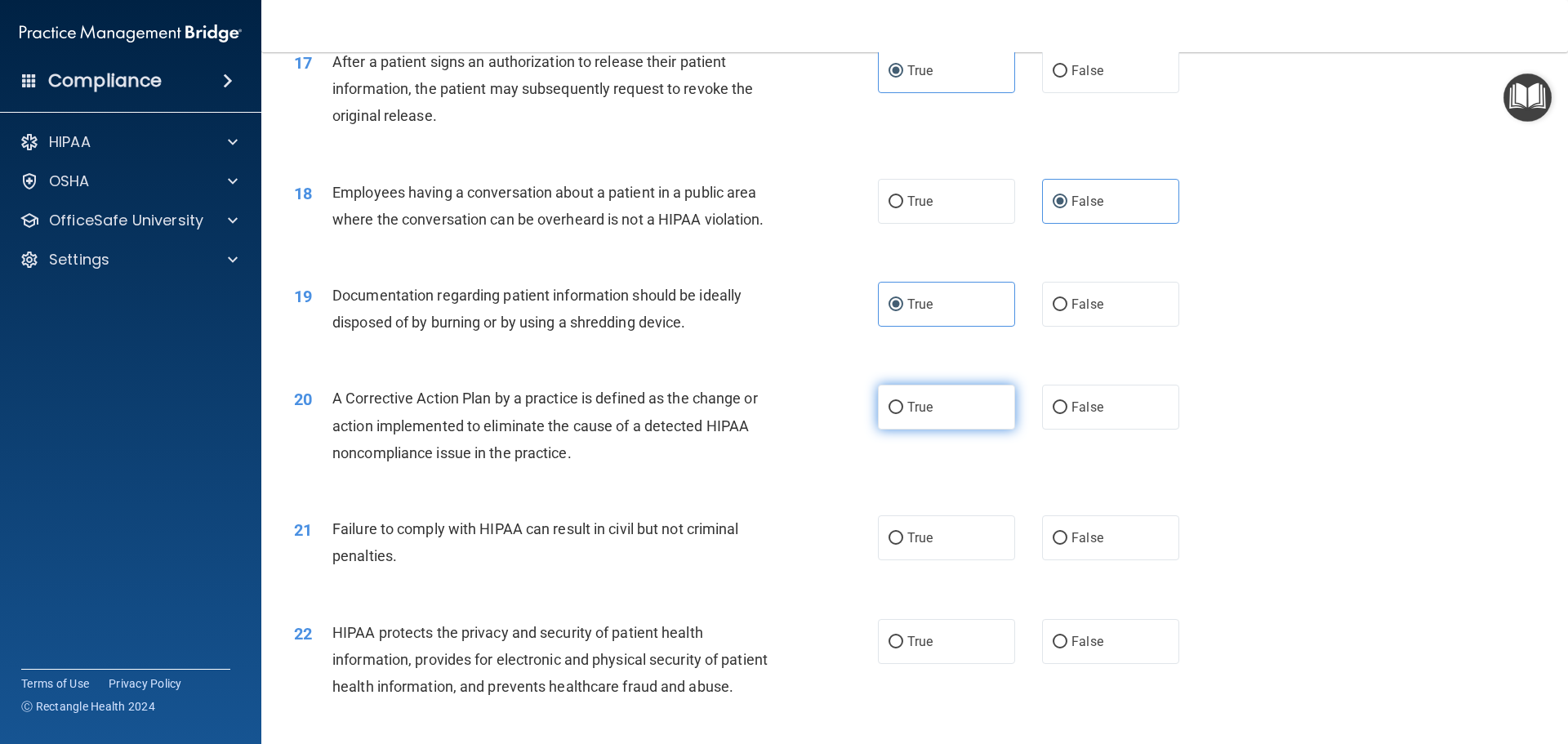
radio input "true"
click at [1059, 552] on label "False" at bounding box center [1110, 538] width 137 height 45
click at [1059, 545] on input "False" at bounding box center [1061, 538] width 15 height 12
radio input "true"
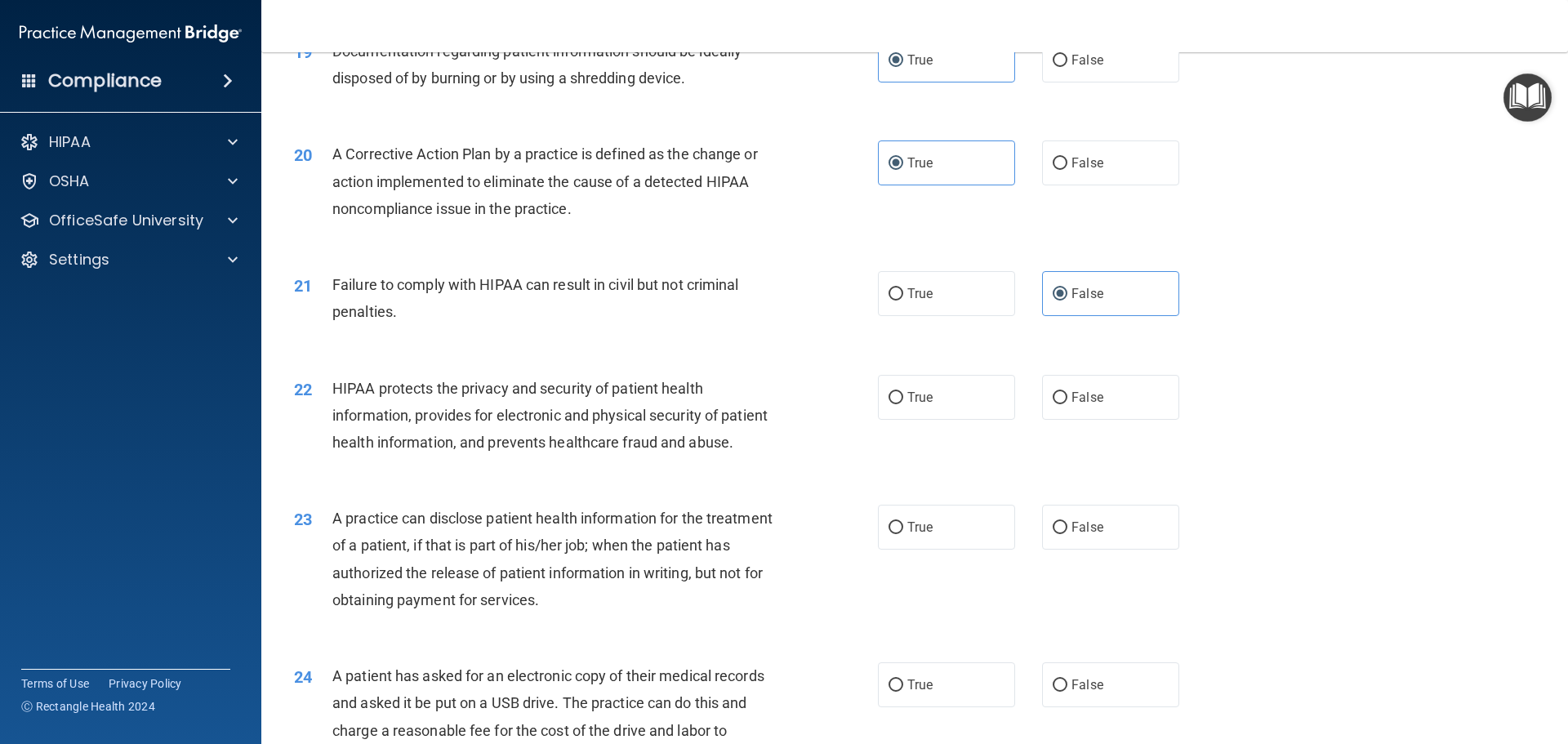
scroll to position [2205, 0]
click at [898, 418] on label "True" at bounding box center [946, 396] width 137 height 45
click at [898, 404] on input "True" at bounding box center [896, 397] width 15 height 12
radio input "true"
click at [1067, 549] on label "False" at bounding box center [1110, 526] width 137 height 45
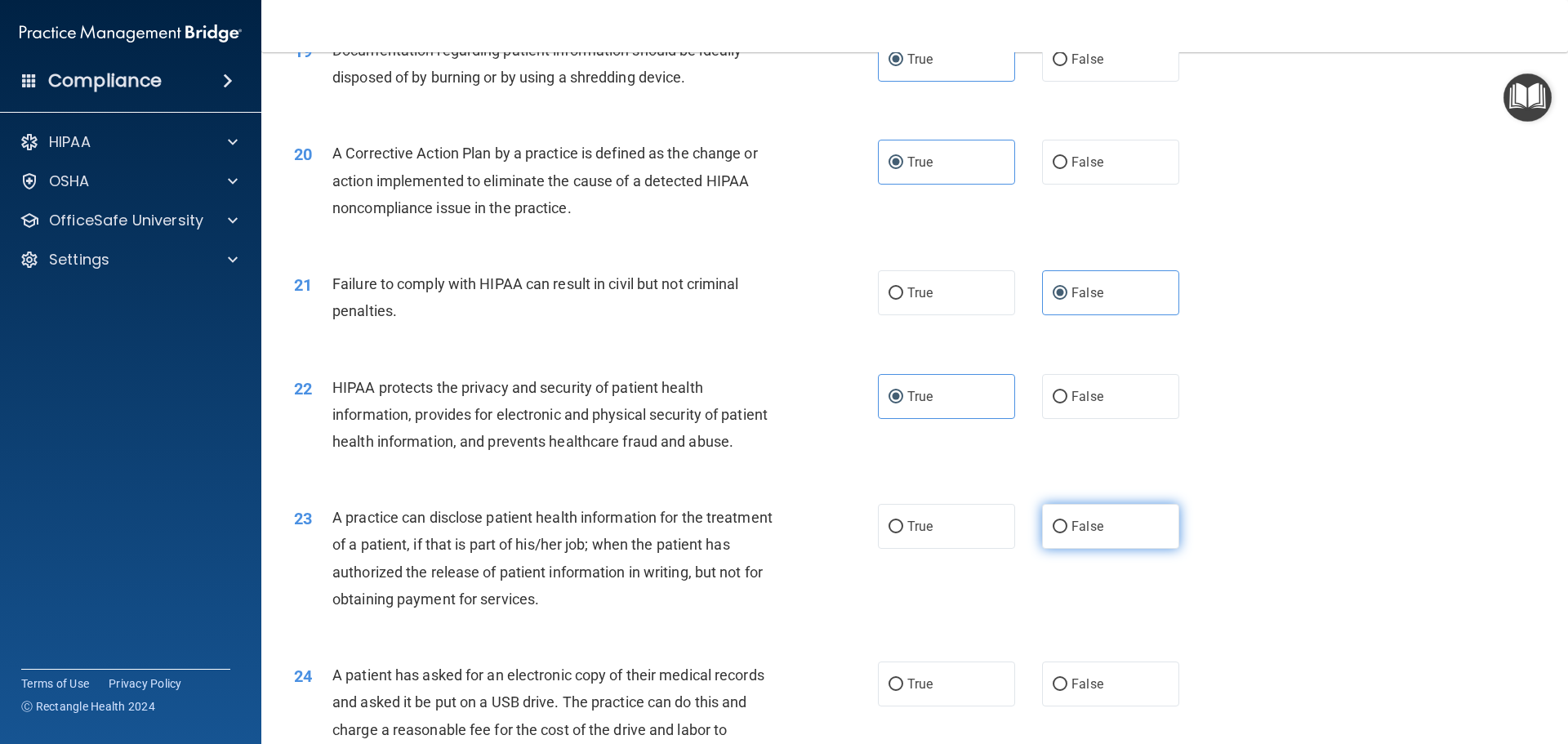
click at [1067, 533] on input "False" at bounding box center [1061, 526] width 15 height 12
radio input "true"
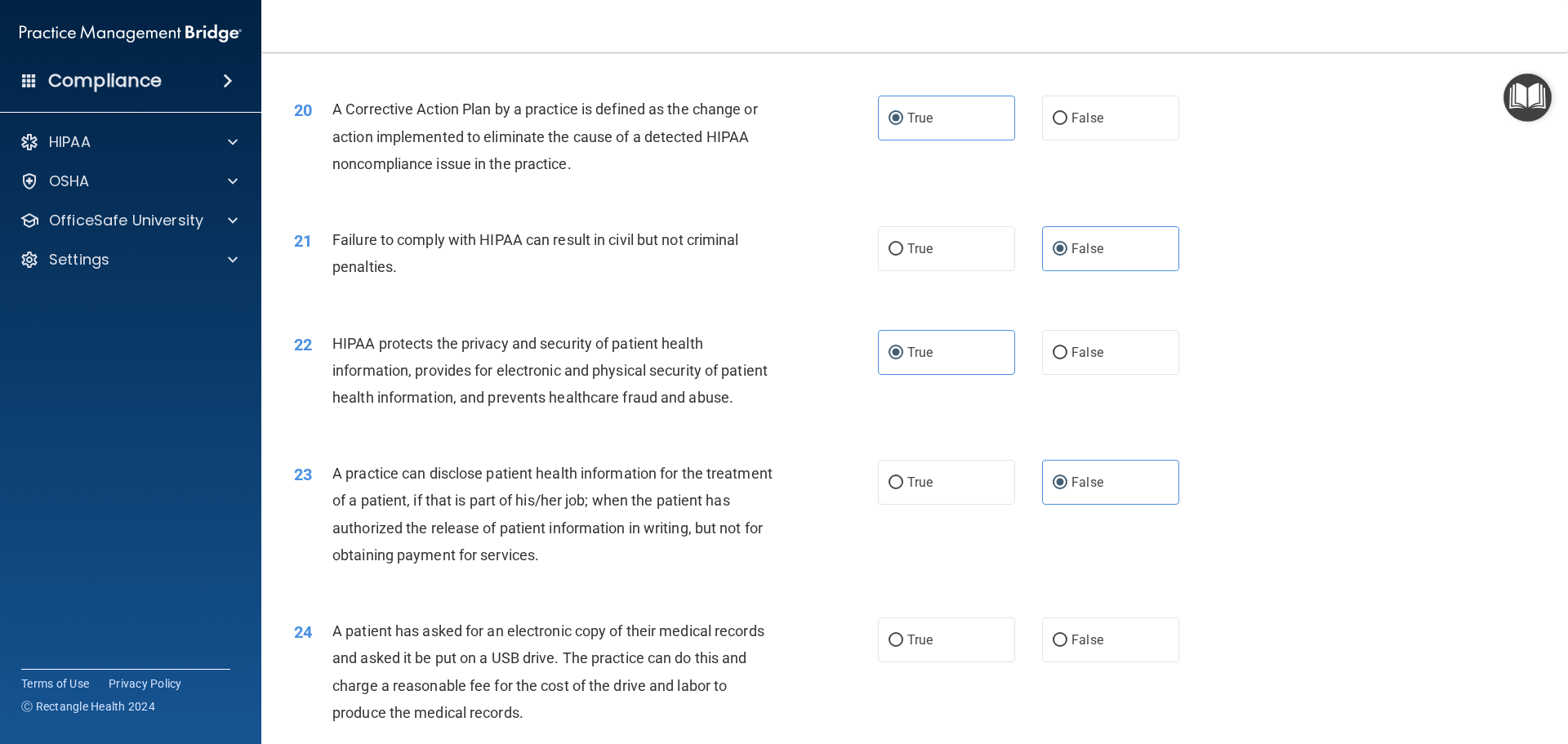
scroll to position [2450, 0]
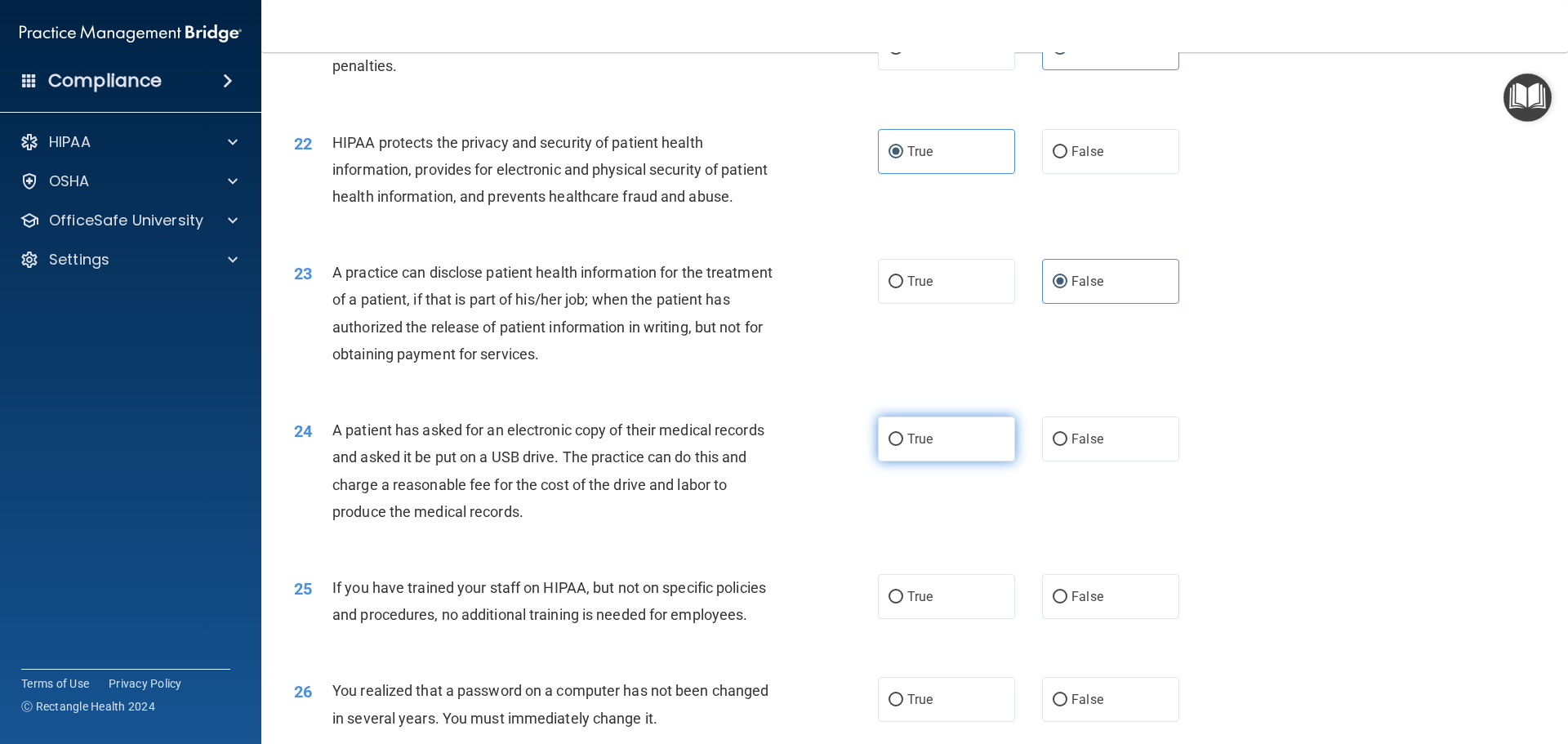
click at [975, 462] on label "True" at bounding box center [946, 439] width 137 height 45
click at [904, 446] on input "True" at bounding box center [896, 439] width 15 height 12
radio input "true"
click at [1102, 619] on label "False" at bounding box center [1110, 596] width 137 height 45
click at [1067, 604] on input "False" at bounding box center [1061, 597] width 15 height 12
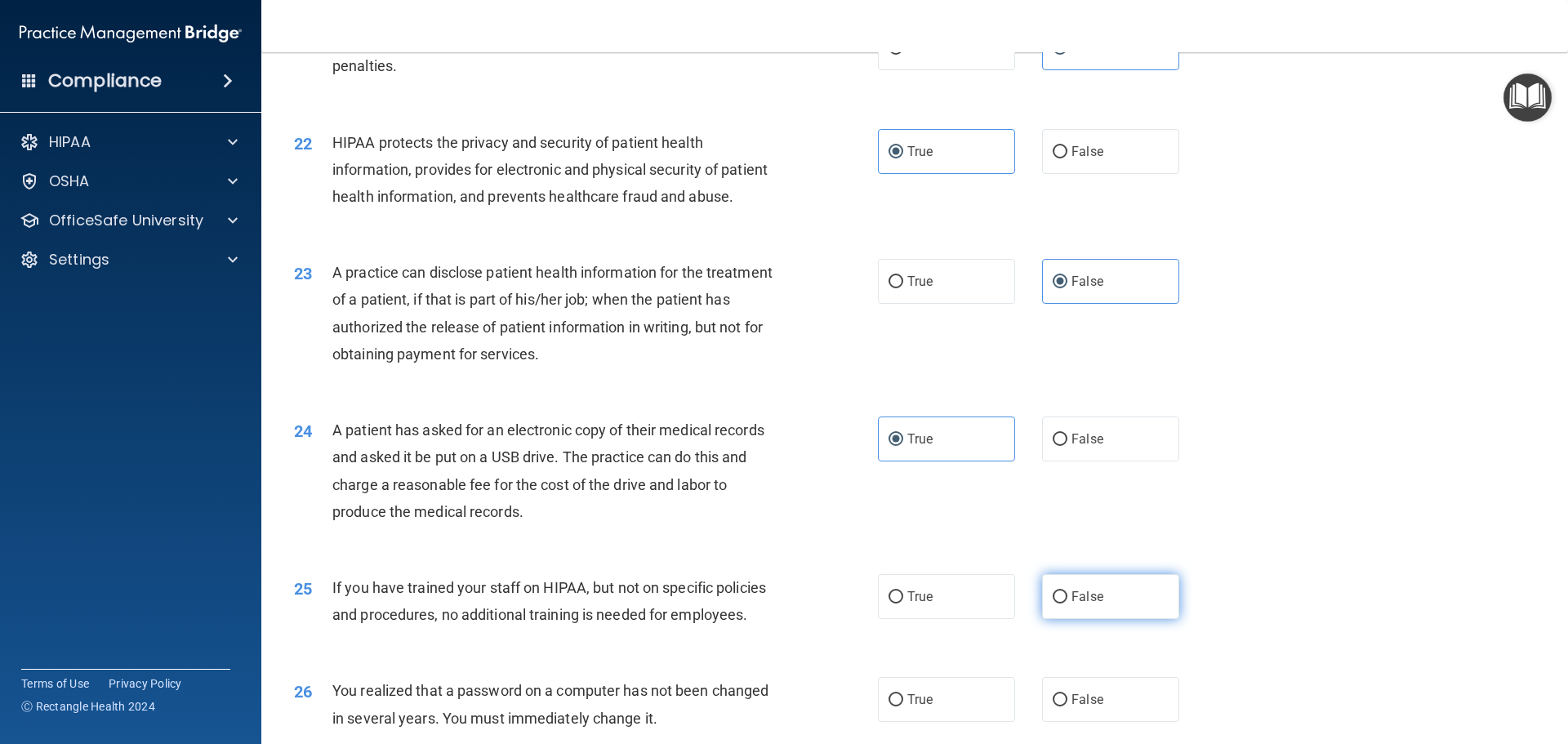
radio input "true"
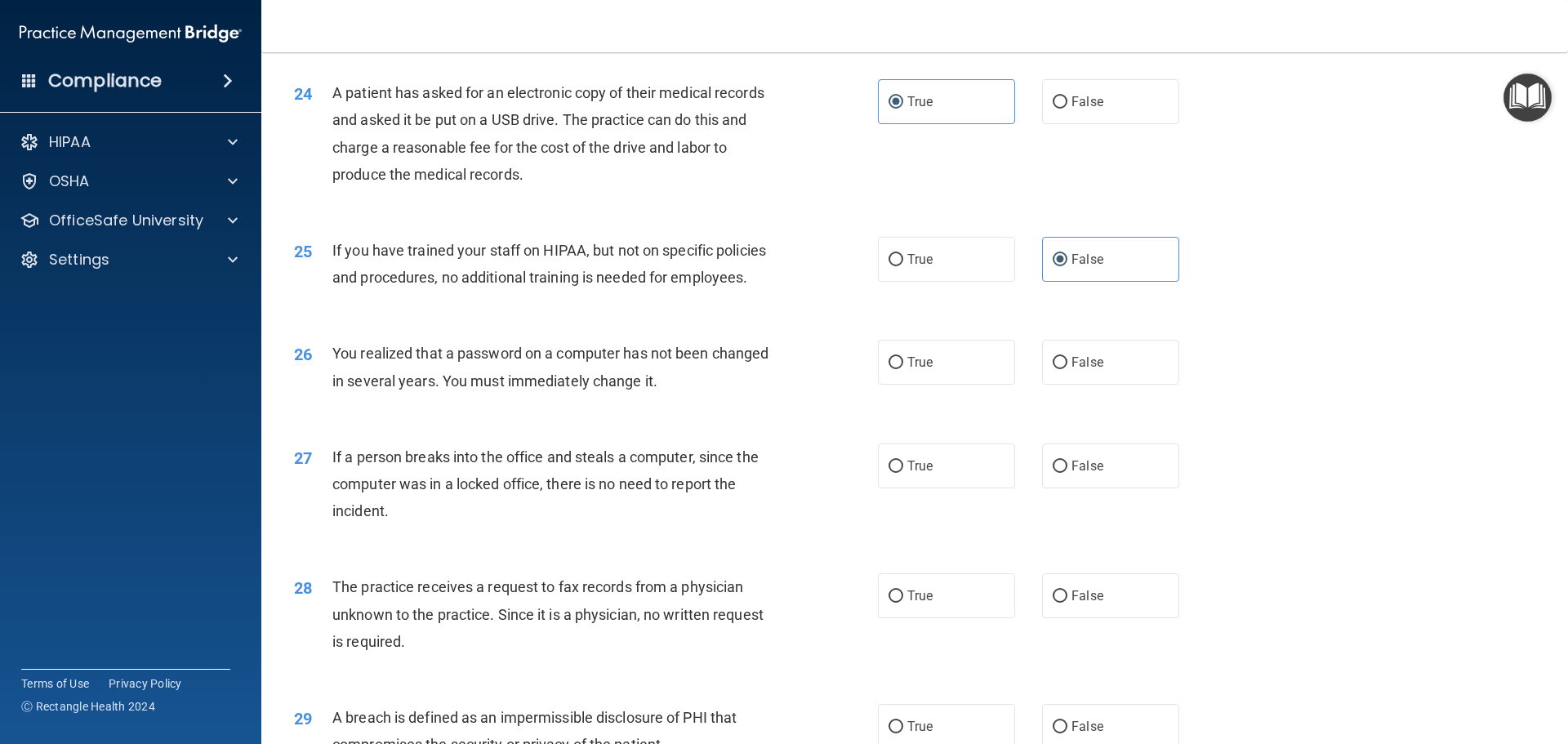
scroll to position [2858, 0]
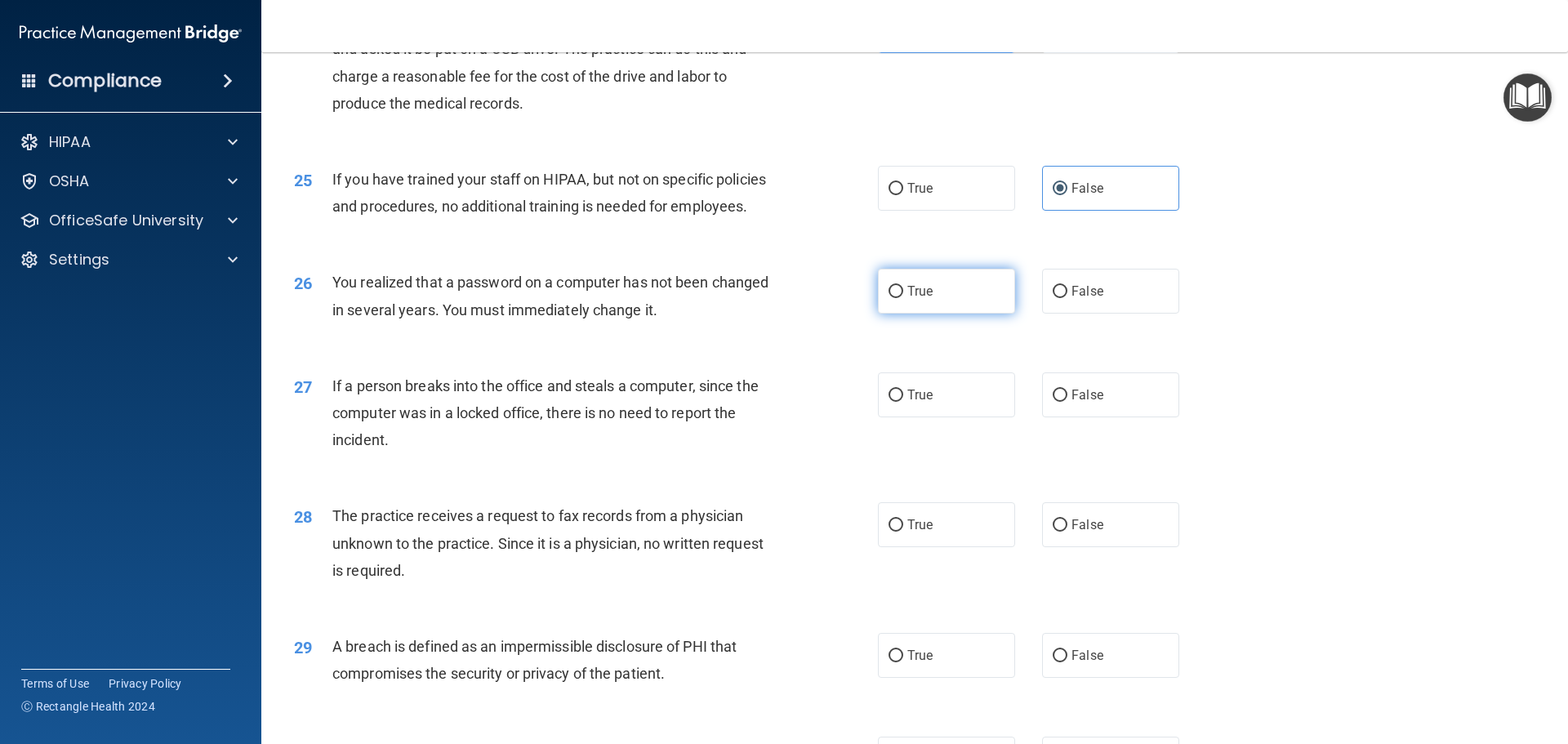
click at [938, 314] on label "True" at bounding box center [946, 291] width 137 height 45
click at [904, 298] on input "True" at bounding box center [896, 291] width 15 height 12
radio input "true"
click at [1083, 403] on span "False" at bounding box center [1087, 394] width 32 height 16
click at [1067, 402] on input "False" at bounding box center [1061, 395] width 15 height 12
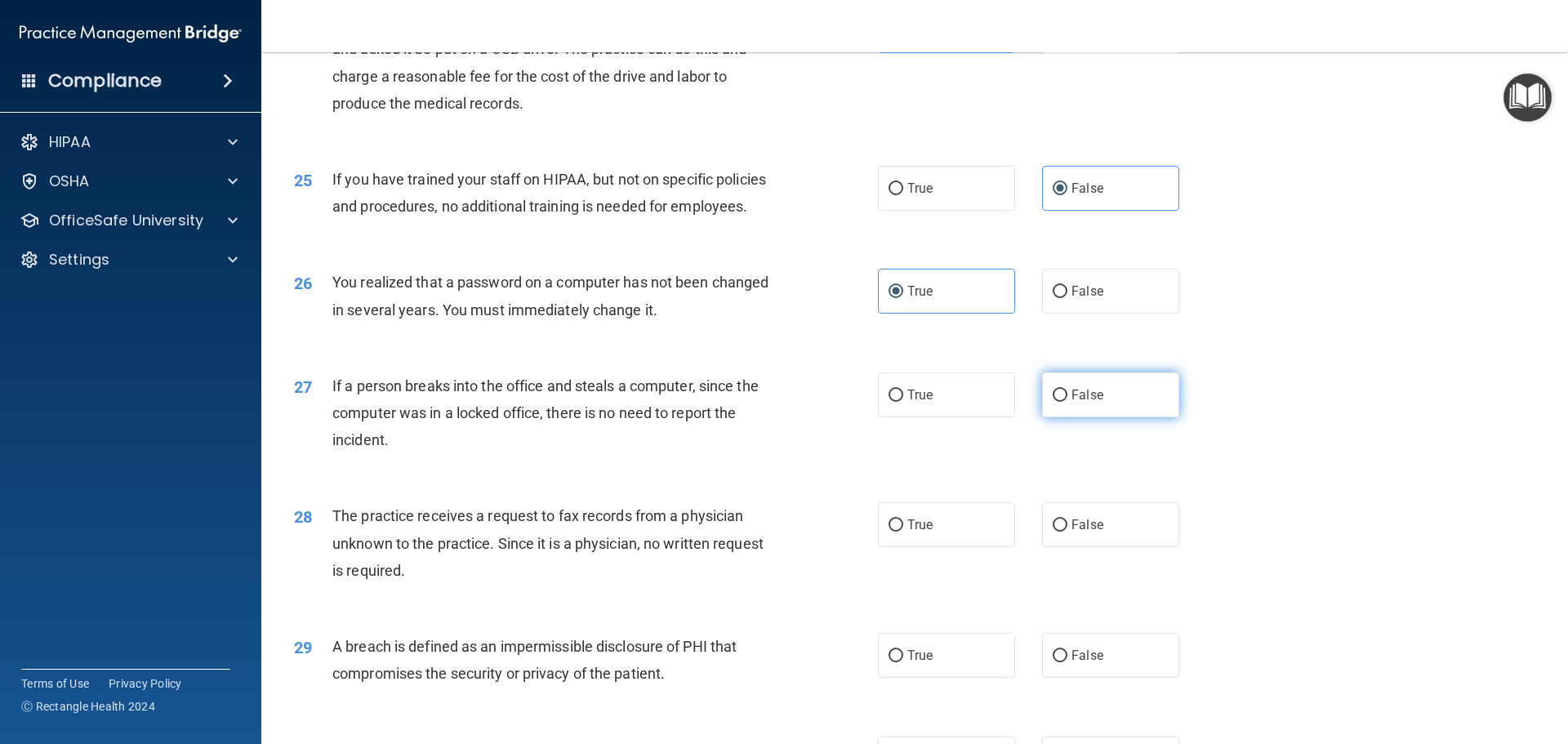
radio input "true"
click at [1088, 532] on span "False" at bounding box center [1087, 524] width 32 height 16
click at [1067, 531] on input "False" at bounding box center [1061, 525] width 15 height 12
radio input "true"
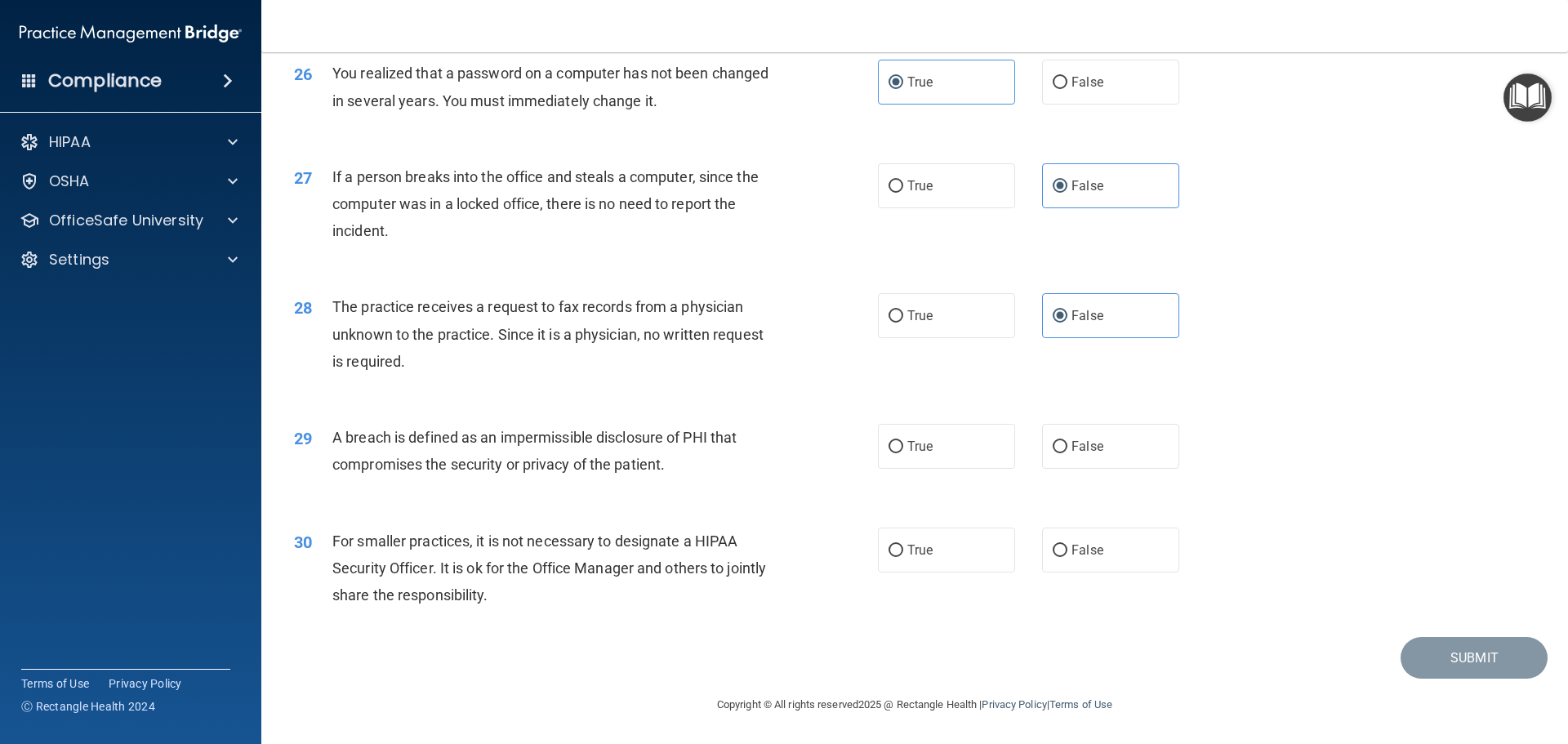
scroll to position [3120, 0]
click at [922, 447] on span "True" at bounding box center [920, 446] width 25 height 16
click at [904, 447] on input "True" at bounding box center [896, 447] width 15 height 12
radio input "true"
click at [1080, 552] on span "False" at bounding box center [1087, 550] width 32 height 16
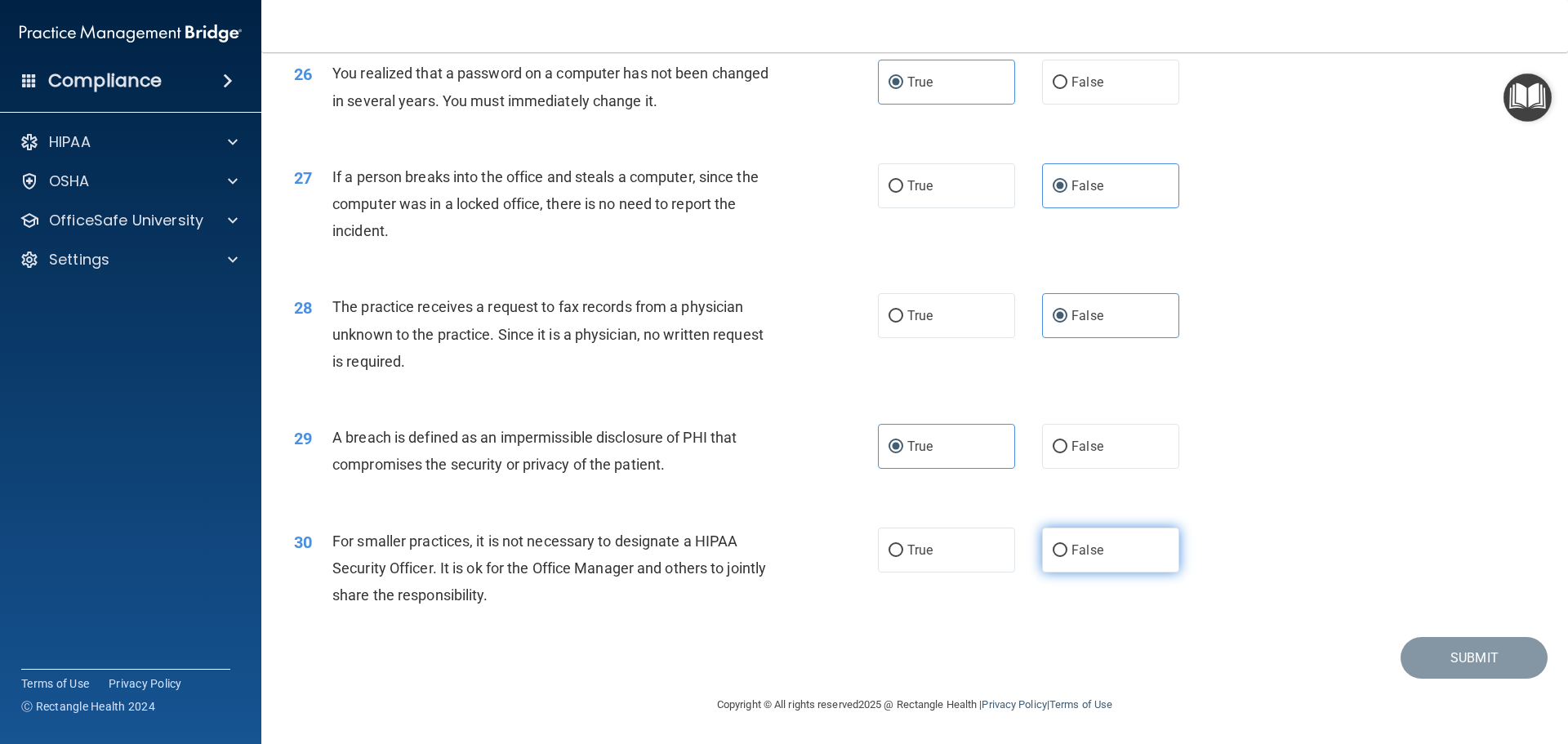
click at [1067, 552] on input "False" at bounding box center [1061, 551] width 15 height 12
radio input "true"
click at [1429, 657] on button "Submit" at bounding box center [1473, 658] width 147 height 42
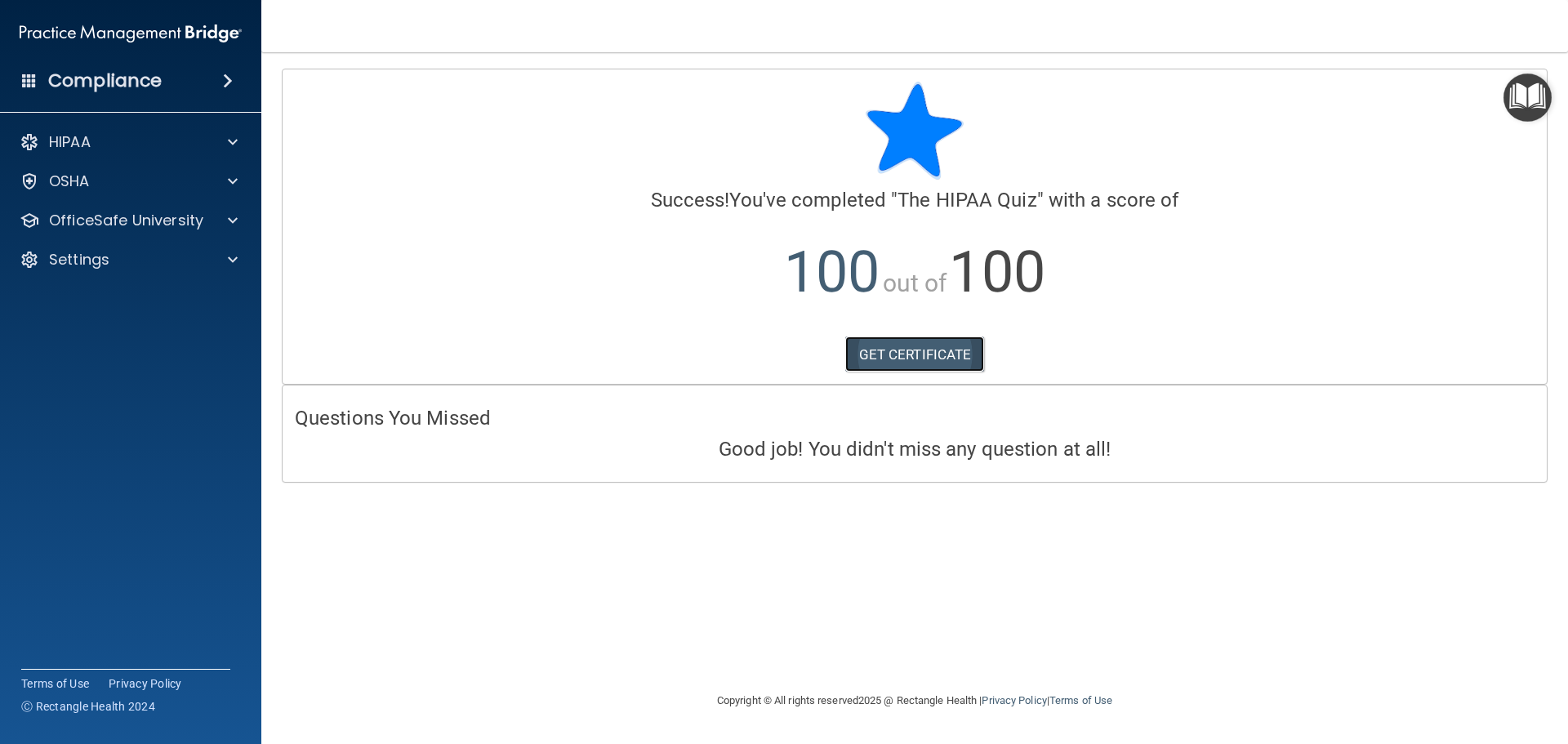
click at [943, 350] on link "GET CERTIFICATE" at bounding box center [915, 354] width 140 height 36
